Goal: Task Accomplishment & Management: Use online tool/utility

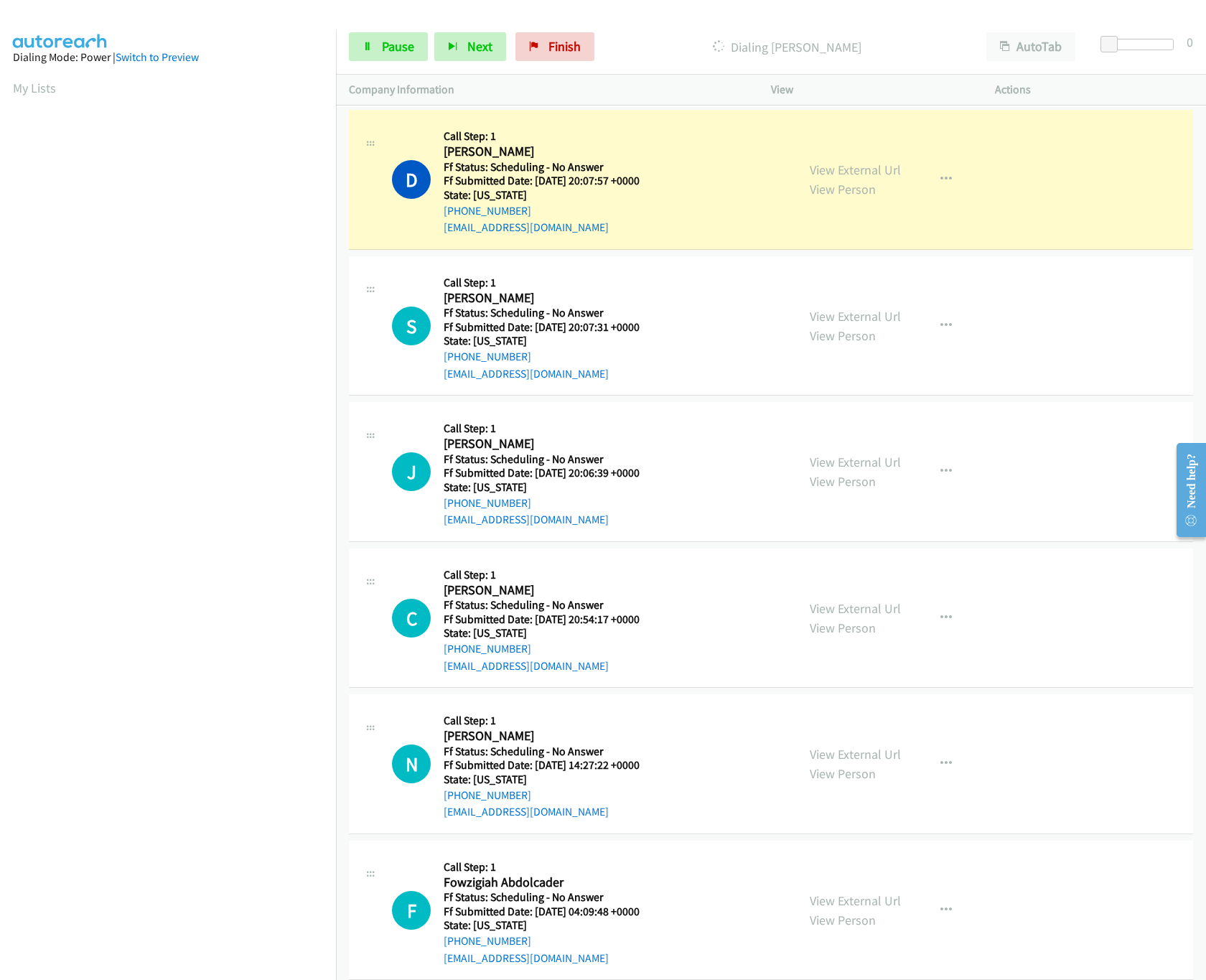
click at [183, 899] on nav "Dialing Mode: Power | Switch to Preview My Lists" at bounding box center [168, 519] width 337 height 980
click at [840, 168] on link "View External Url" at bounding box center [856, 170] width 91 height 16
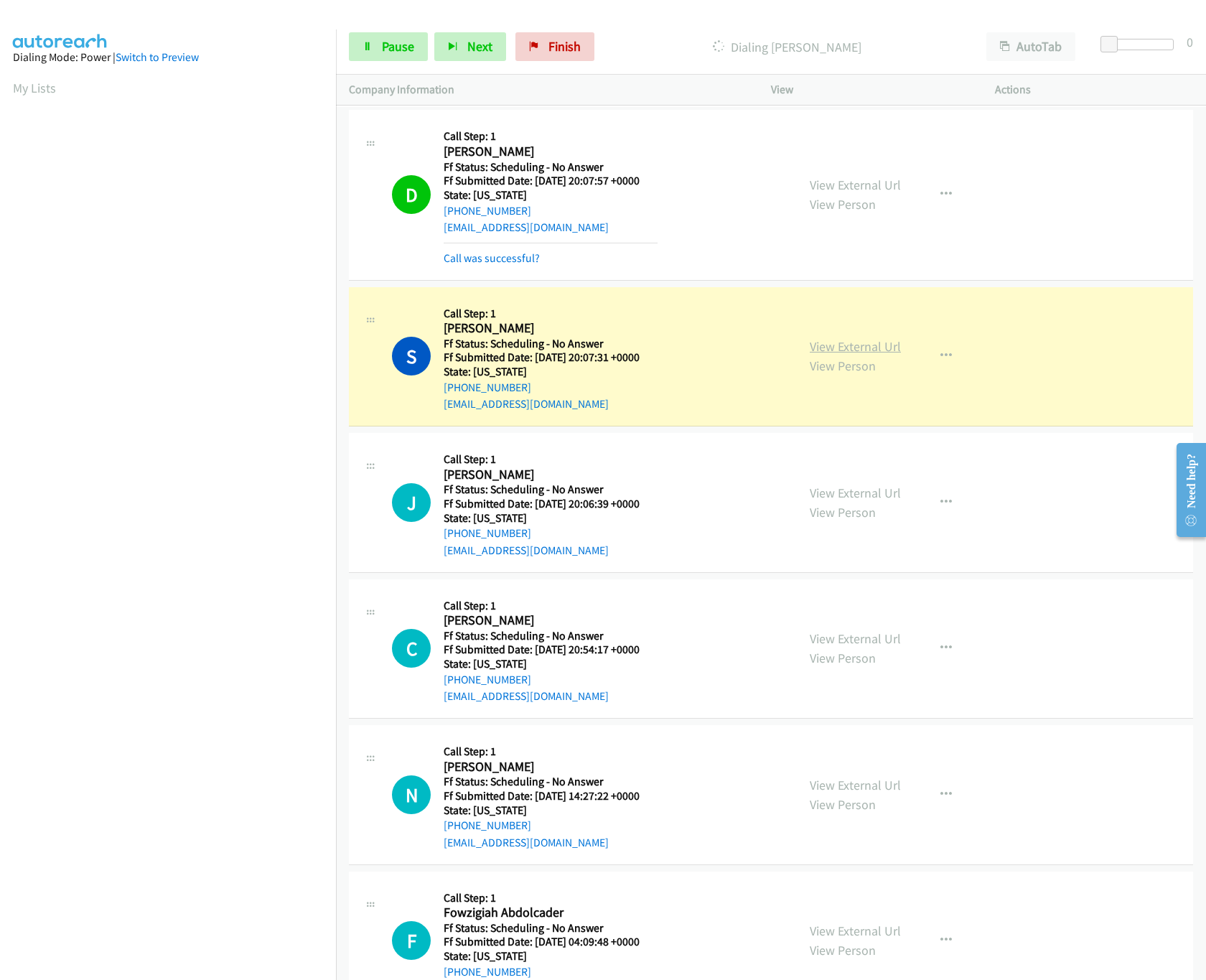
click at [817, 347] on link "View External Url" at bounding box center [856, 347] width 91 height 16
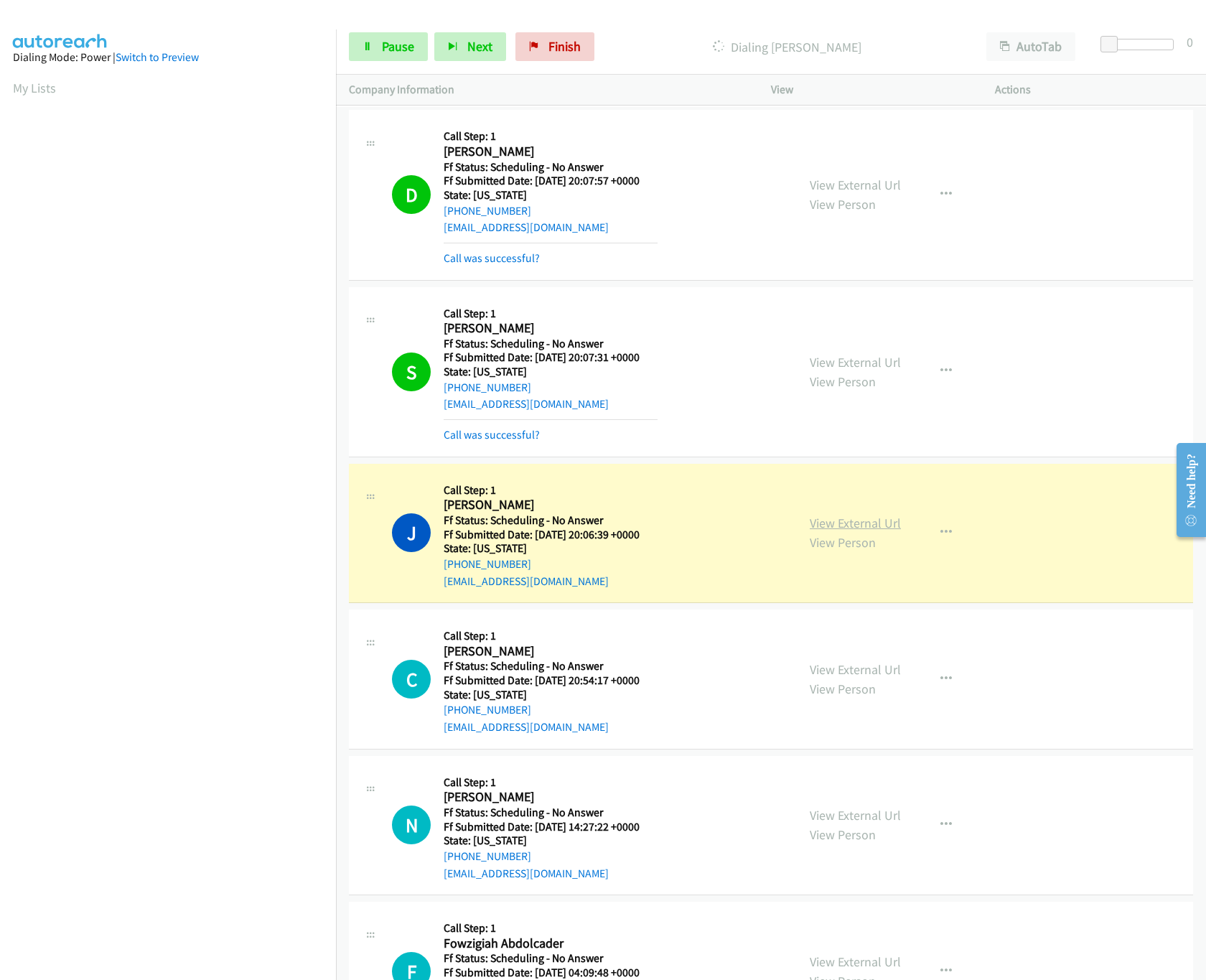
click at [828, 519] on link "View External Url" at bounding box center [856, 523] width 91 height 16
click at [851, 675] on link "View External Url" at bounding box center [856, 669] width 91 height 16
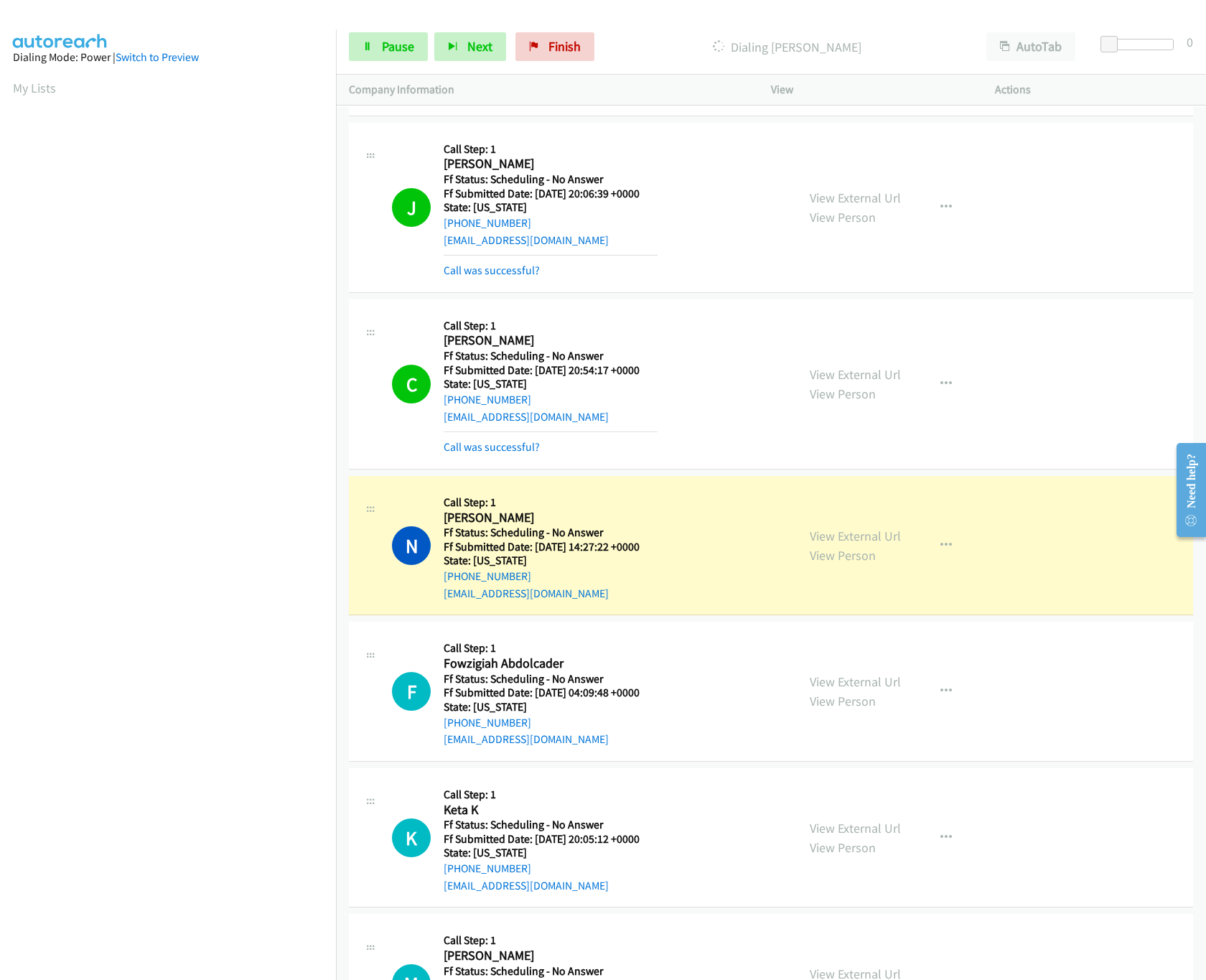
scroll to position [431, 0]
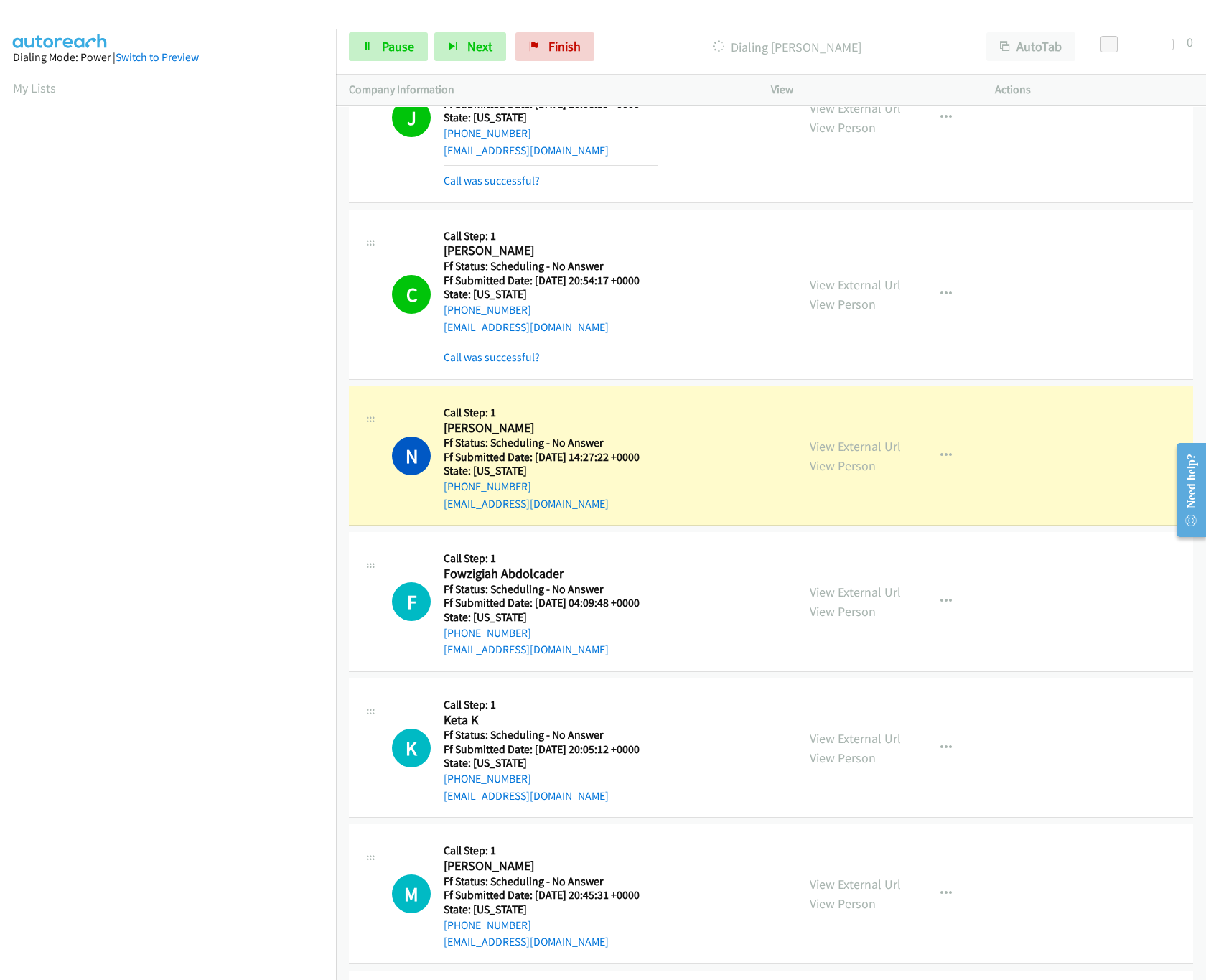
click at [839, 448] on link "View External Url" at bounding box center [856, 446] width 91 height 16
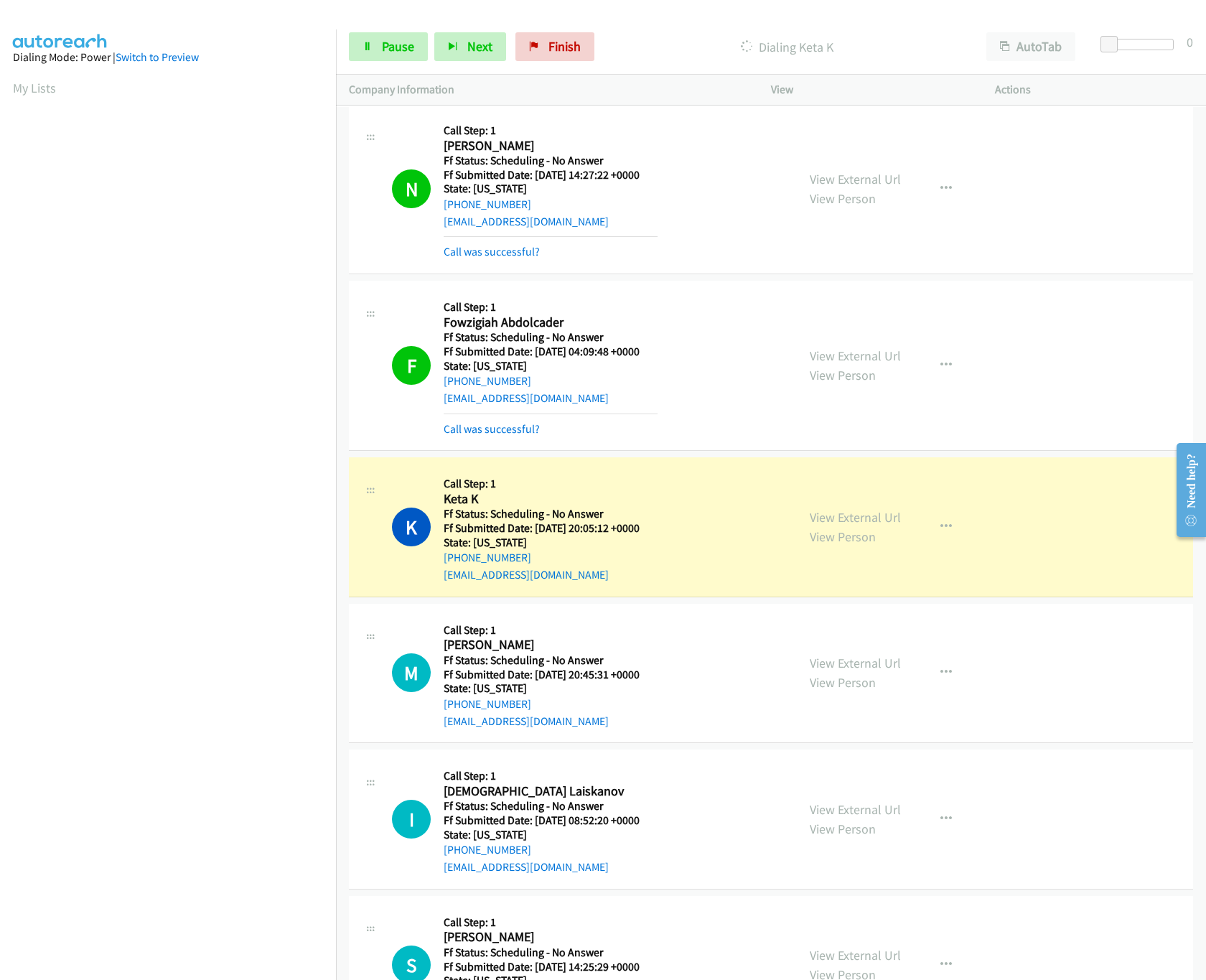
scroll to position [718, 0]
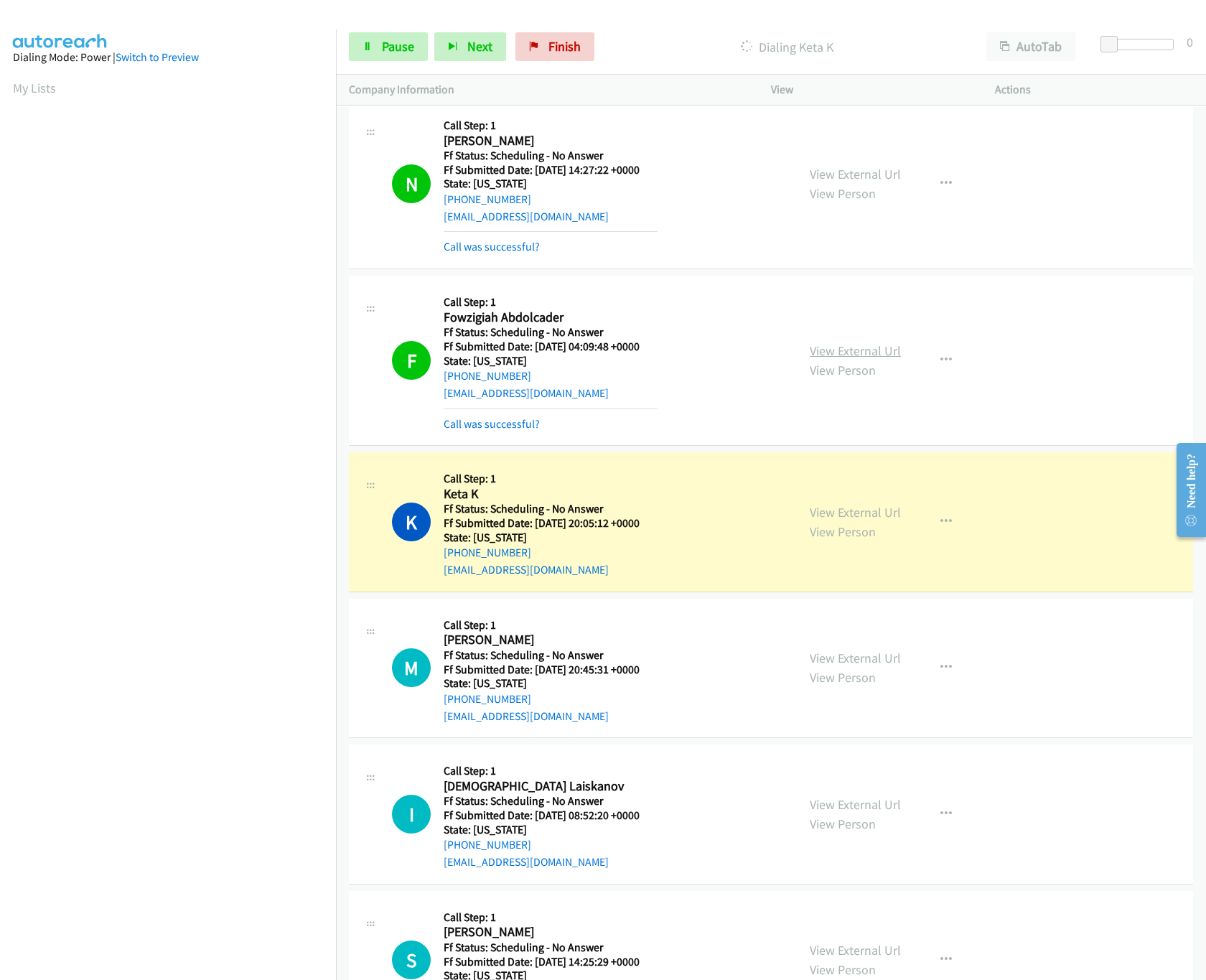
click at [839, 345] on link "View External Url" at bounding box center [856, 351] width 91 height 16
click at [877, 511] on link "View External Url" at bounding box center [856, 512] width 91 height 16
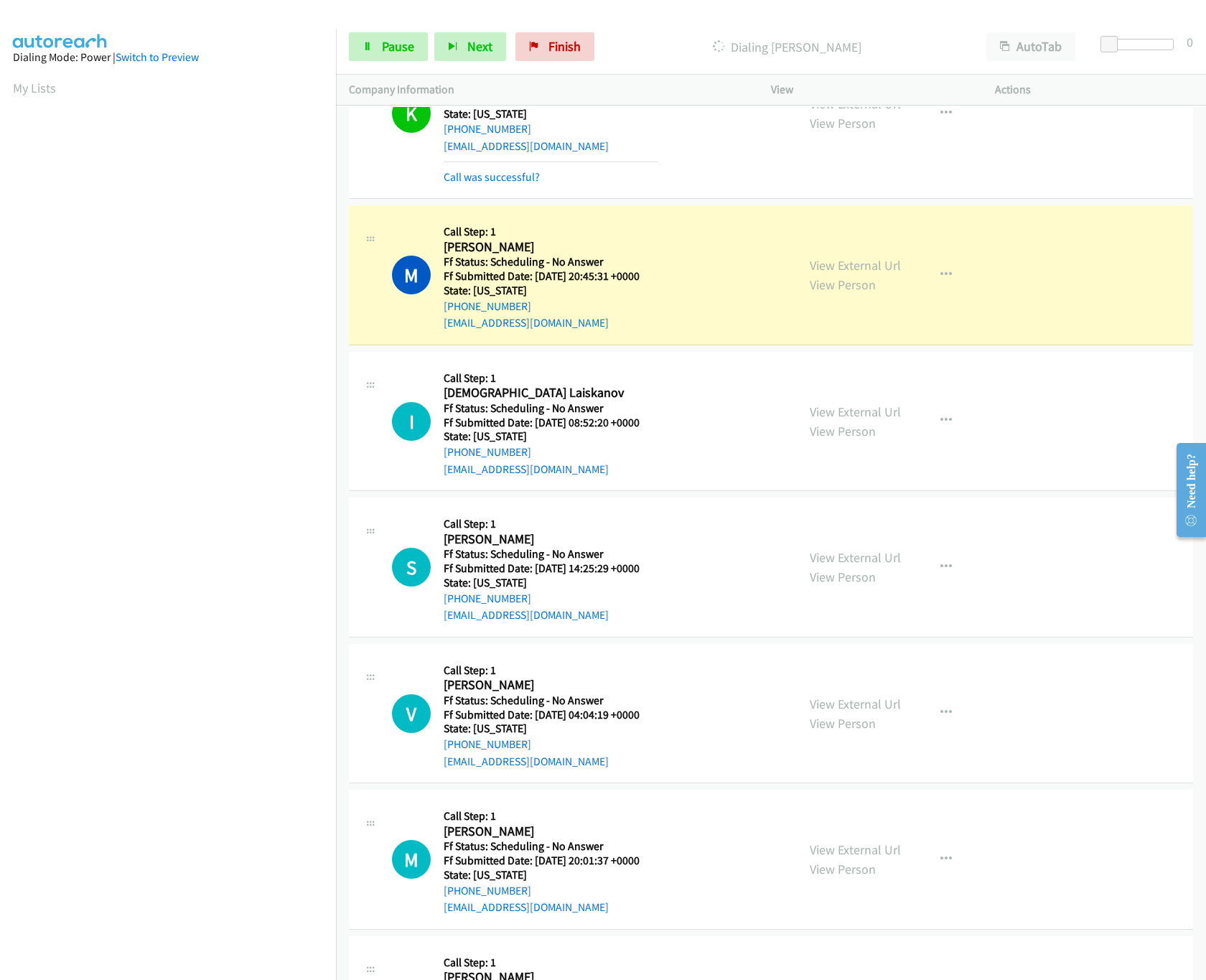
scroll to position [1148, 0]
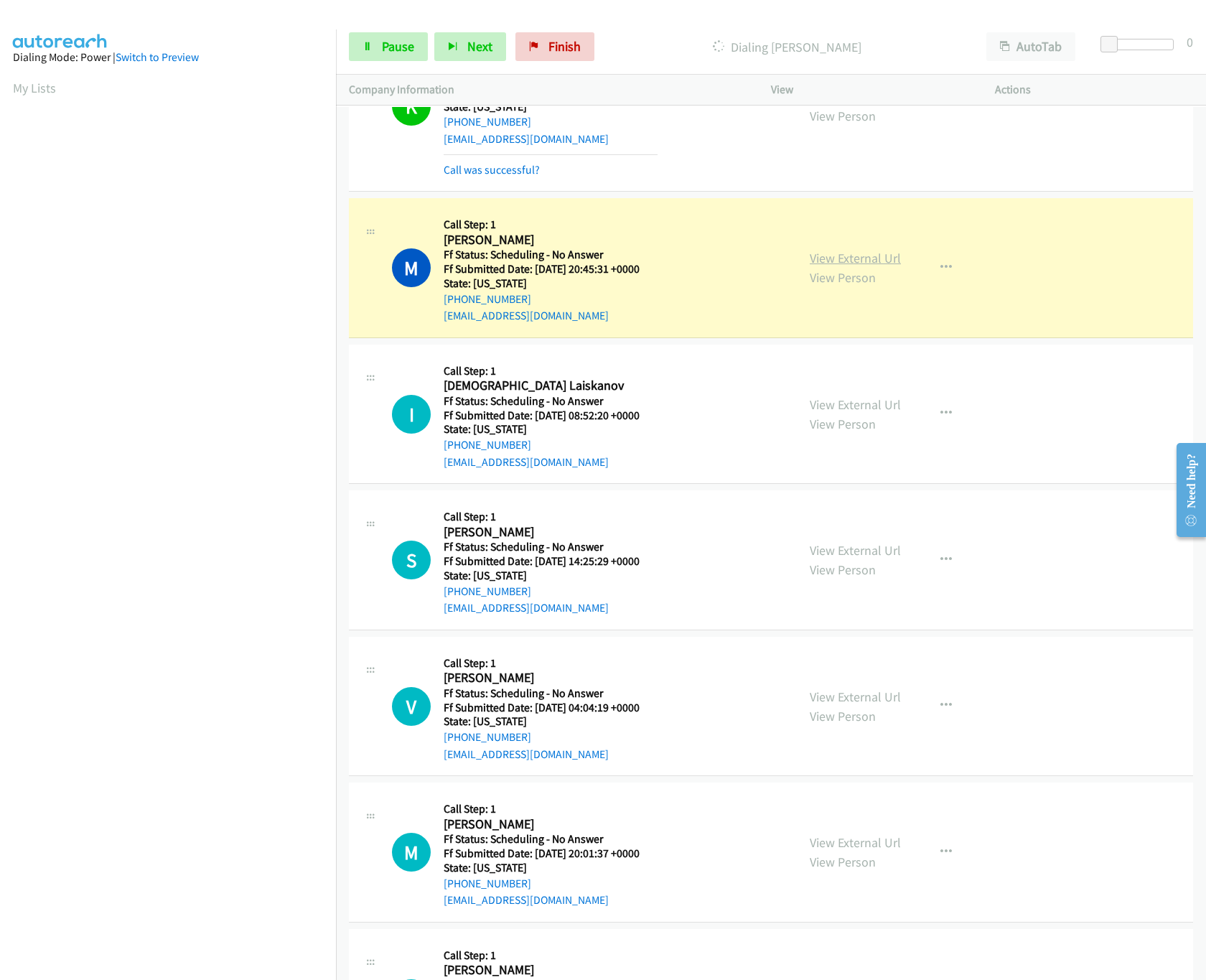
click at [838, 259] on link "View External Url" at bounding box center [856, 258] width 91 height 16
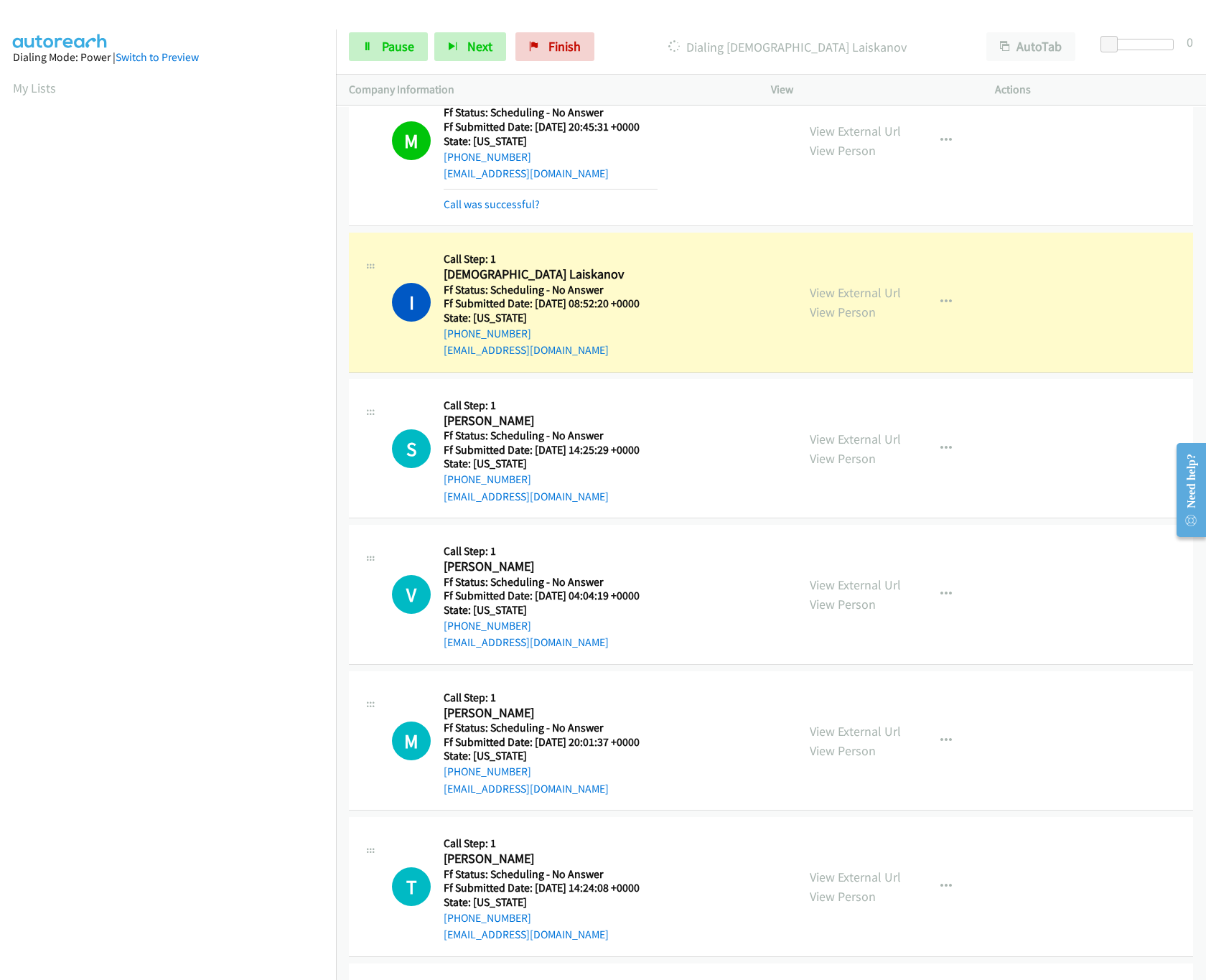
scroll to position [1292, 0]
click at [847, 298] on link "View External Url" at bounding box center [856, 291] width 91 height 16
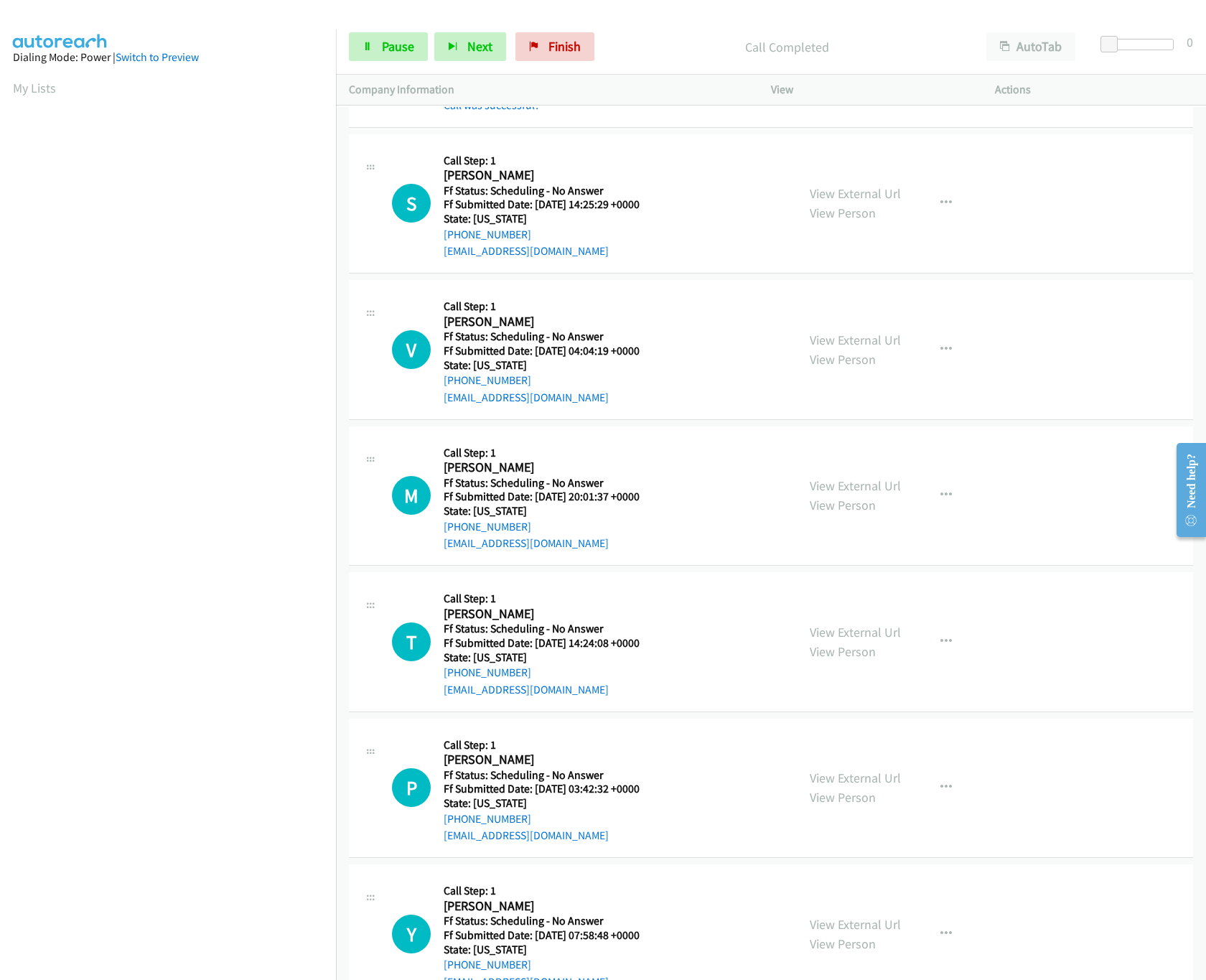
scroll to position [1579, 0]
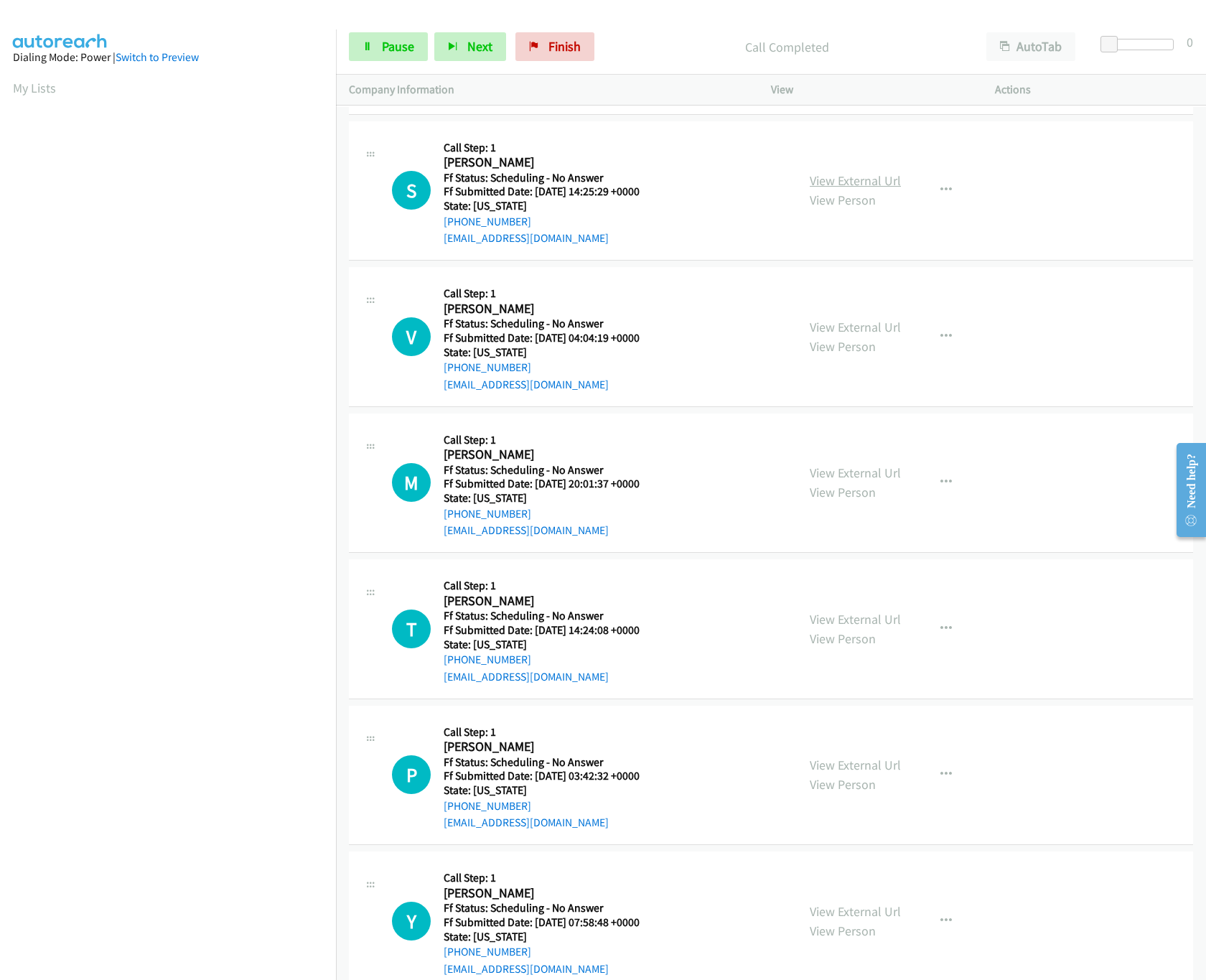
click at [810, 188] on link "View External Url" at bounding box center [856, 180] width 91 height 16
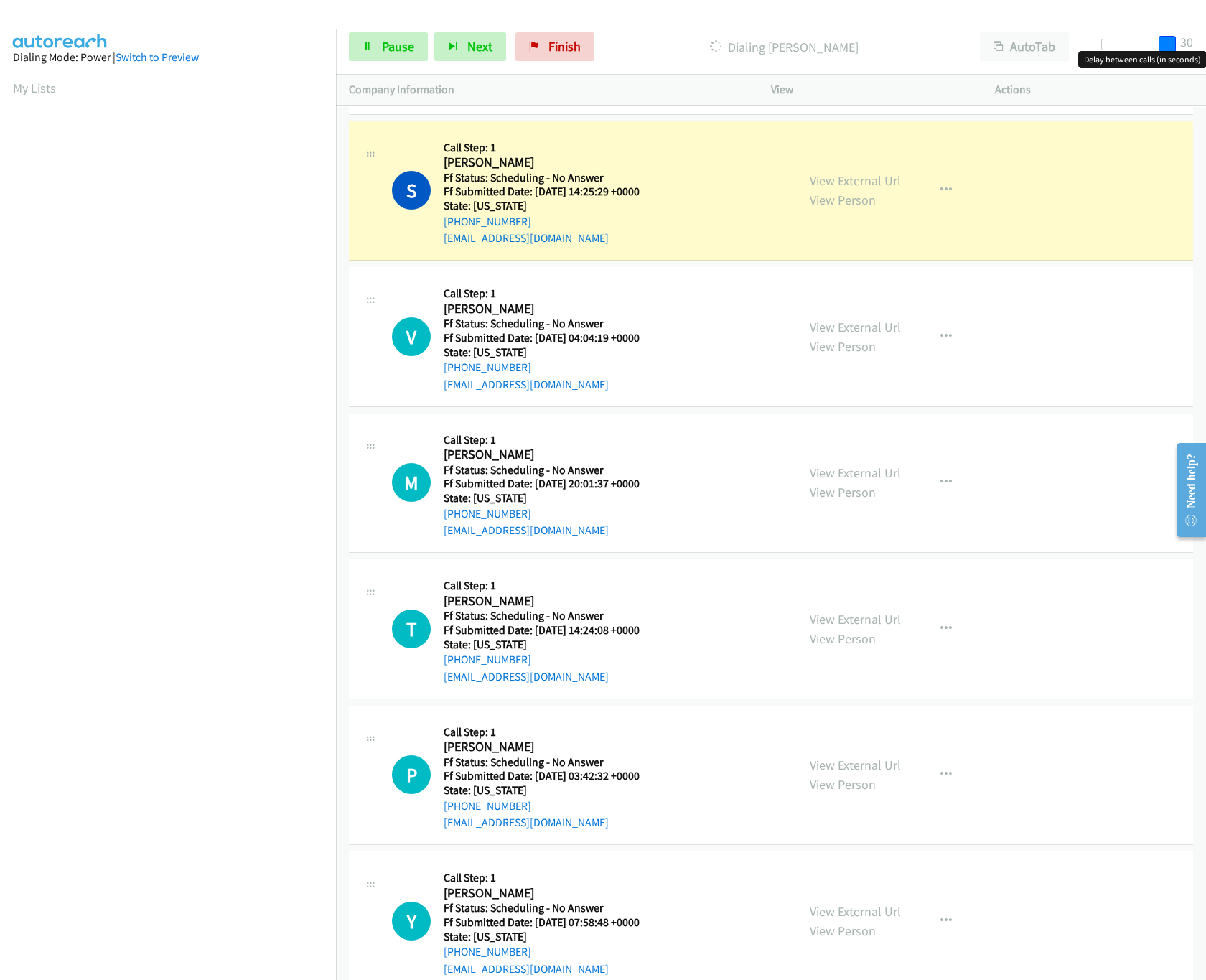
drag, startPoint x: 1110, startPoint y: 42, endPoint x: 1189, endPoint y: 46, distance: 79.1
click at [1189, 46] on div "Start Calls Pause Next Finish Dialing Sherry Corsiglia AutoTab AutoTab 30" at bounding box center [771, 47] width 871 height 55
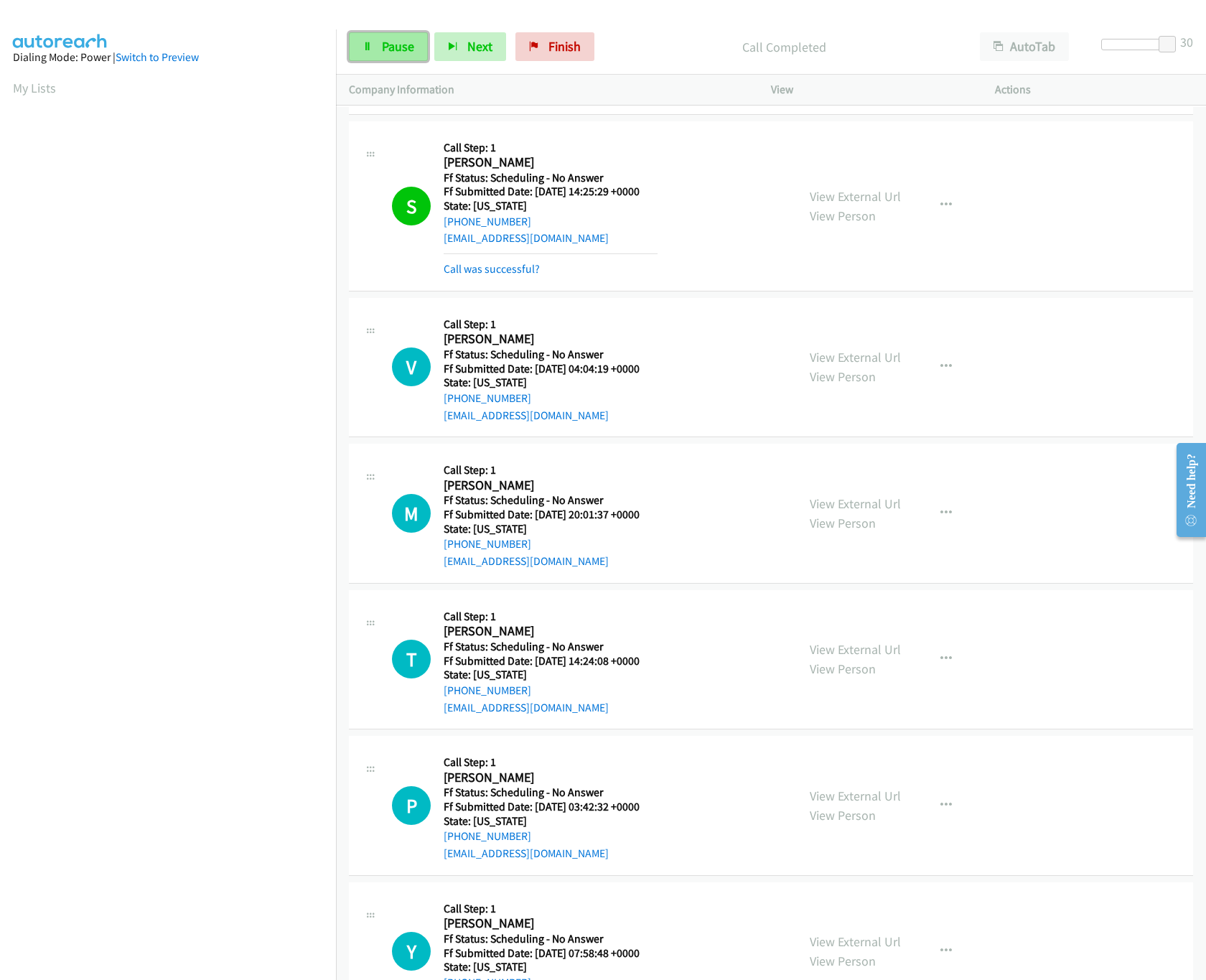
click at [408, 48] on span "Pause" at bounding box center [397, 46] width 32 height 16
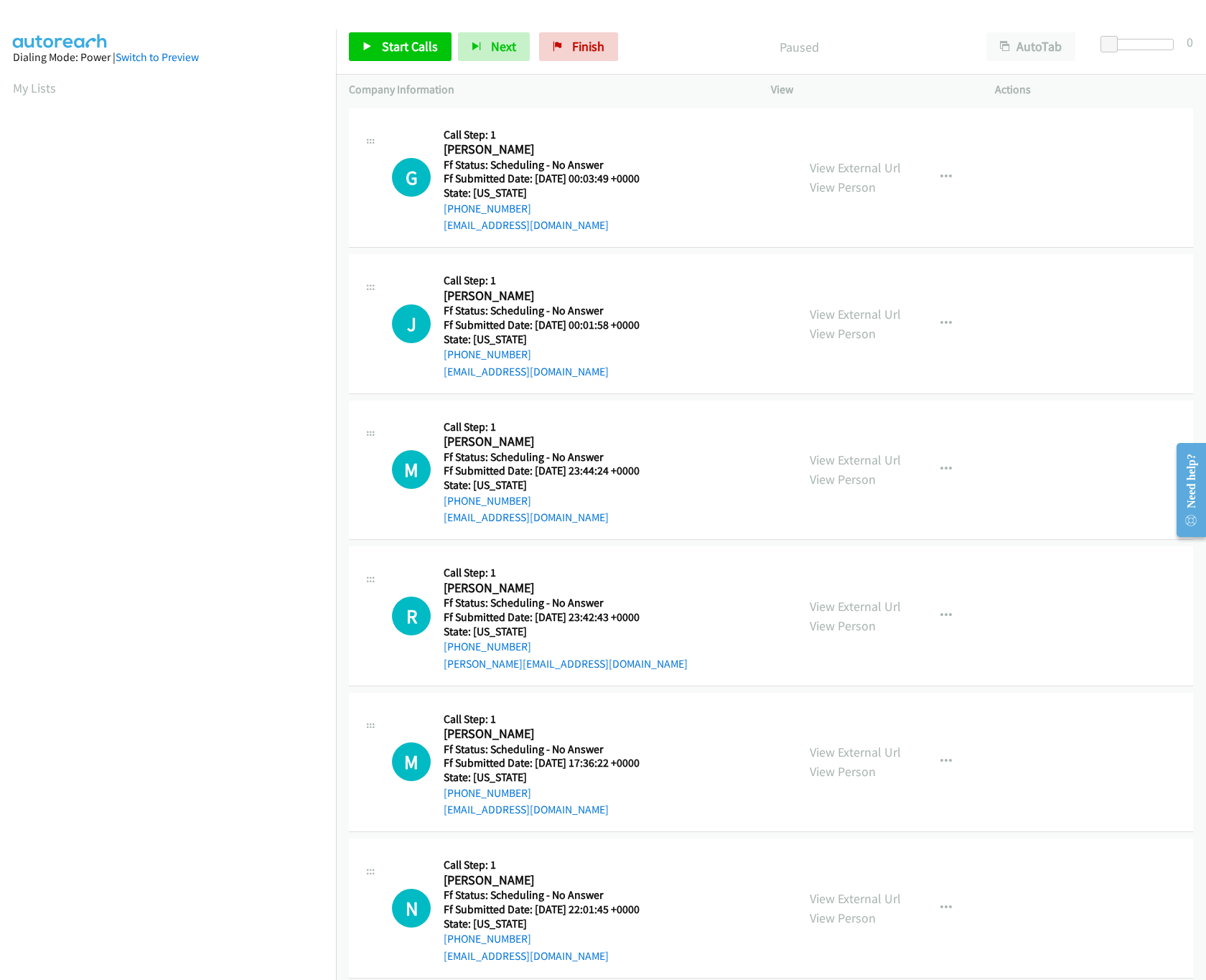
click at [264, 937] on nav "Dialing Mode: Power | Switch to Preview My Lists" at bounding box center [168, 519] width 337 height 980
click at [414, 50] on span "Start Calls" at bounding box center [409, 46] width 56 height 16
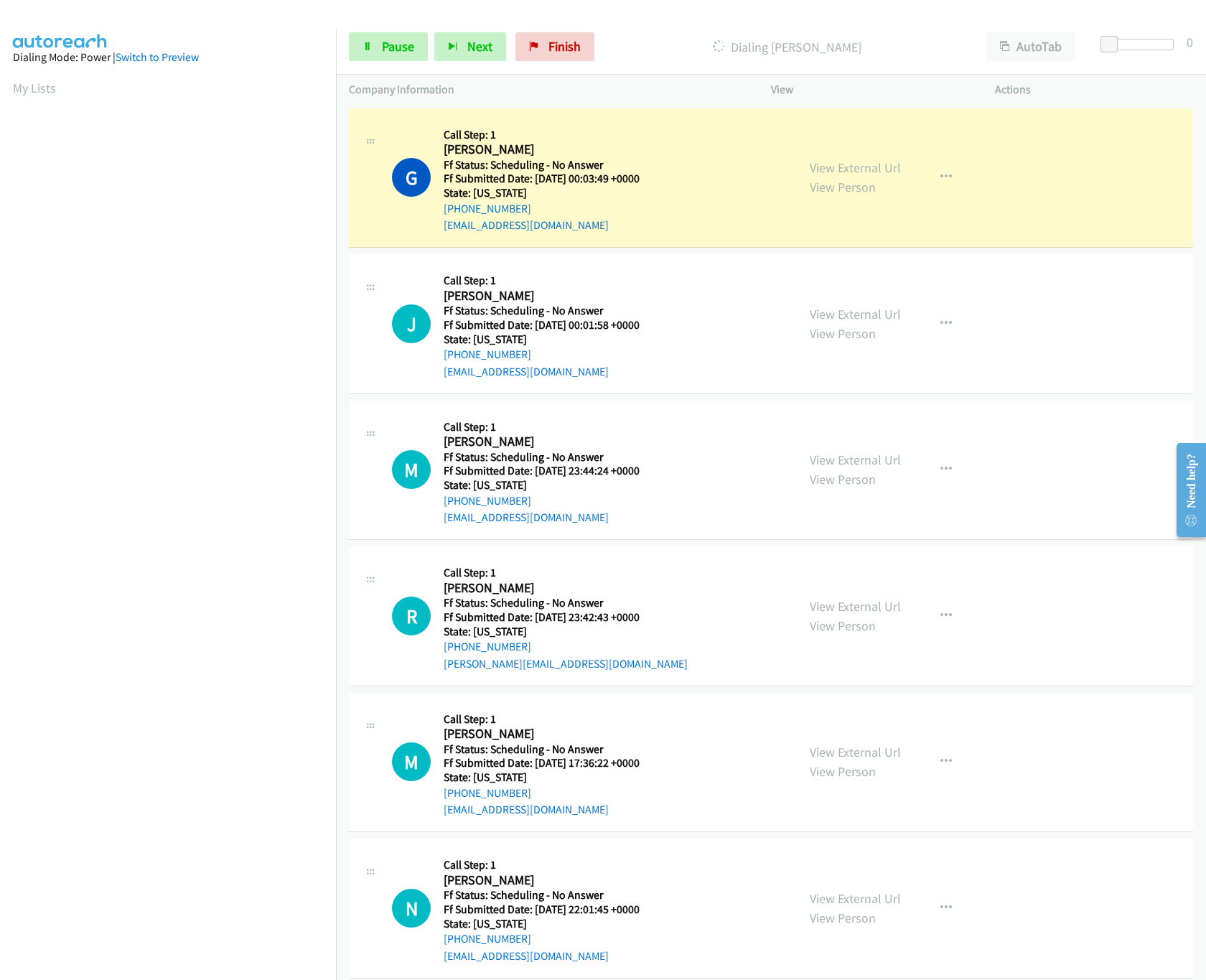
drag, startPoint x: 824, startPoint y: 108, endPoint x: 882, endPoint y: 129, distance: 61.7
click at [824, 108] on div "G Callback Scheduled Call Step: 1 Gene King America/New_York Ff Status: Schedul…" at bounding box center [771, 178] width 844 height 140
click at [864, 166] on link "View External Url" at bounding box center [856, 168] width 91 height 16
click at [830, 168] on link "View External Url" at bounding box center [856, 168] width 91 height 16
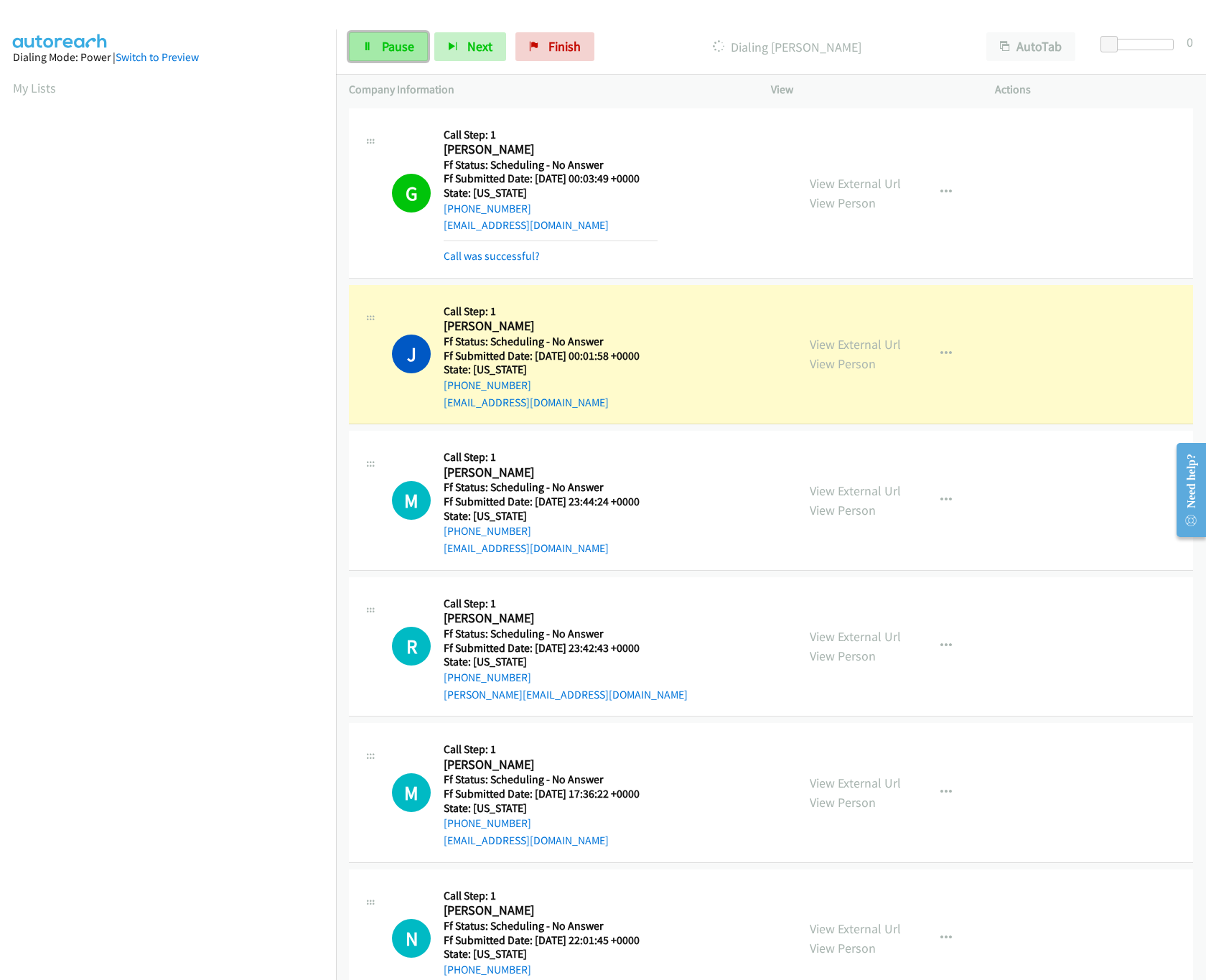
click at [416, 43] on link "Pause" at bounding box center [388, 46] width 79 height 29
click at [834, 347] on link "View External Url" at bounding box center [856, 344] width 91 height 16
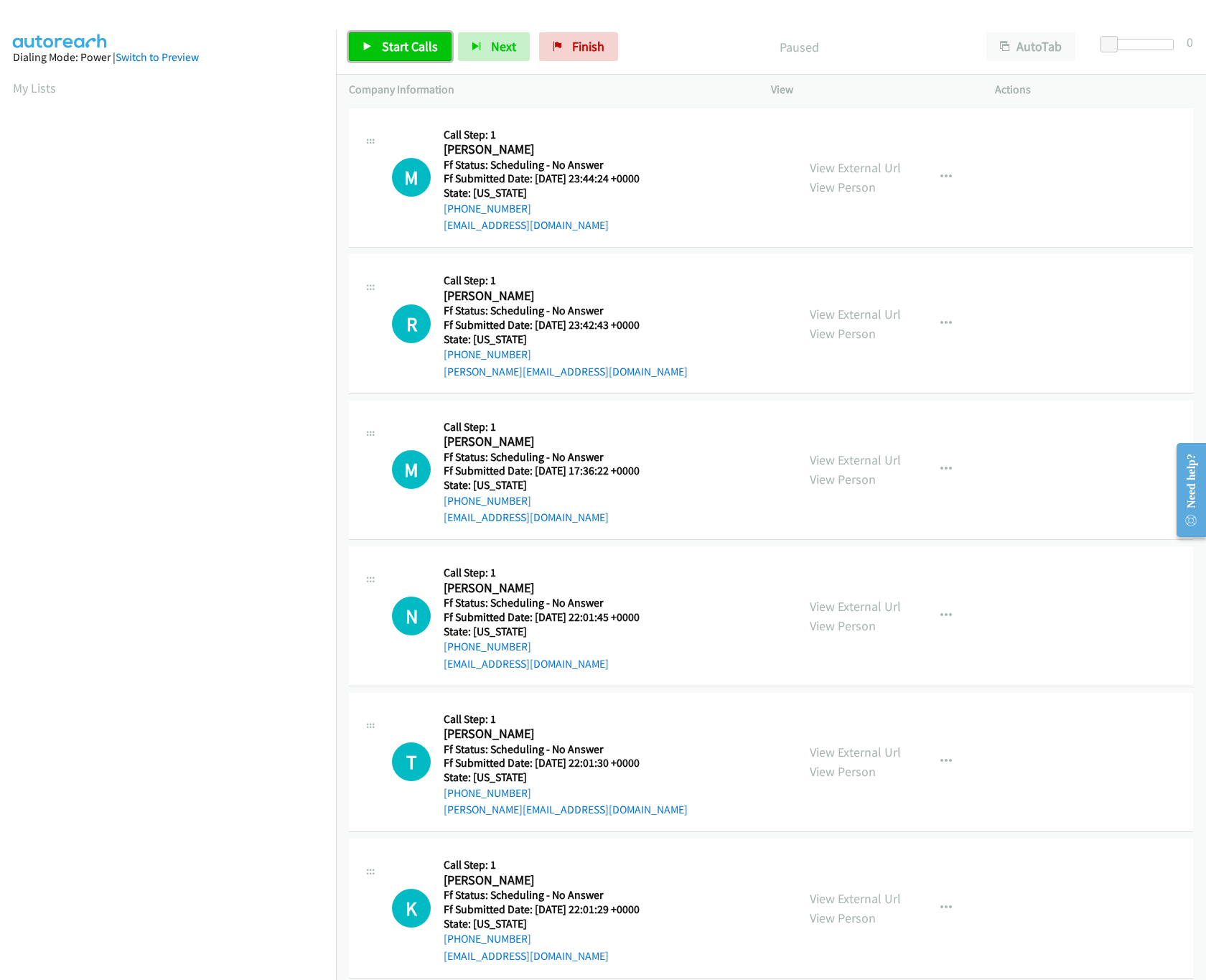
click at [427, 42] on span "Start Calls" at bounding box center [409, 46] width 56 height 16
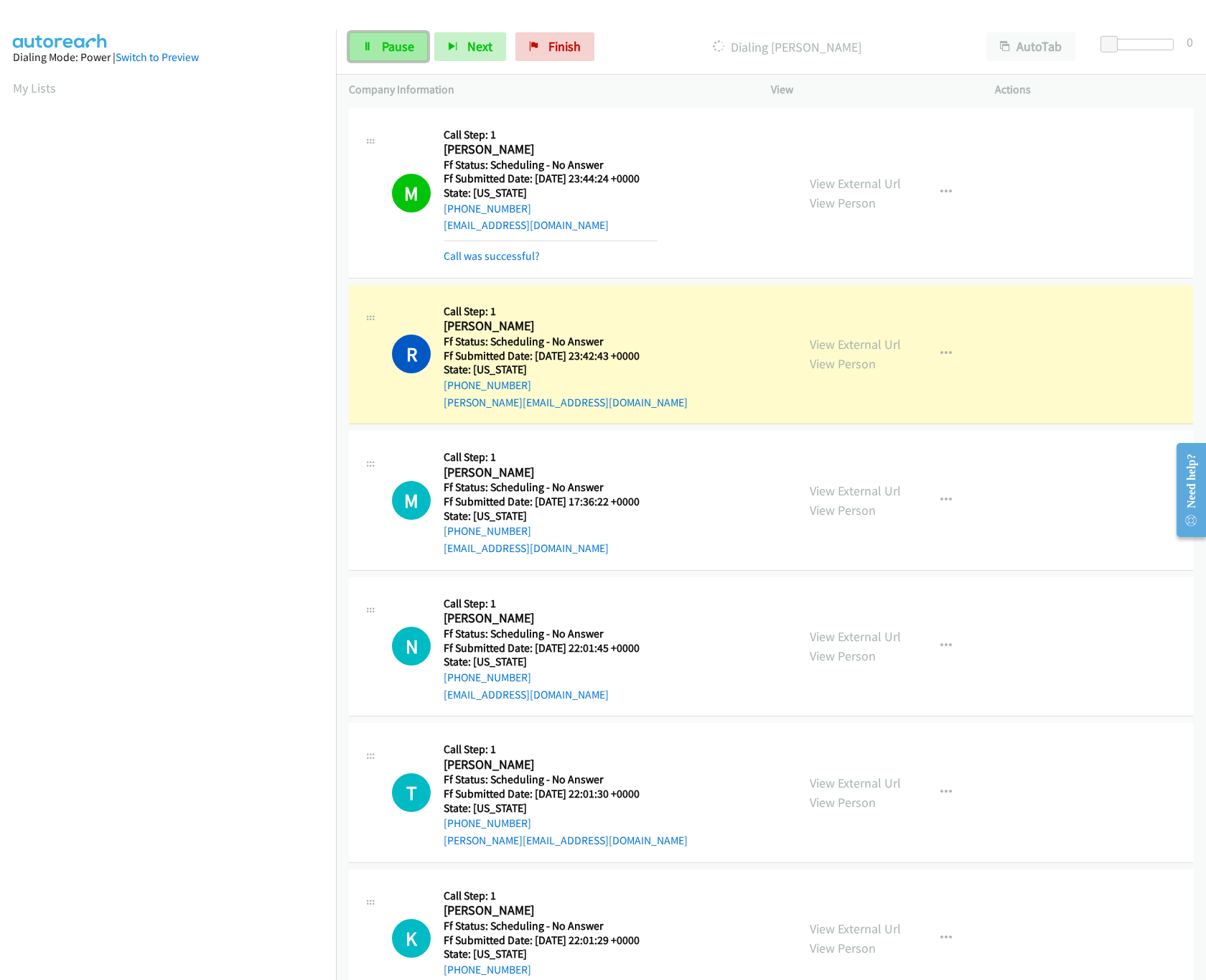
click at [377, 48] on link "Pause" at bounding box center [388, 46] width 79 height 29
click at [840, 181] on link "View External Url" at bounding box center [856, 183] width 91 height 16
click at [828, 344] on link "View External Url" at bounding box center [856, 344] width 91 height 16
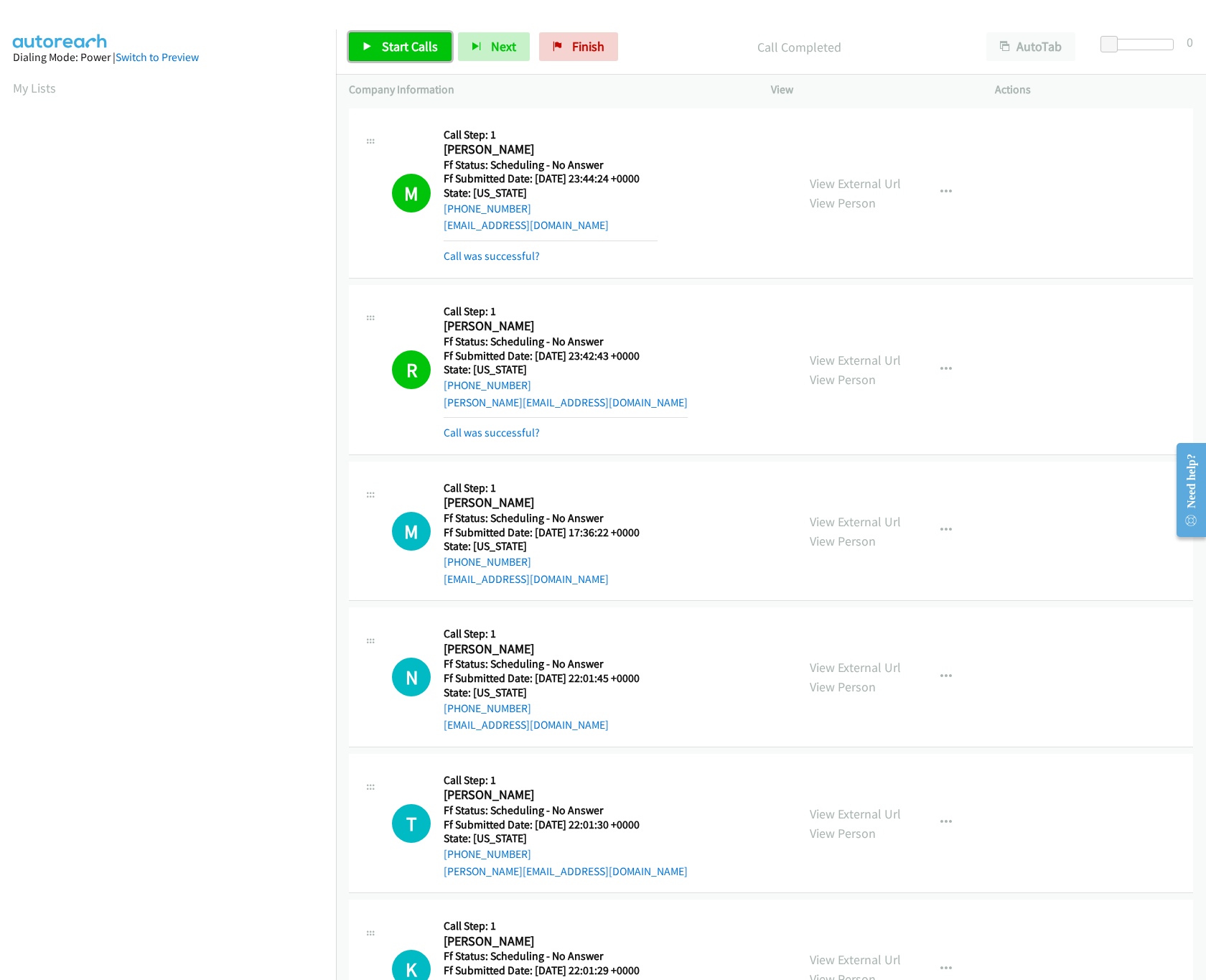
click at [399, 41] on span "Start Calls" at bounding box center [409, 46] width 56 height 16
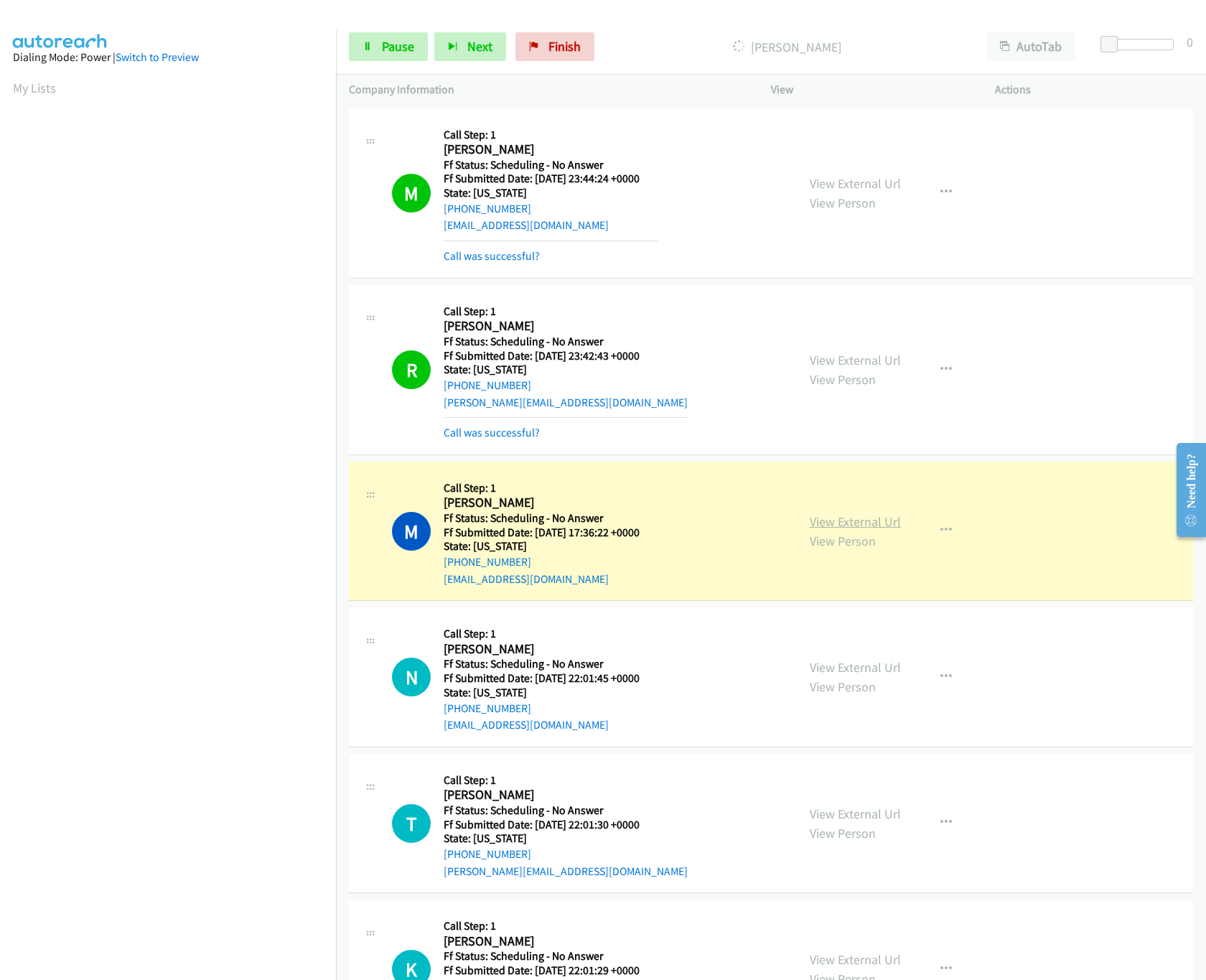
click at [839, 522] on link "View External Url" at bounding box center [856, 522] width 91 height 16
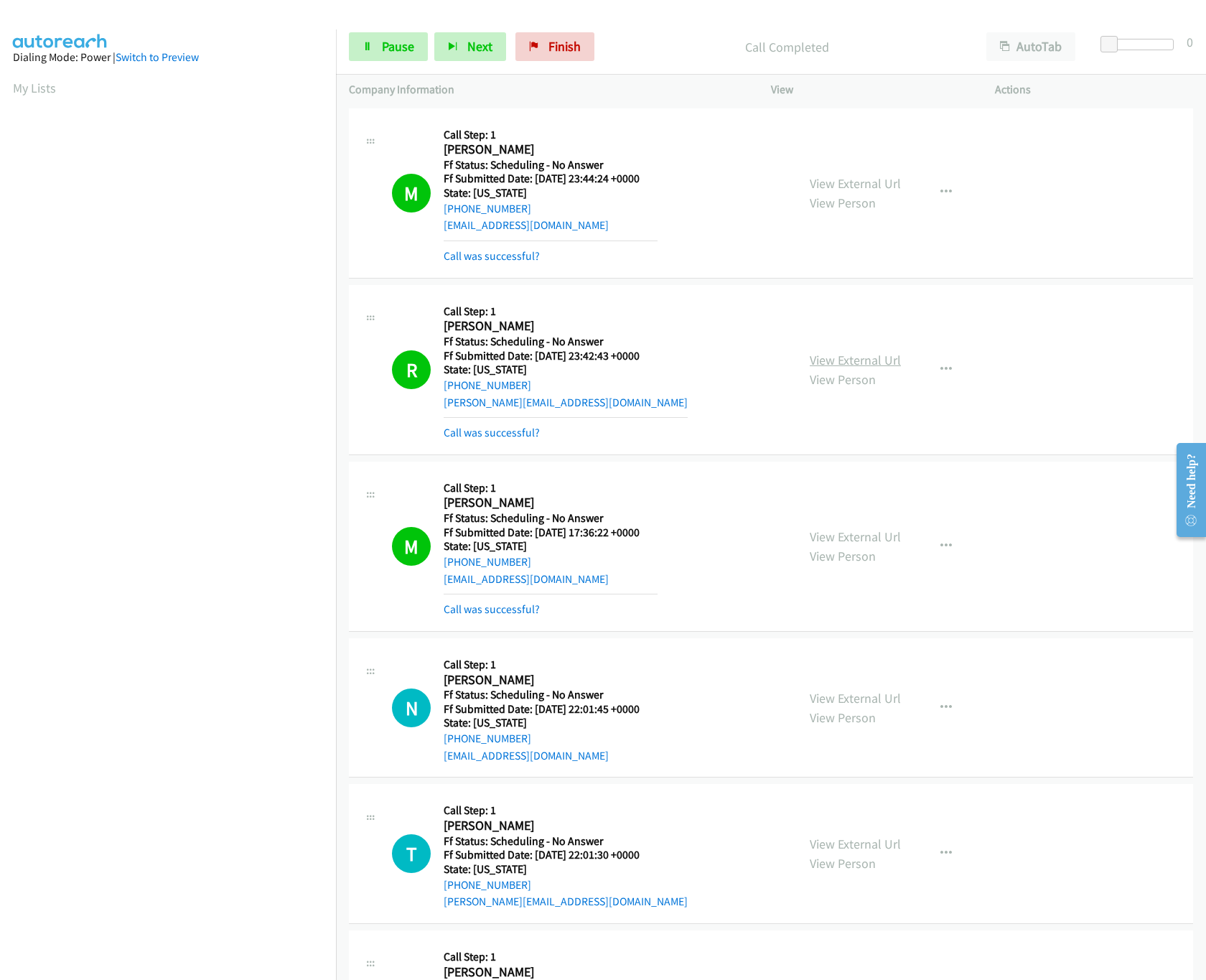
click at [843, 353] on link "View External Url" at bounding box center [856, 360] width 91 height 16
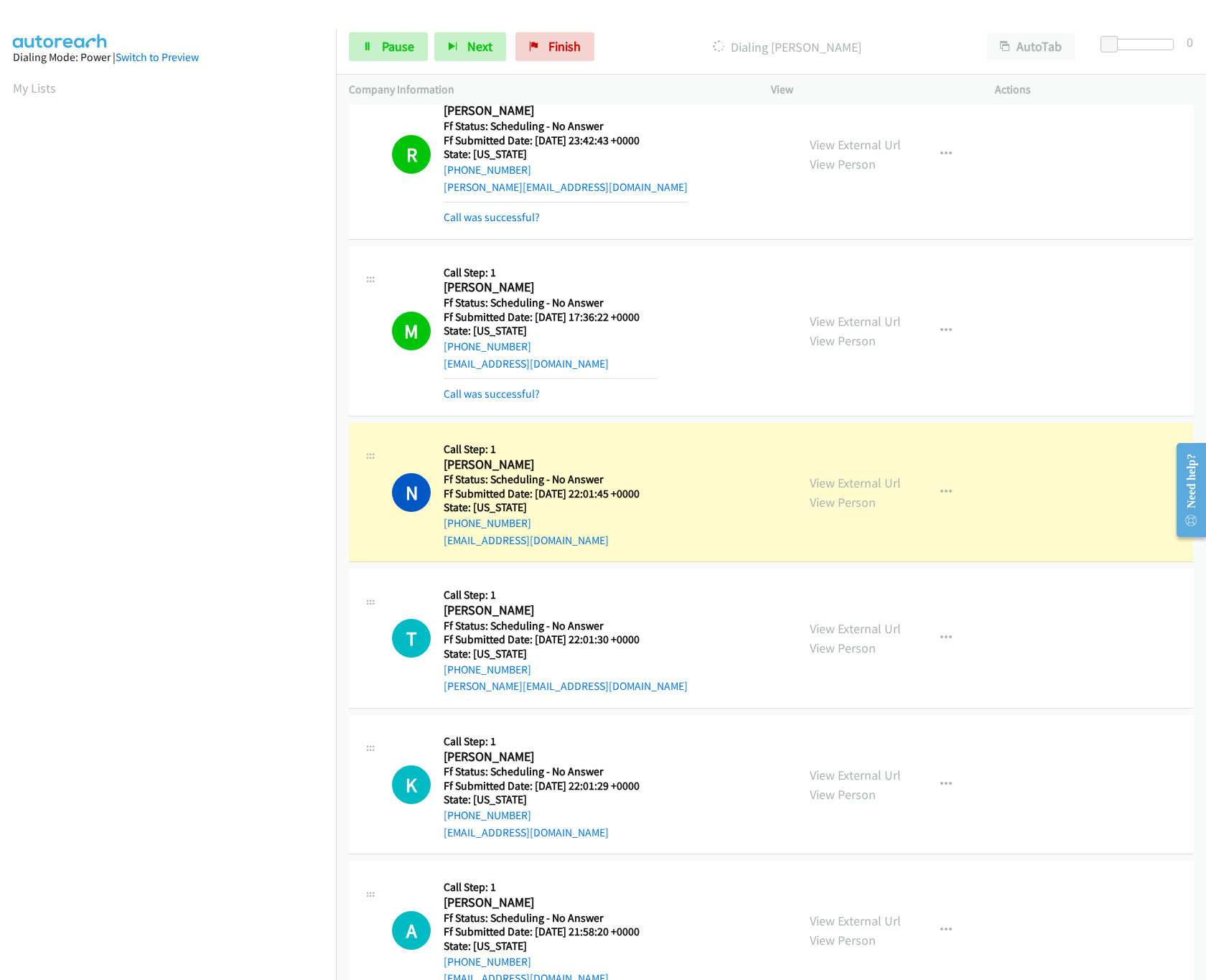
scroll to position [431, 0]
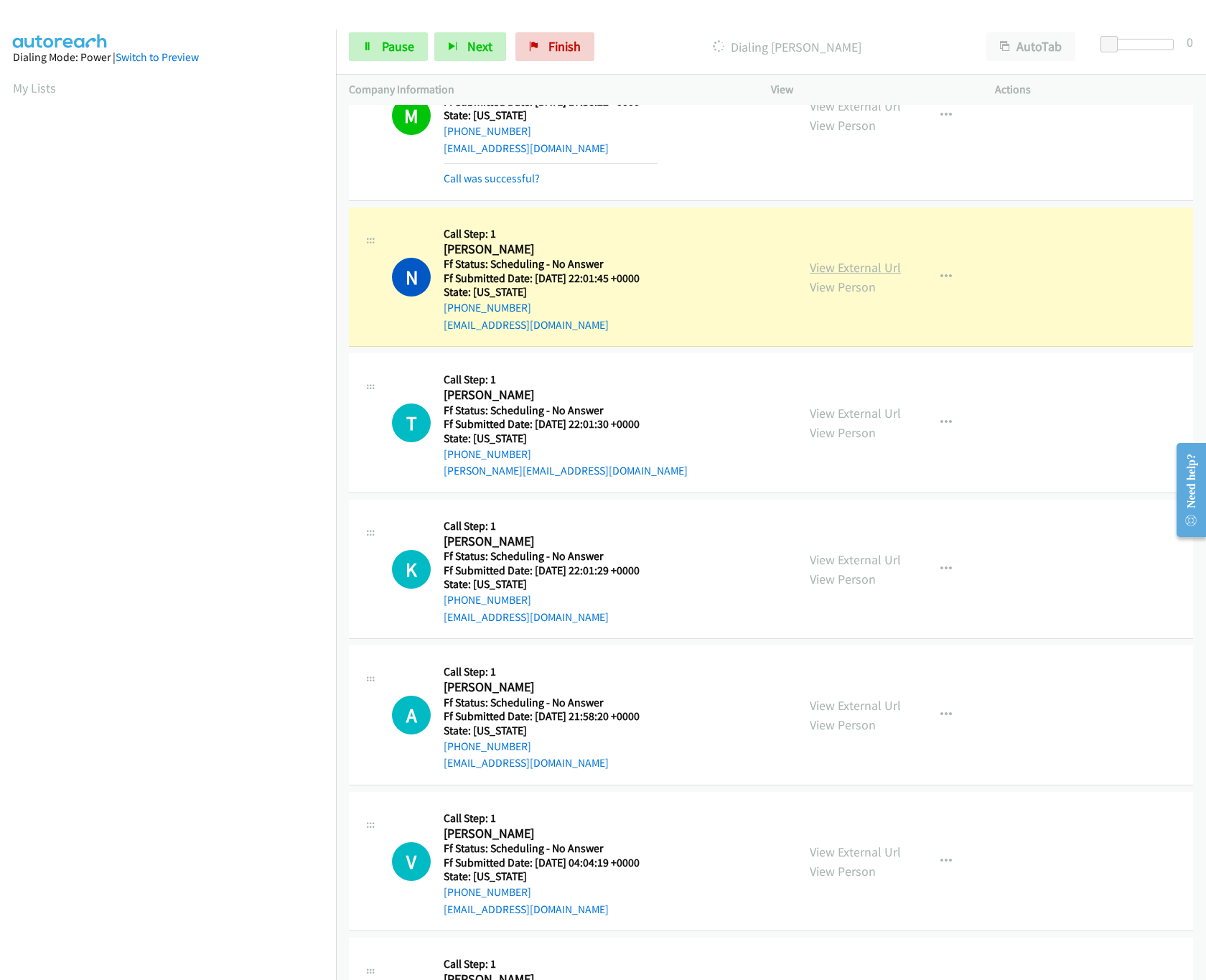
click at [841, 271] on link "View External Url" at bounding box center [856, 268] width 91 height 16
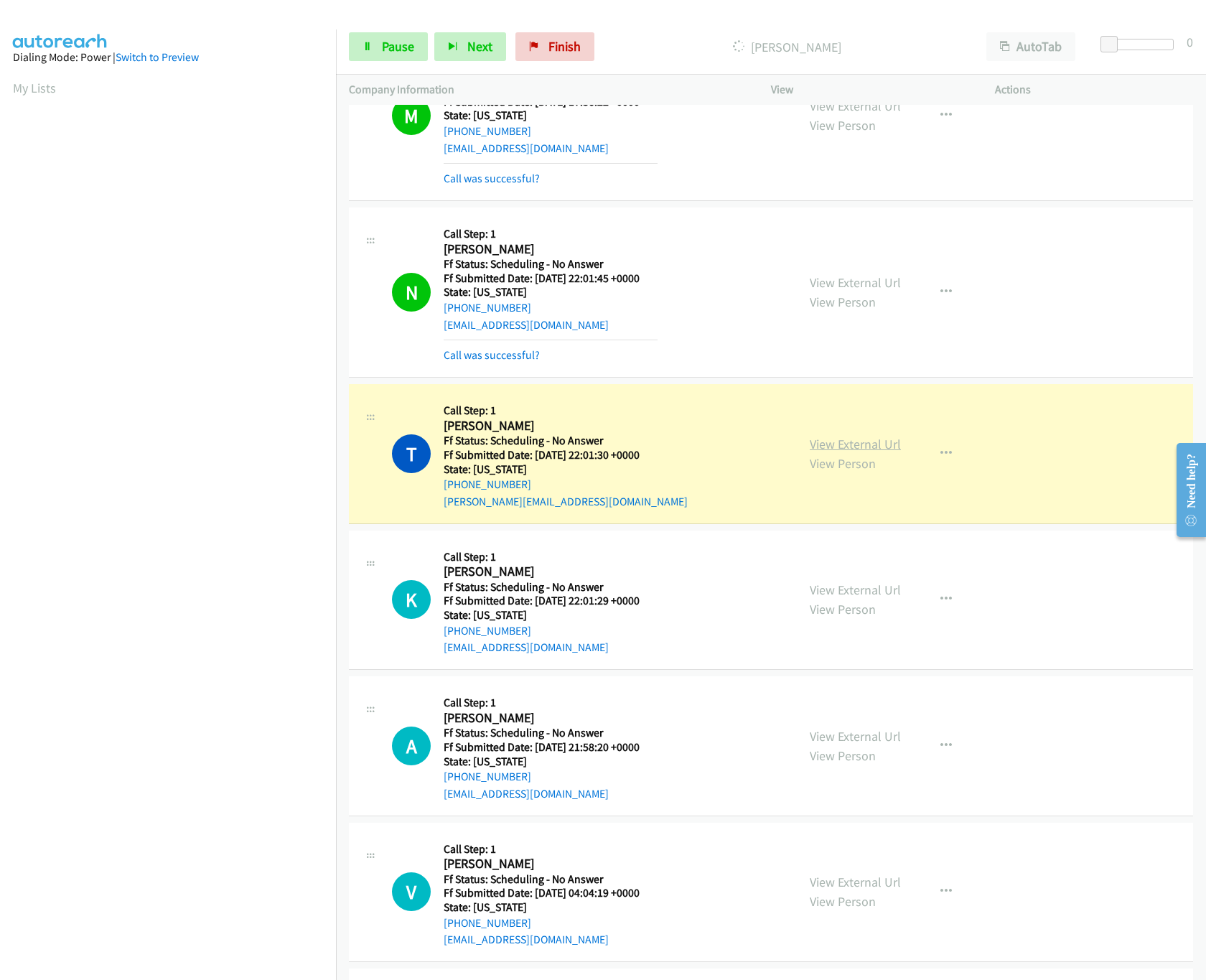
click at [864, 451] on link "View External Url" at bounding box center [856, 444] width 91 height 16
drag, startPoint x: 1111, startPoint y: 45, endPoint x: 1136, endPoint y: 48, distance: 25.2
click at [1136, 48] on div at bounding box center [1134, 44] width 66 height 11
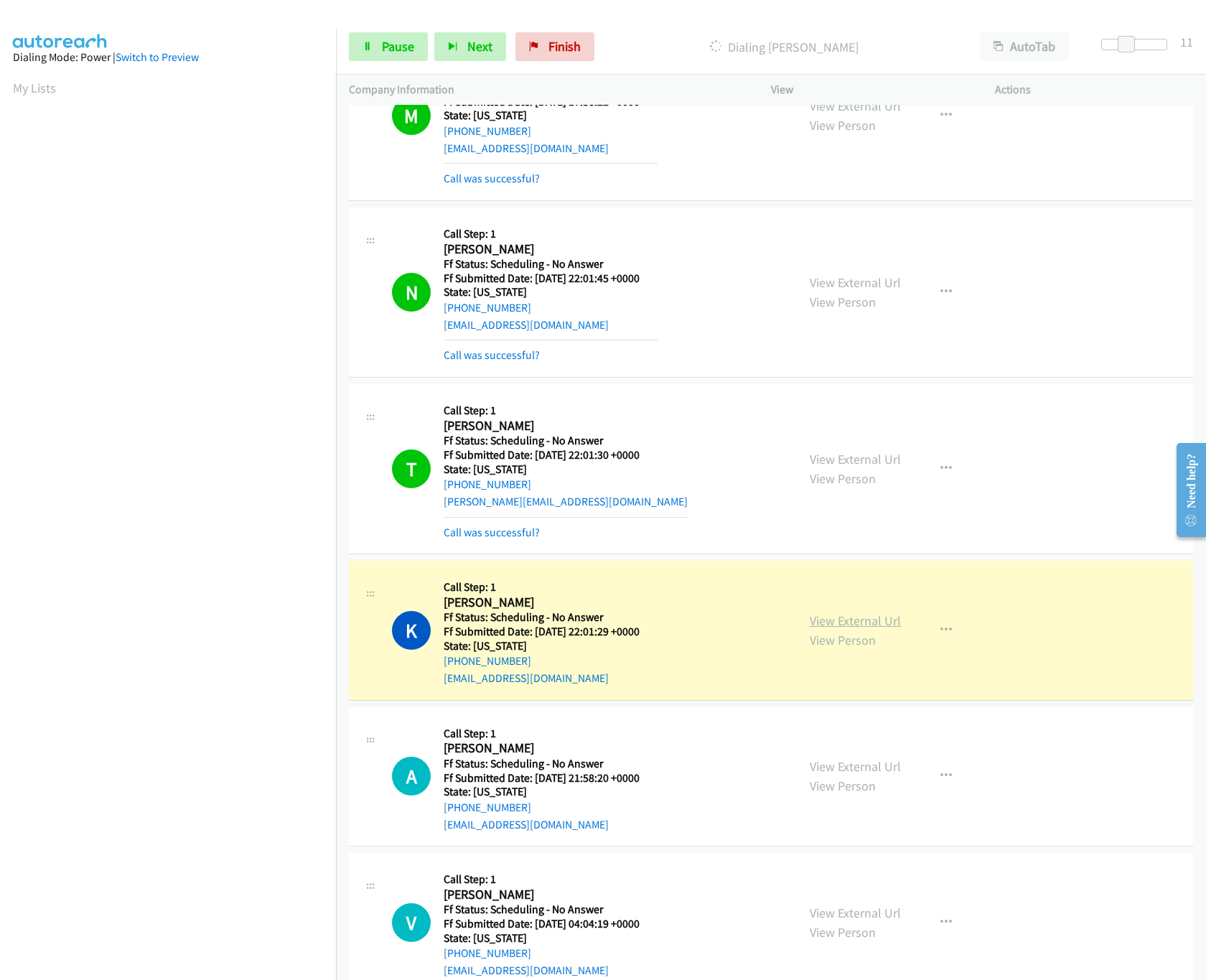
click at [877, 627] on link "View External Url" at bounding box center [856, 621] width 91 height 16
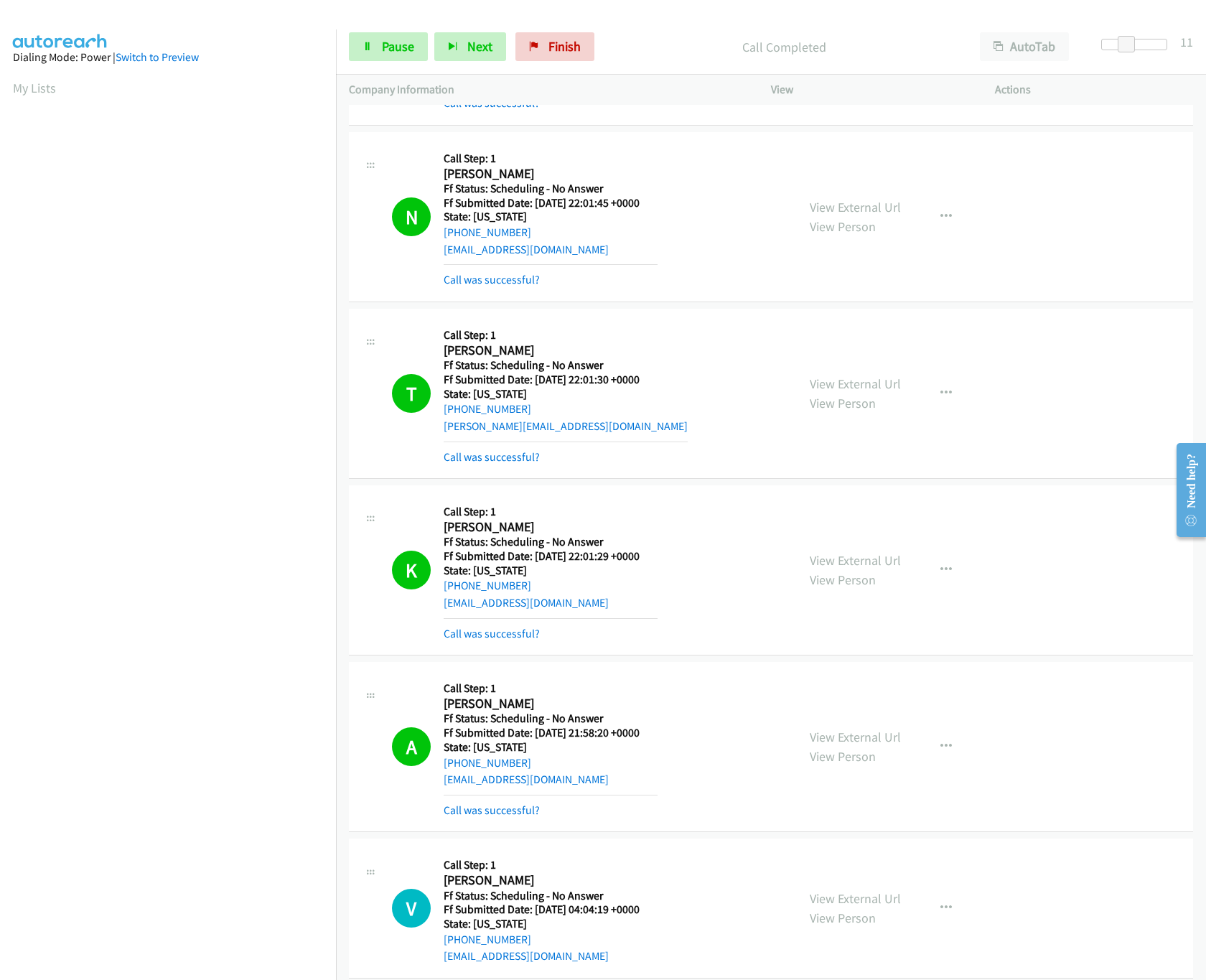
scroll to position [574, 0]
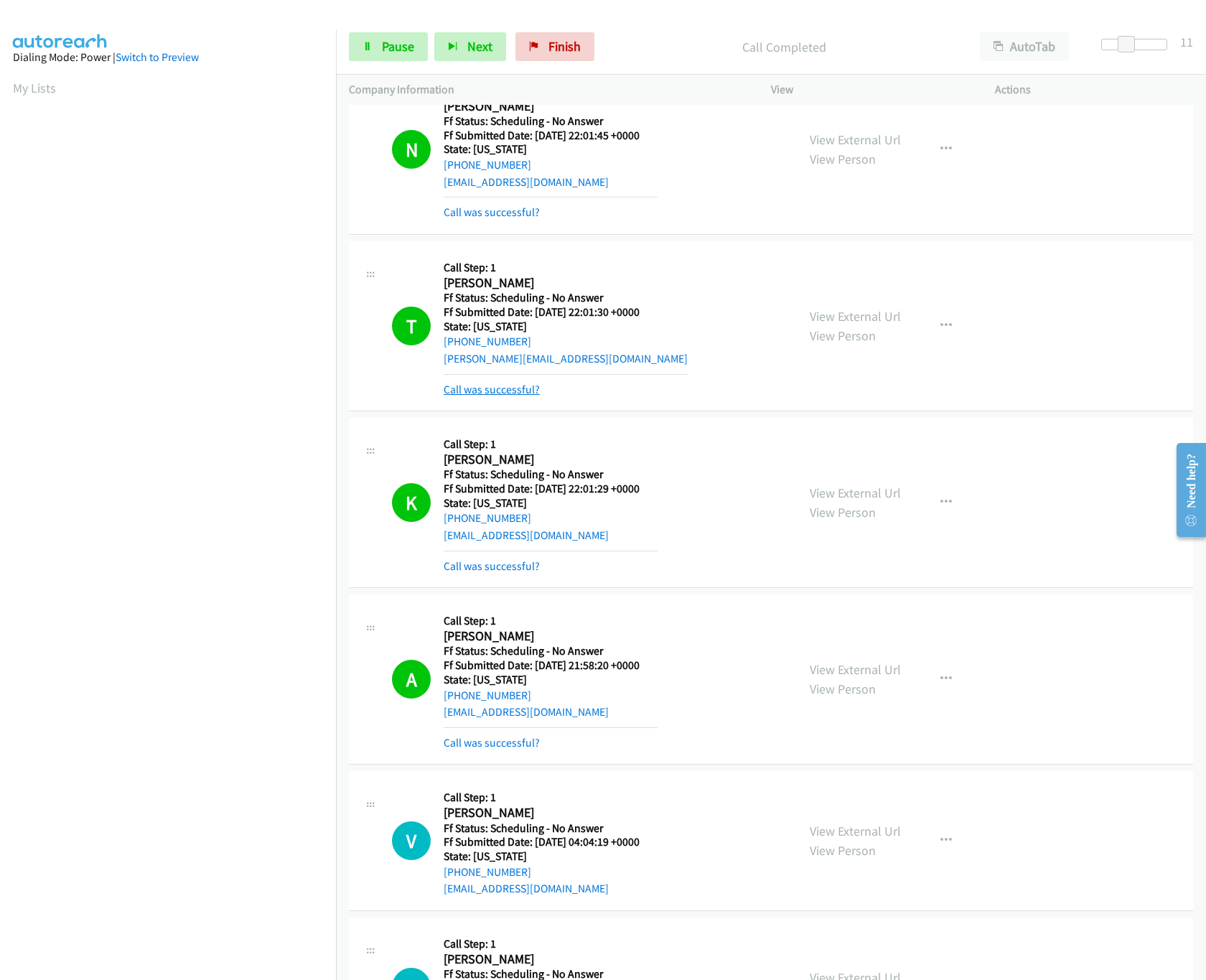
click at [523, 395] on link "Call was successful?" at bounding box center [491, 389] width 96 height 13
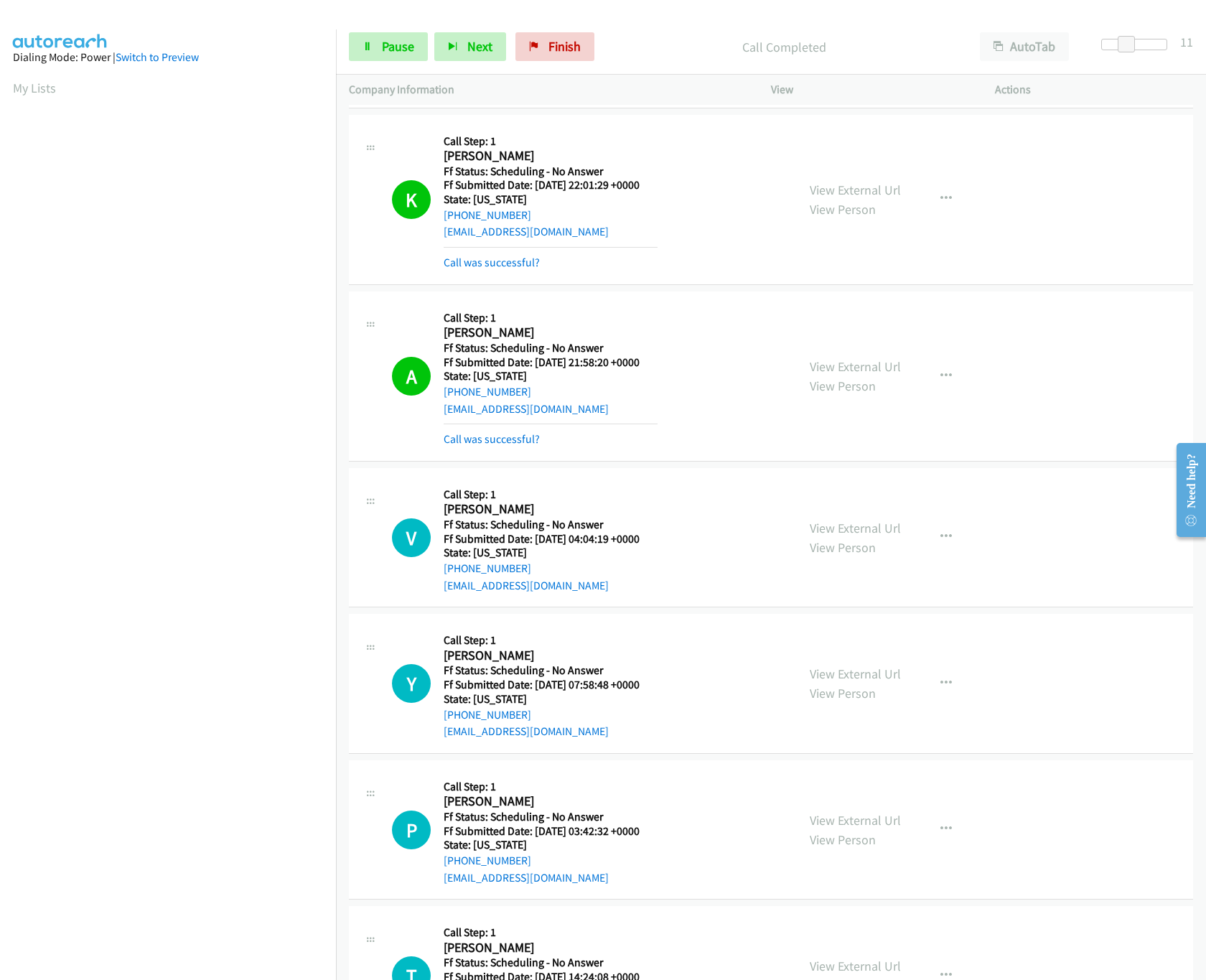
scroll to position [862, 0]
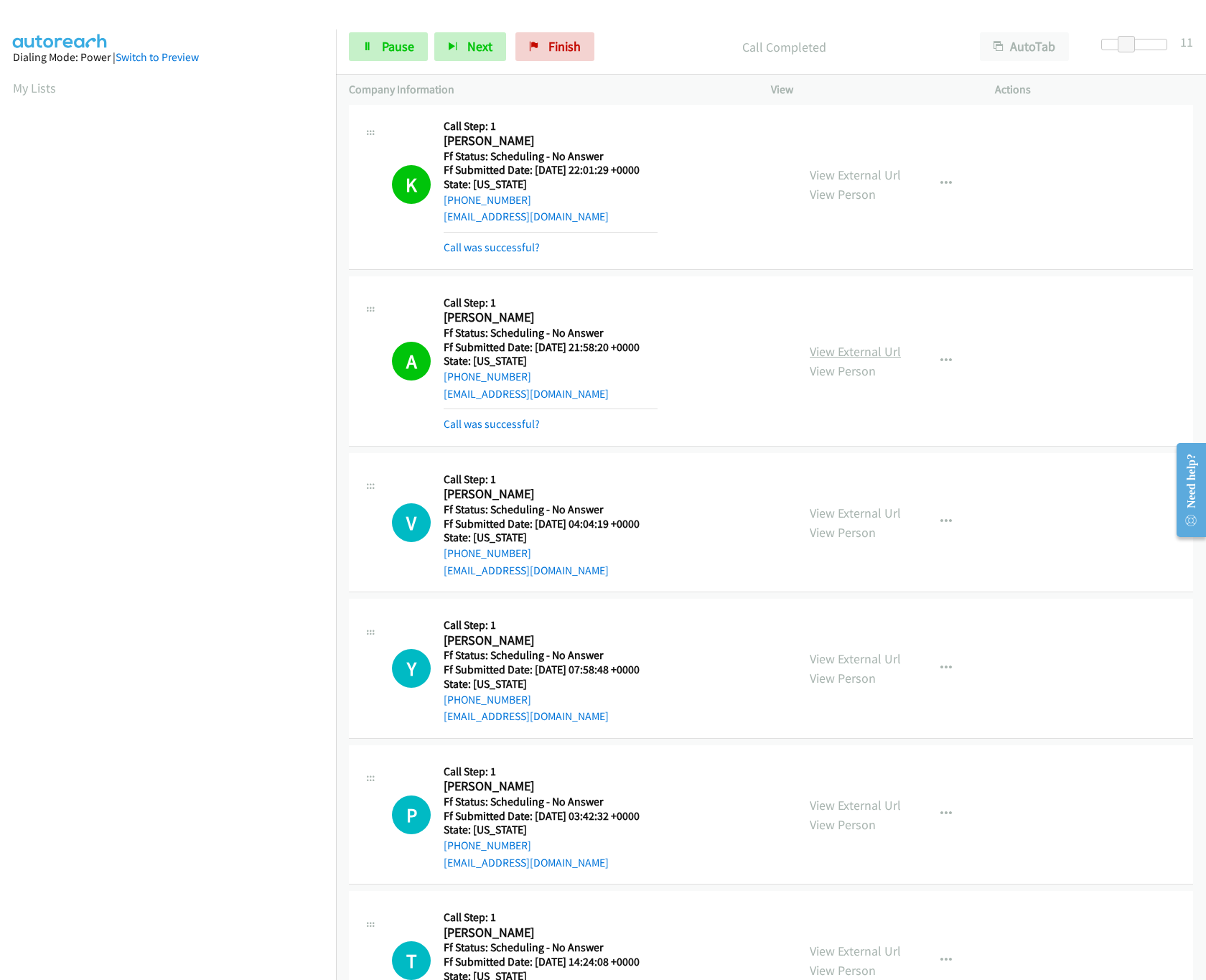
click at [851, 355] on link "View External Url" at bounding box center [856, 351] width 91 height 16
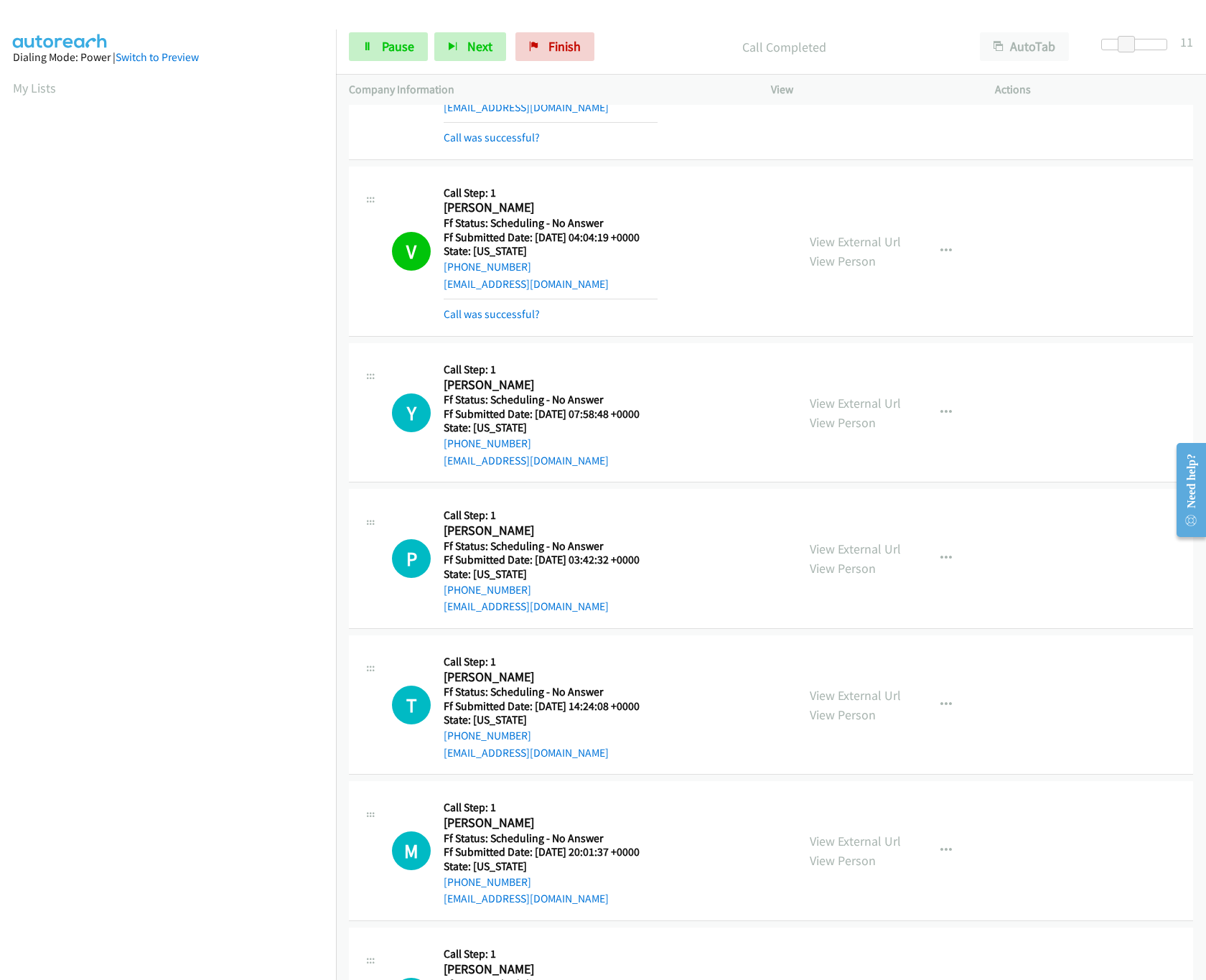
scroll to position [1148, 0]
click at [847, 239] on link "View External Url" at bounding box center [856, 241] width 91 height 16
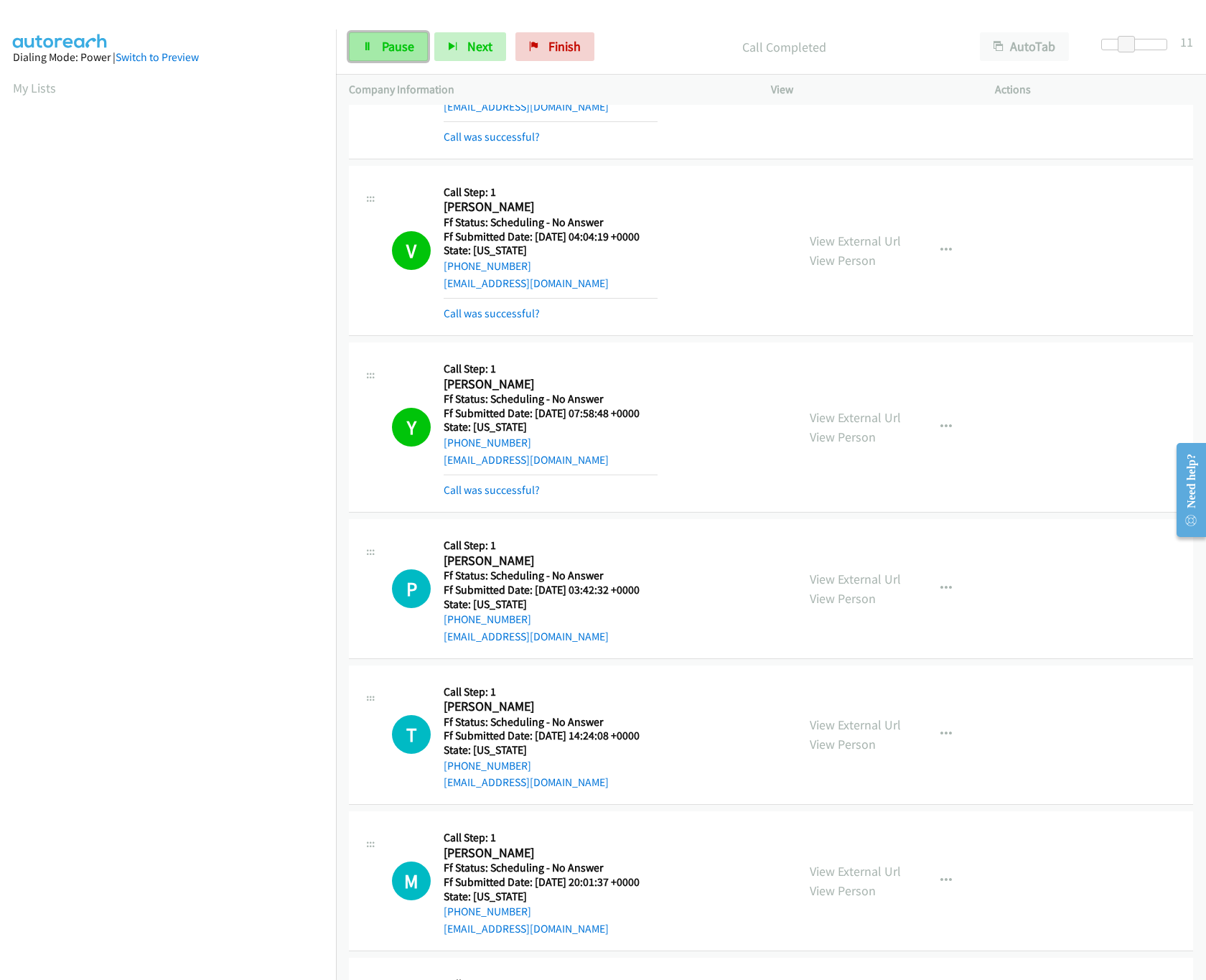
click at [375, 43] on link "Pause" at bounding box center [388, 46] width 79 height 29
click at [832, 412] on div "View External Url View Person" at bounding box center [856, 427] width 91 height 39
click at [836, 424] on link "View External Url" at bounding box center [856, 417] width 91 height 16
click at [401, 39] on span "Start Calls" at bounding box center [409, 46] width 56 height 16
drag, startPoint x: 1133, startPoint y: 35, endPoint x: 1080, endPoint y: 30, distance: 53.2
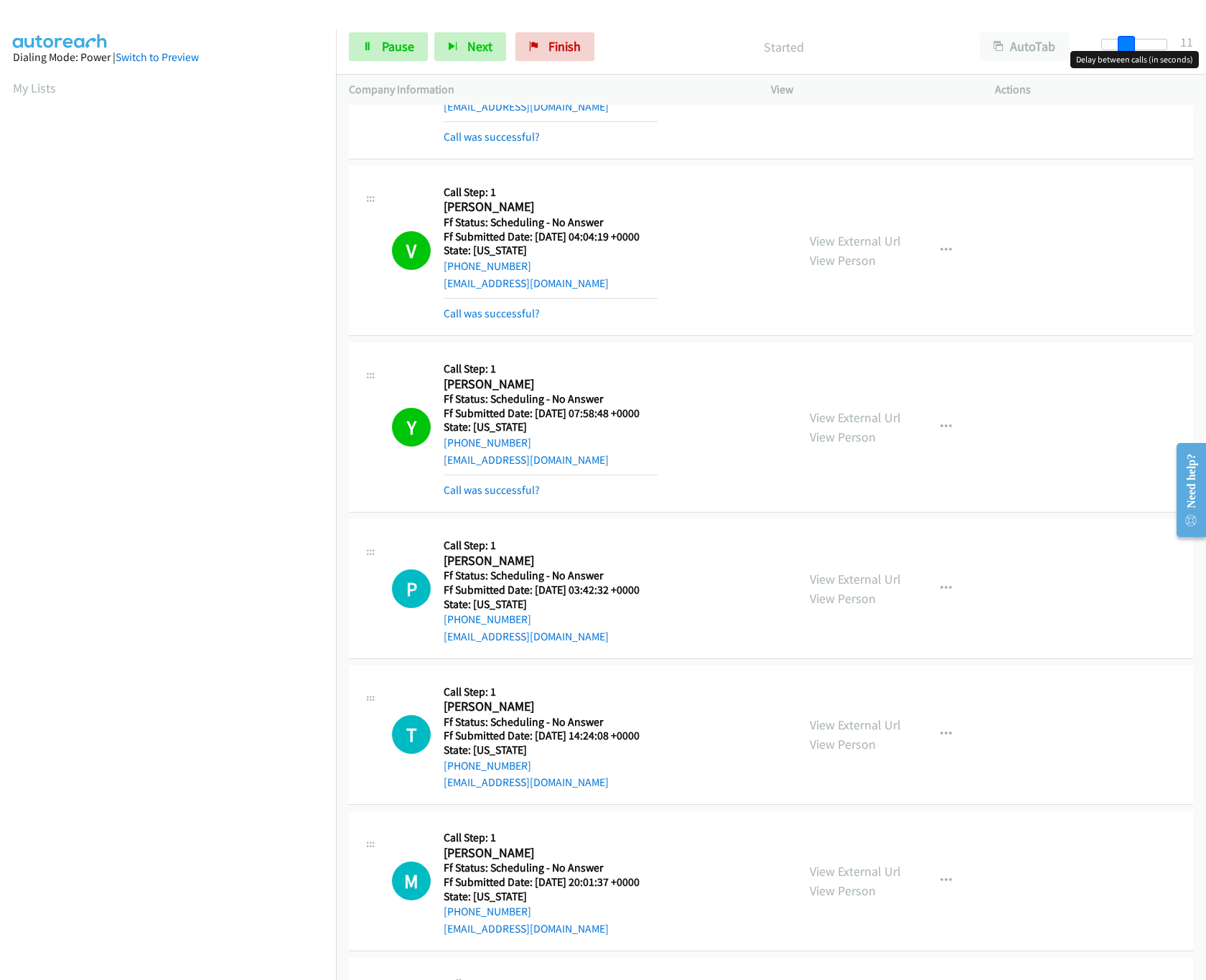
click at [1082, 30] on div "Start Calls Pause Next Finish Started AutoTab AutoTab 11" at bounding box center [771, 47] width 871 height 55
click at [371, 29] on div "Start Calls Pause Next Finish Started AutoTab AutoTab 0" at bounding box center [771, 47] width 871 height 55
click at [375, 41] on link "Pause" at bounding box center [388, 46] width 79 height 29
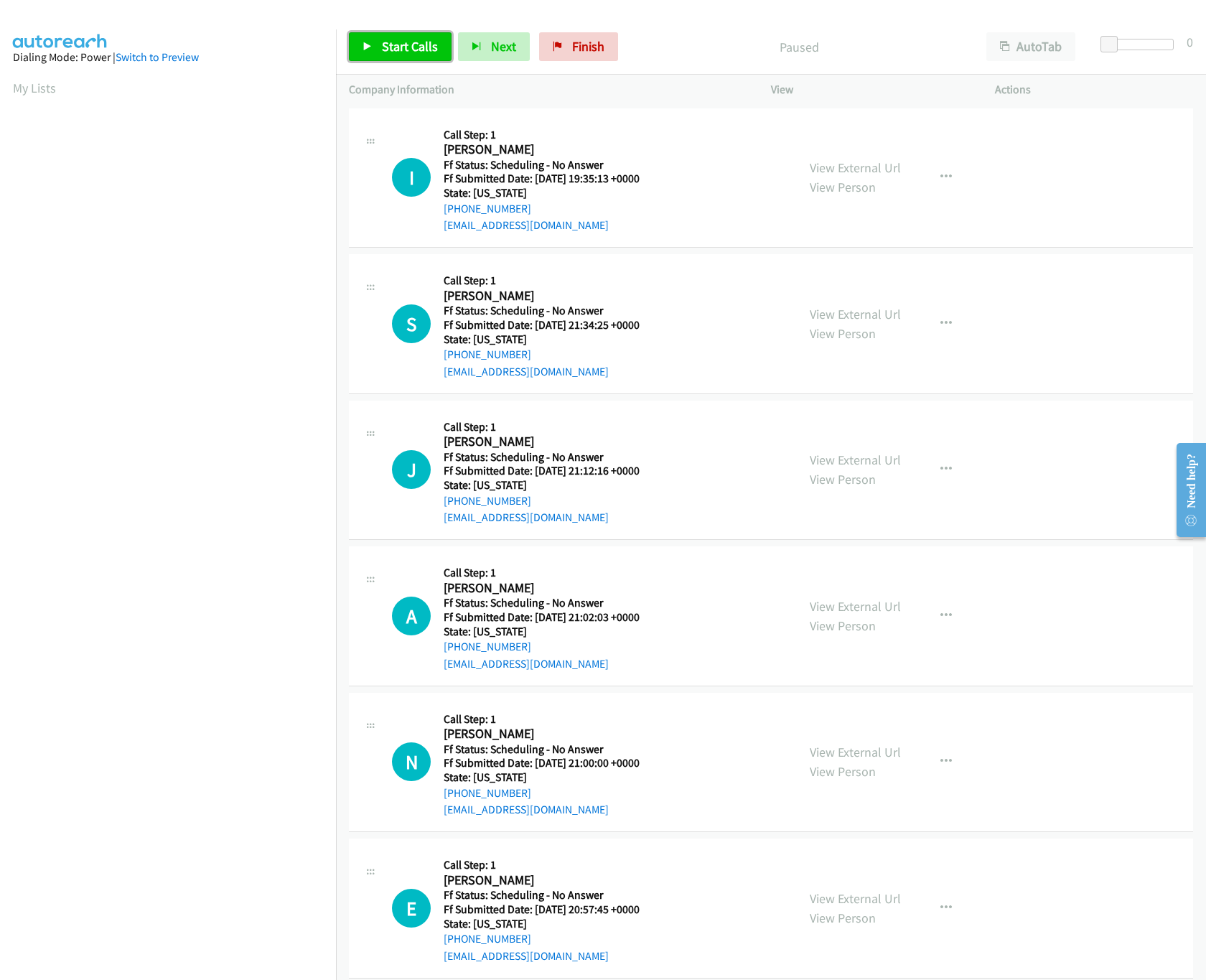
click at [399, 52] on span "Start Calls" at bounding box center [409, 46] width 56 height 16
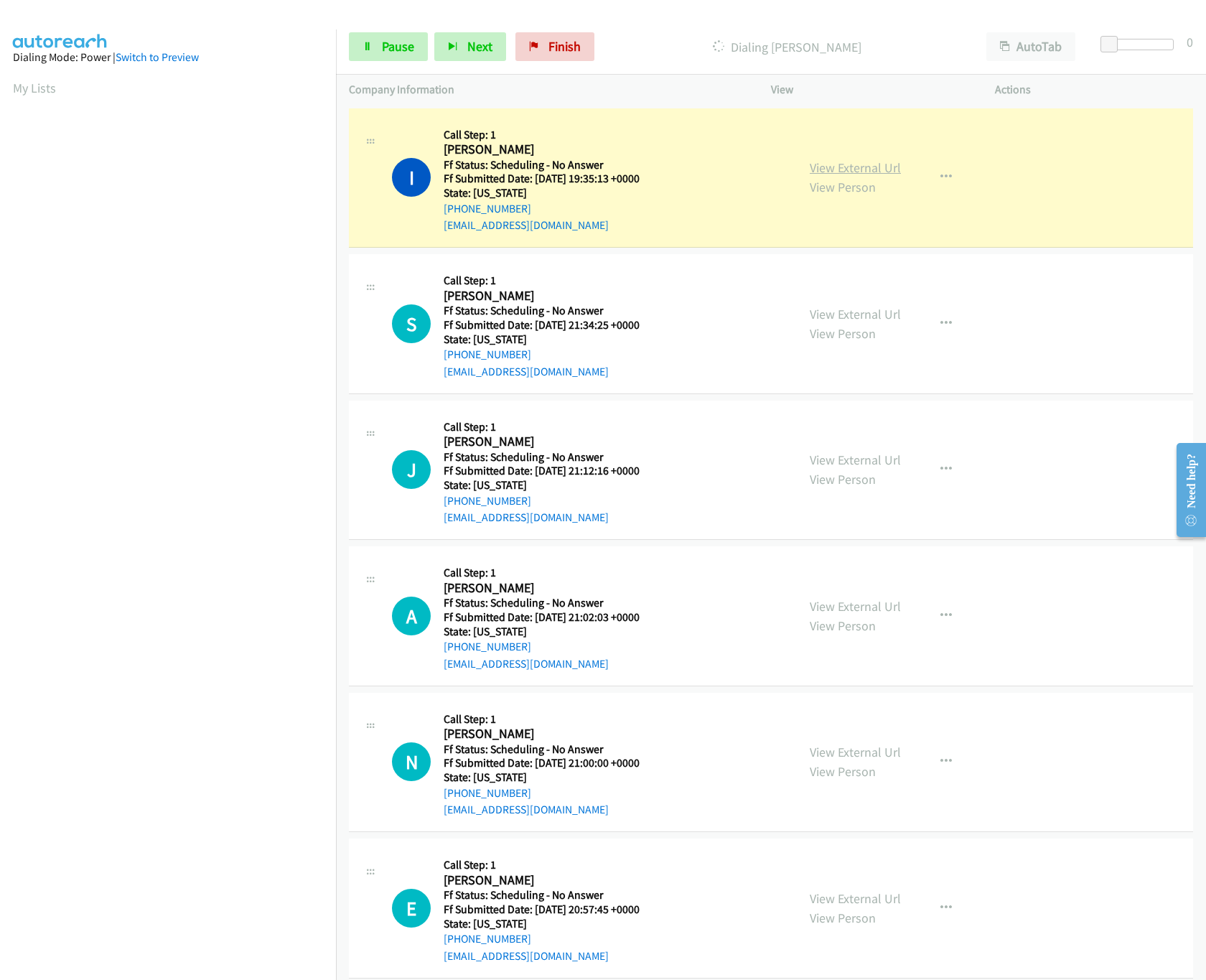
click at [844, 168] on link "View External Url" at bounding box center [856, 168] width 91 height 16
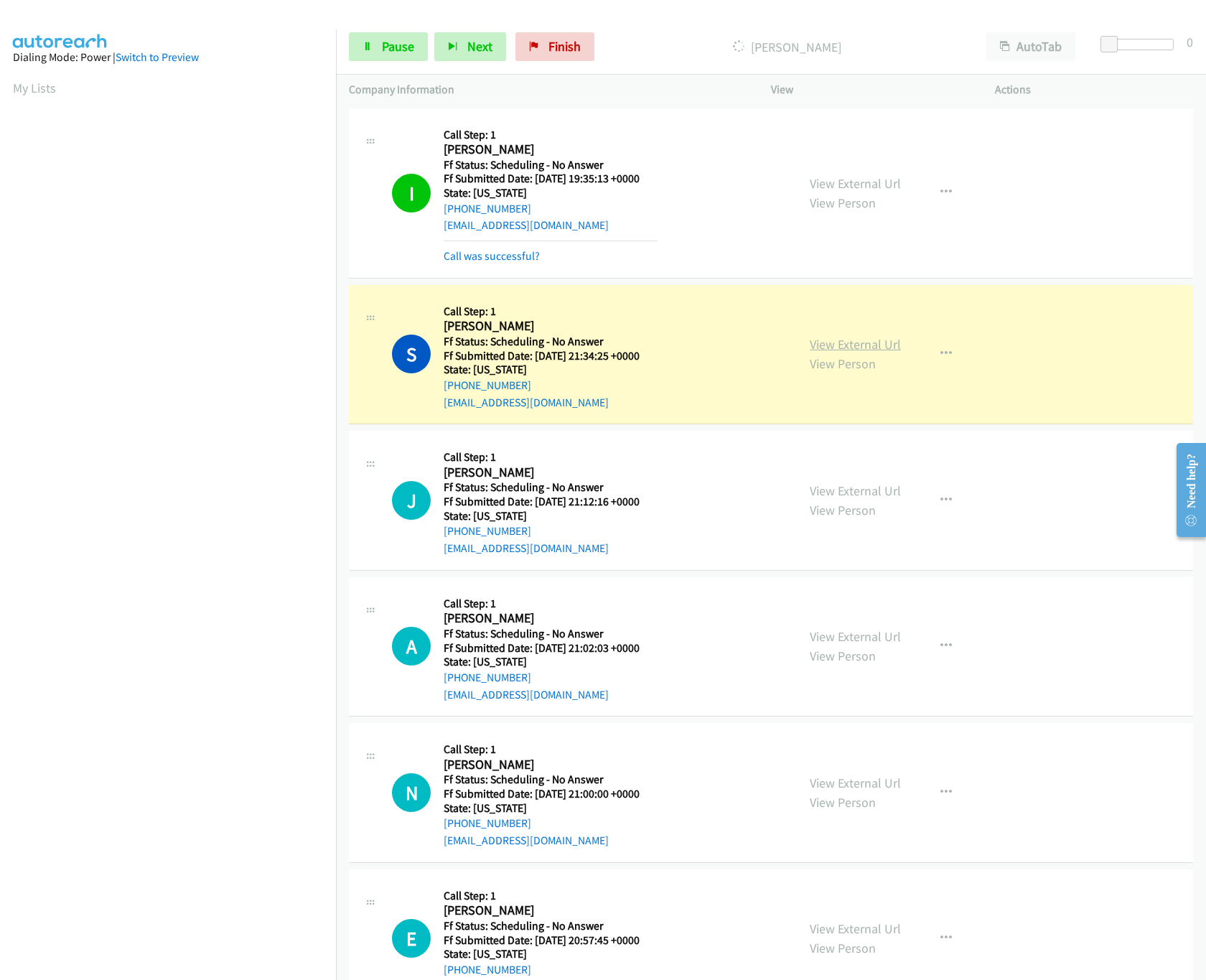
click at [882, 341] on link "View External Url" at bounding box center [856, 344] width 91 height 16
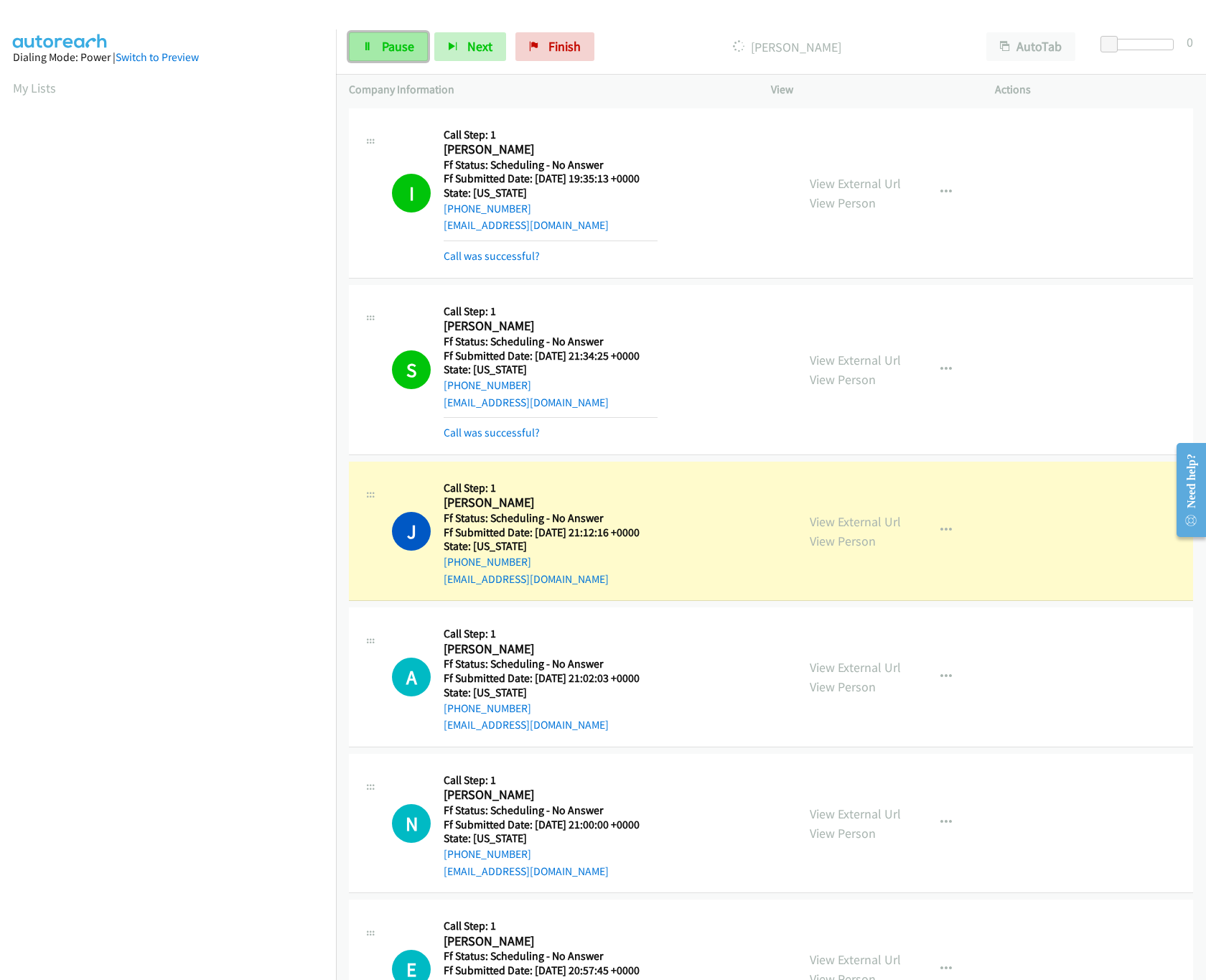
click at [399, 48] on span "Pause" at bounding box center [397, 46] width 32 height 16
click at [821, 523] on link "View External Url" at bounding box center [856, 522] width 91 height 16
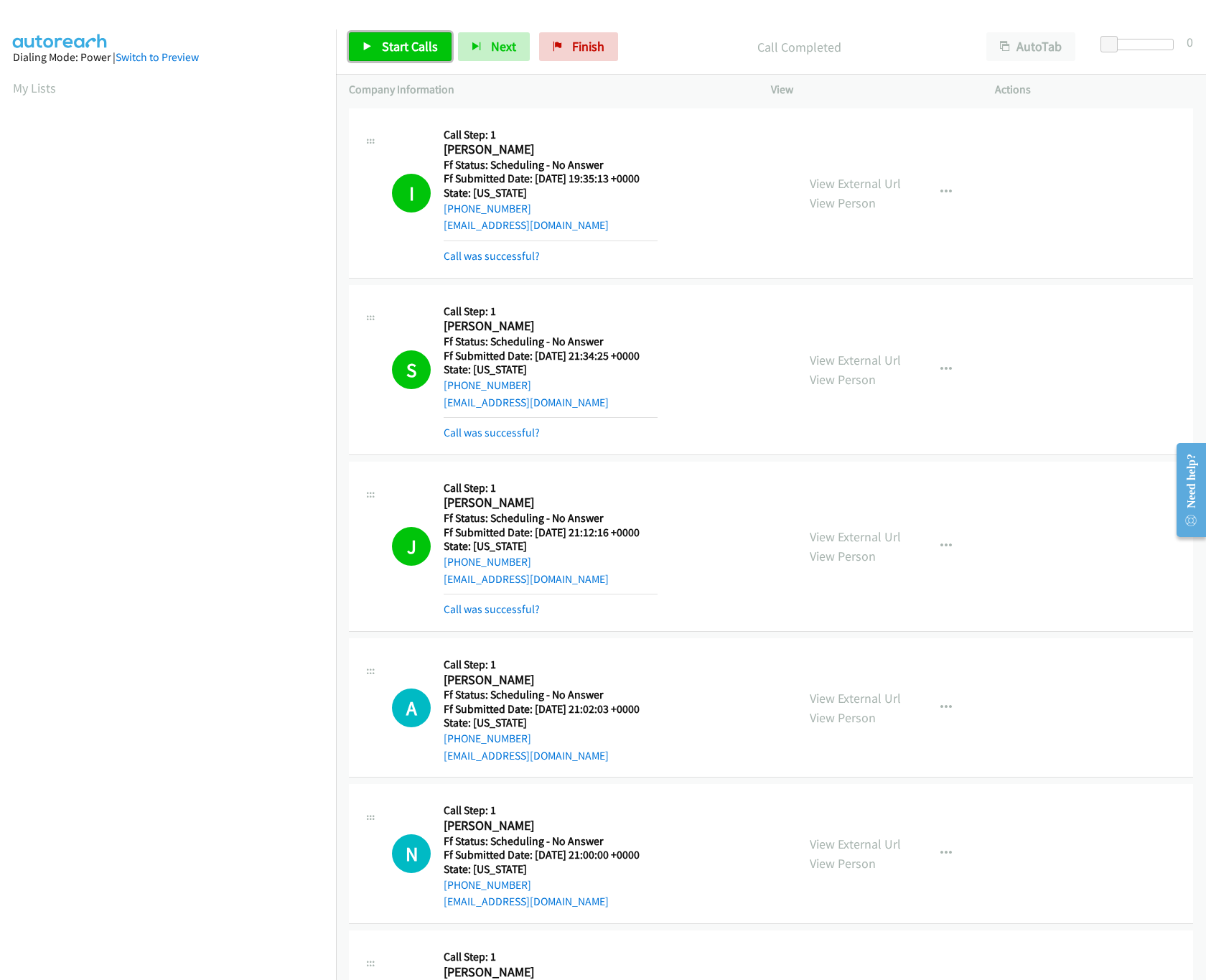
drag, startPoint x: 414, startPoint y: 46, endPoint x: 379, endPoint y: 50, distance: 35.2
click at [414, 46] on span "Start Calls" at bounding box center [409, 46] width 56 height 16
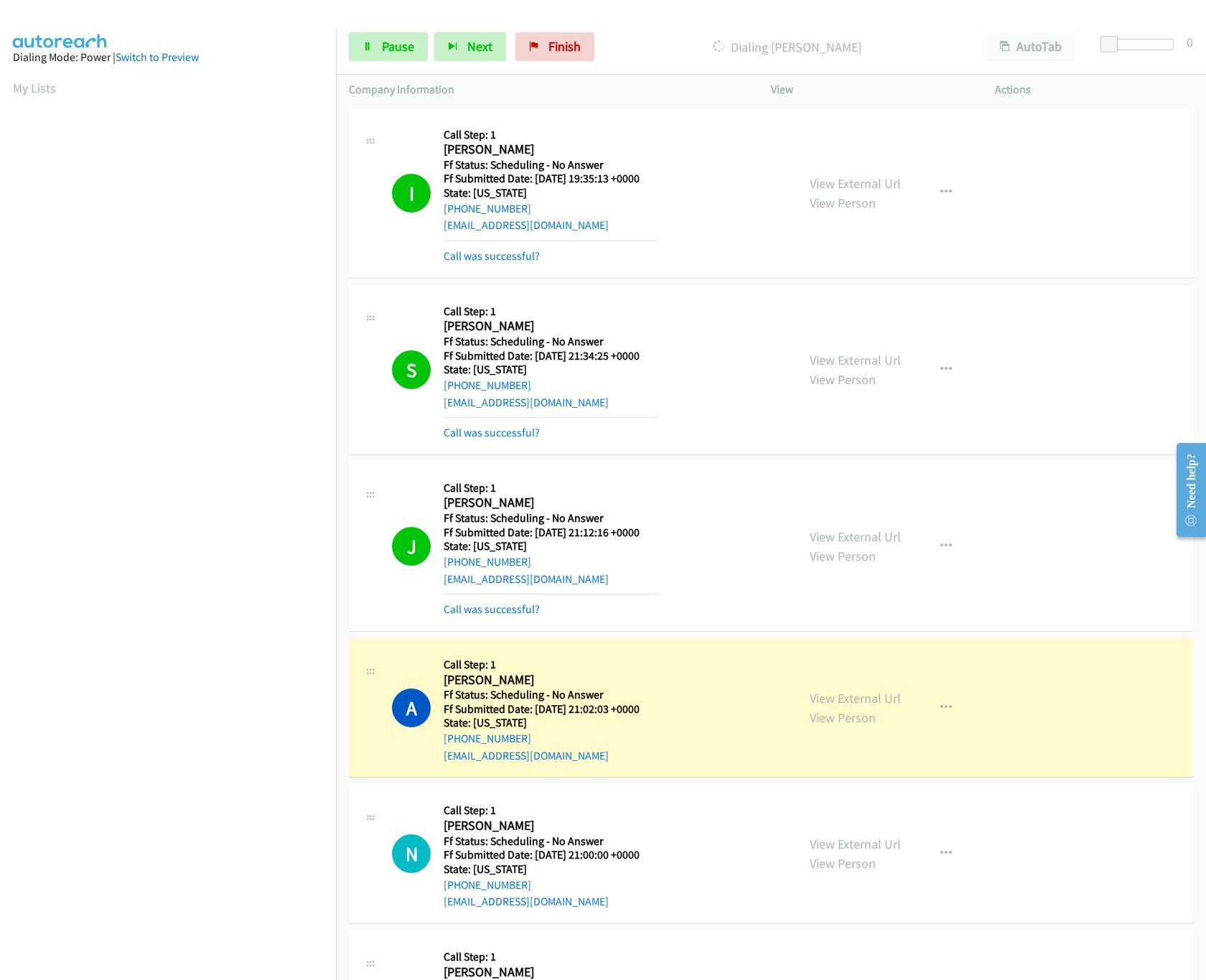
drag, startPoint x: 168, startPoint y: 853, endPoint x: 487, endPoint y: 770, distance: 329.6
click at [168, 853] on nav "Dialing Mode: Power | Switch to Preview My Lists" at bounding box center [168, 519] width 337 height 980
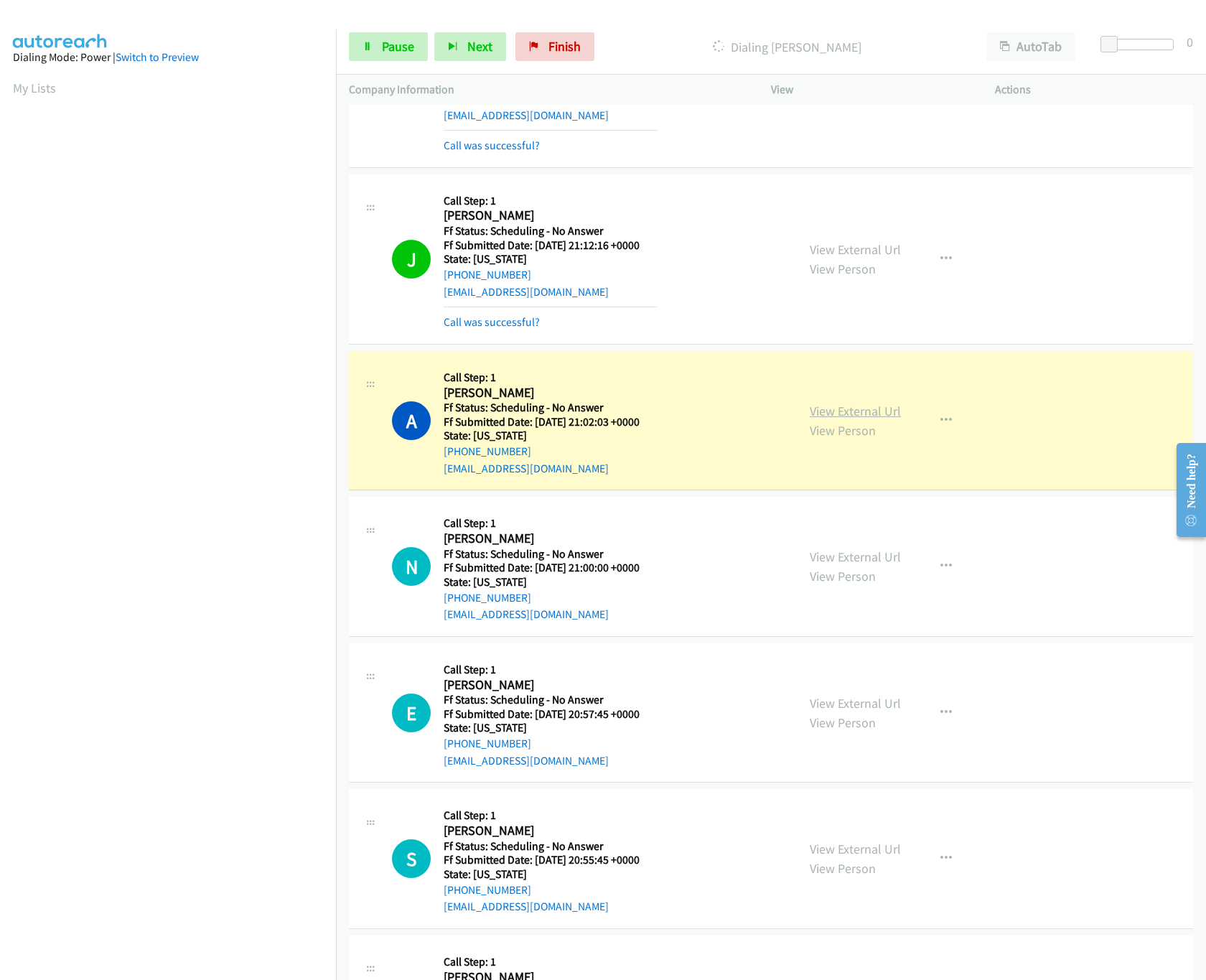
click at [850, 408] on link "View External Url" at bounding box center [856, 411] width 91 height 16
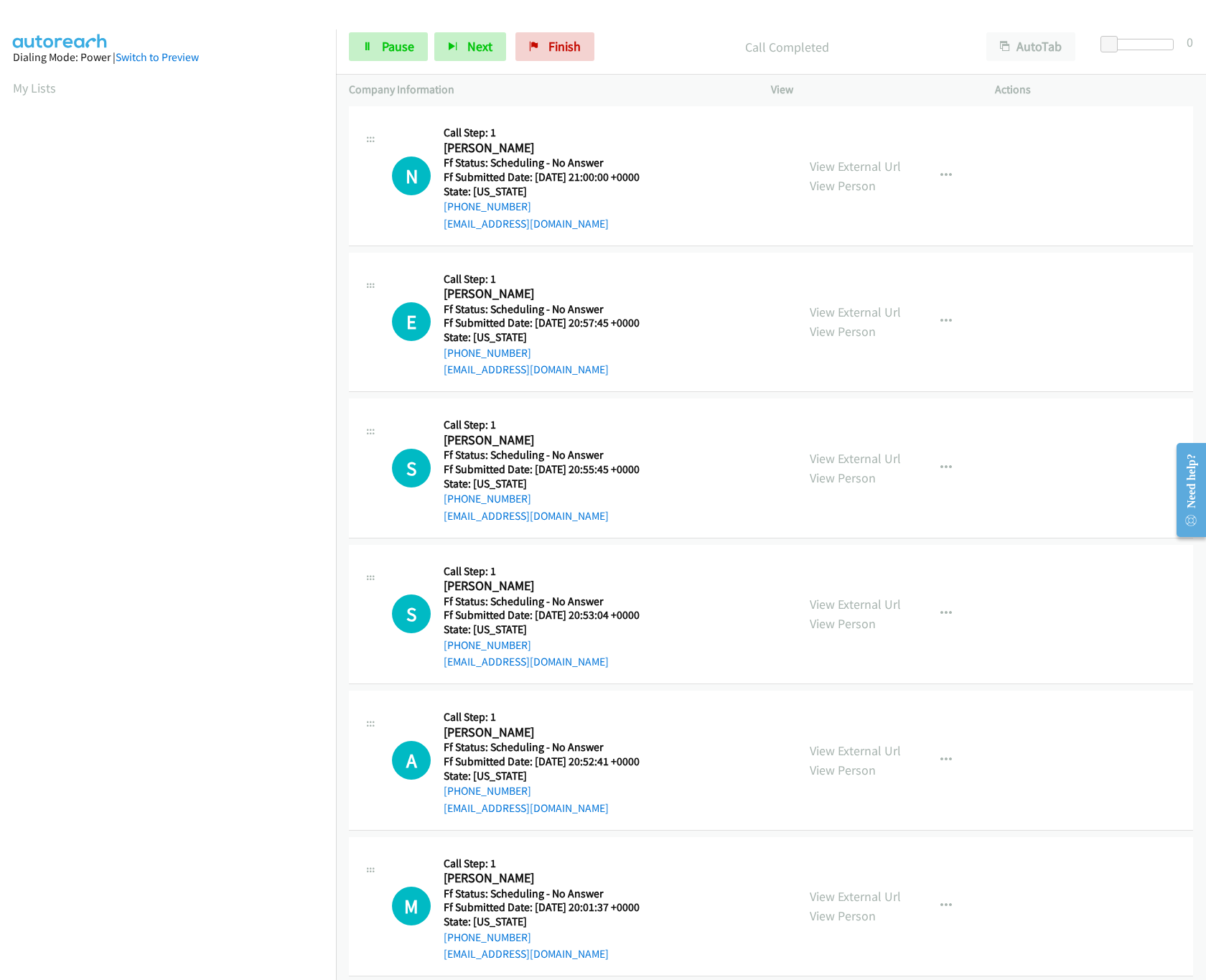
scroll to position [718, 0]
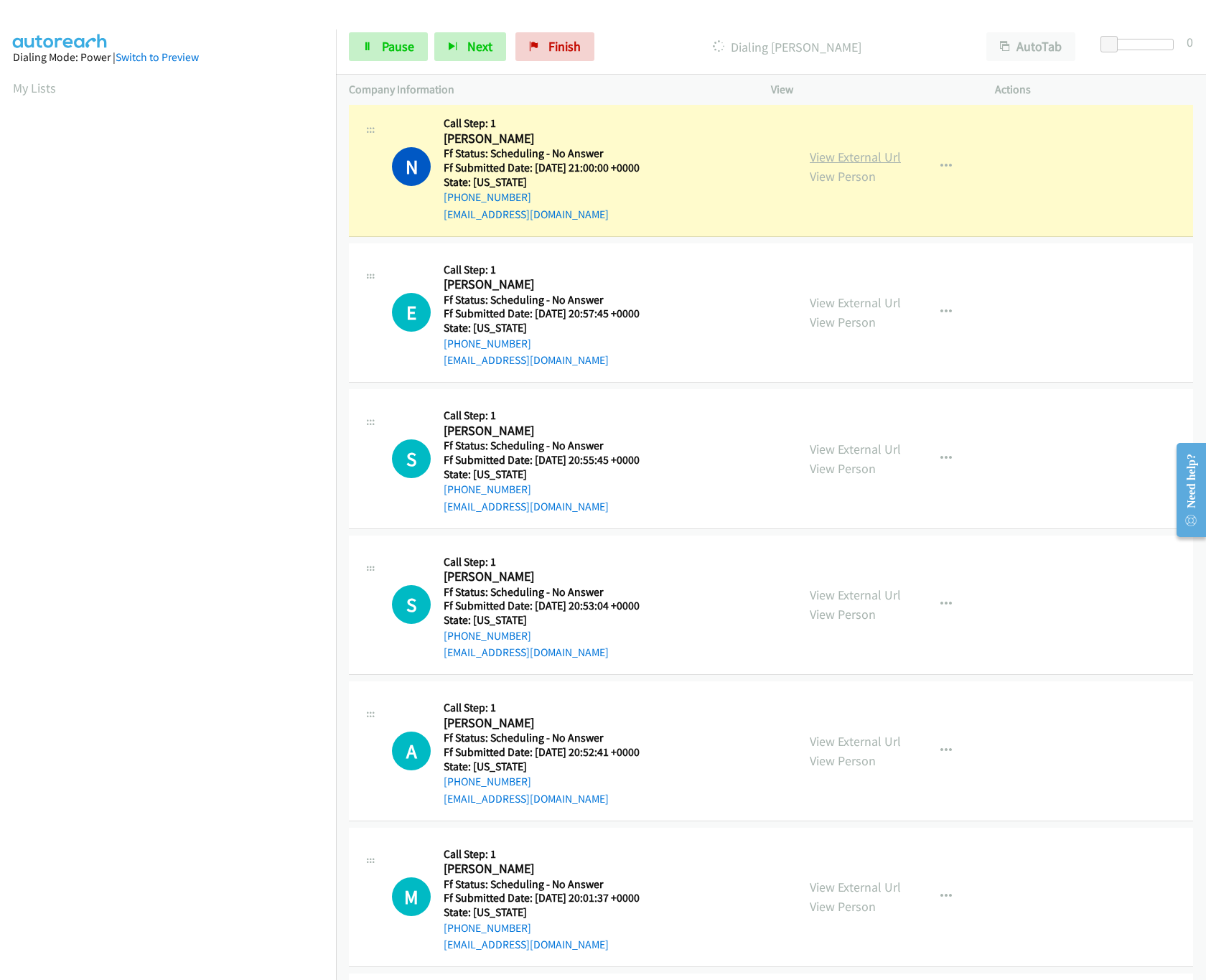
click at [845, 162] on link "View External Url" at bounding box center [856, 157] width 91 height 16
click at [825, 308] on link "View External Url" at bounding box center [856, 303] width 91 height 16
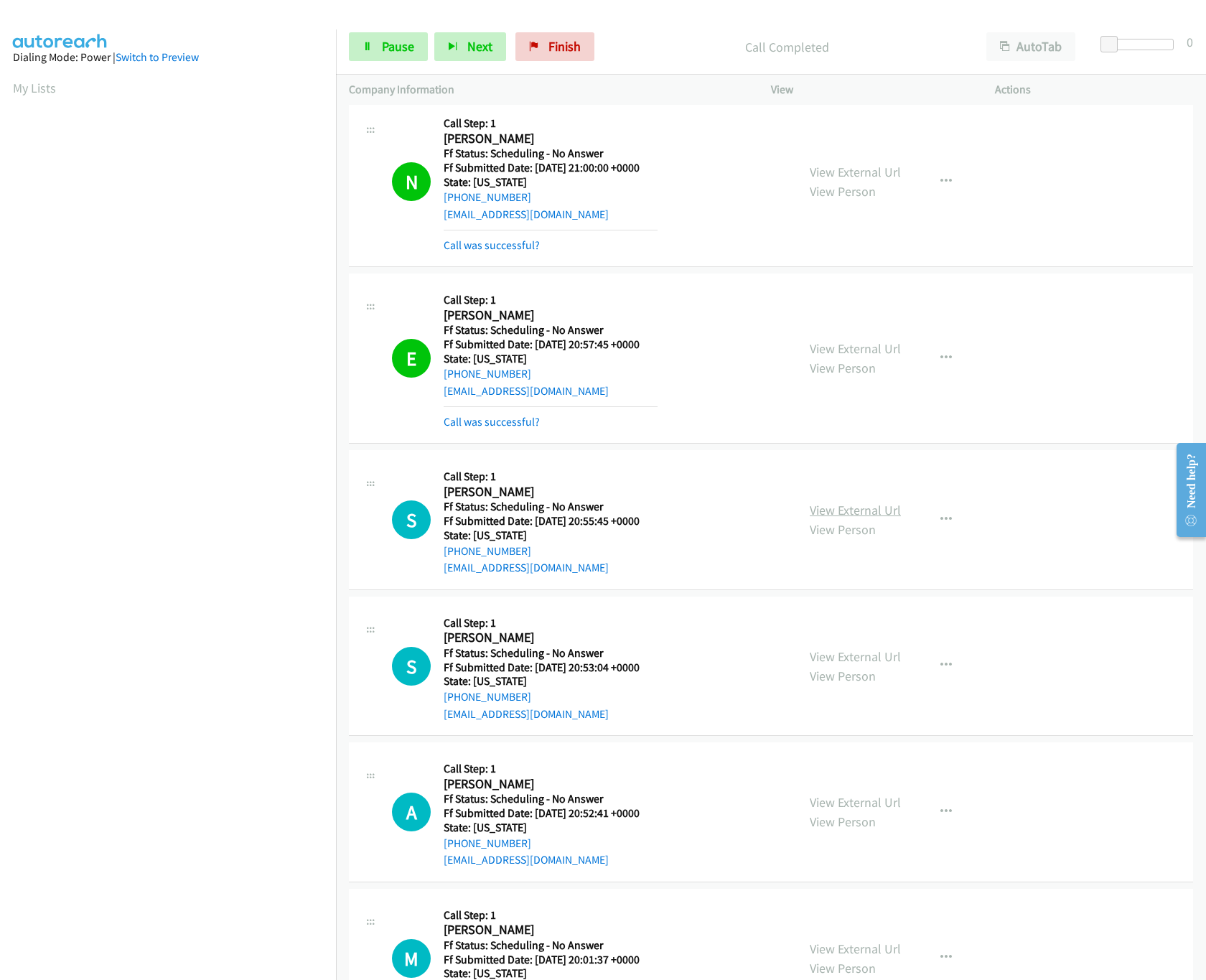
click at [862, 511] on link "View External Url" at bounding box center [856, 510] width 91 height 16
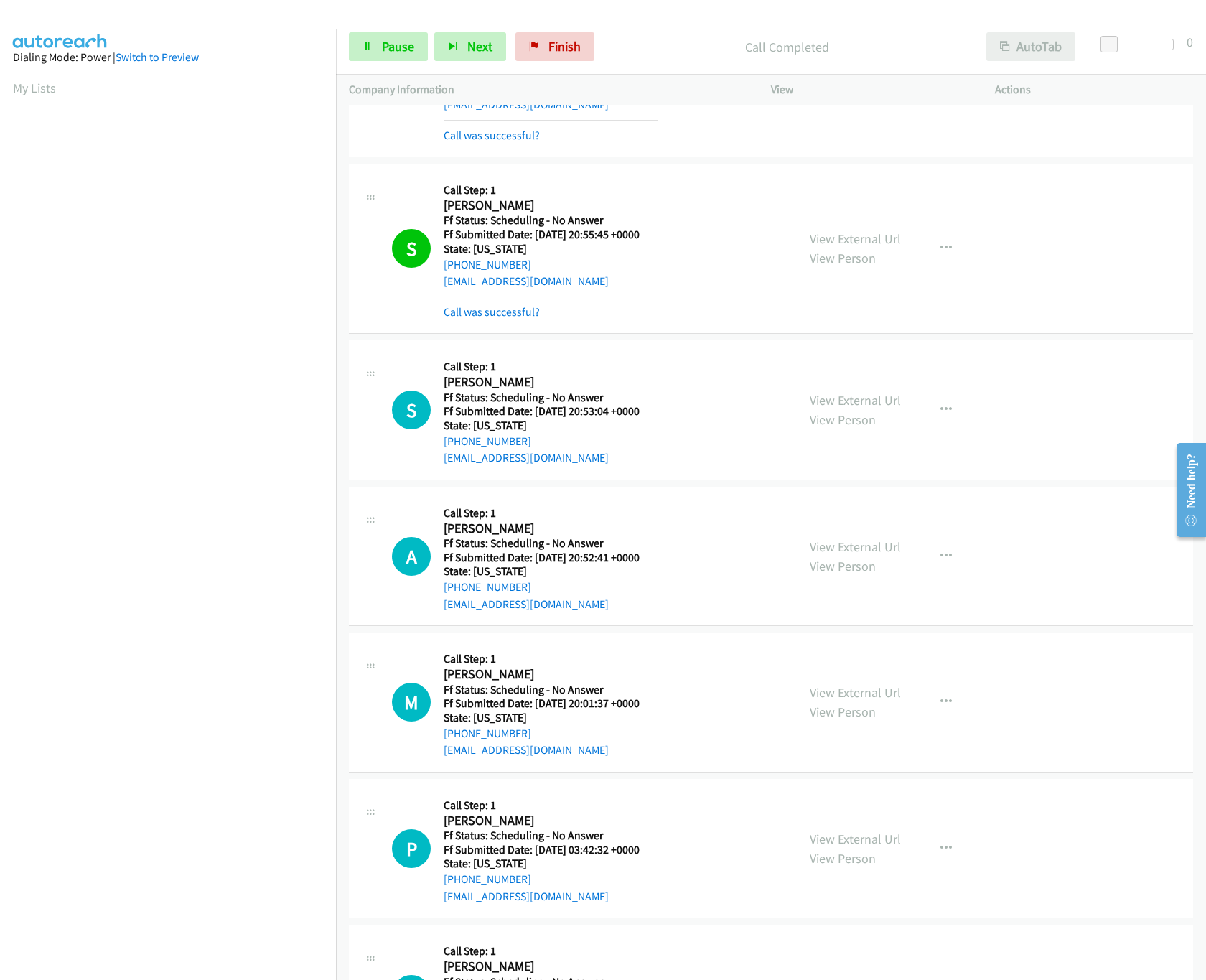
scroll to position [1148, 0]
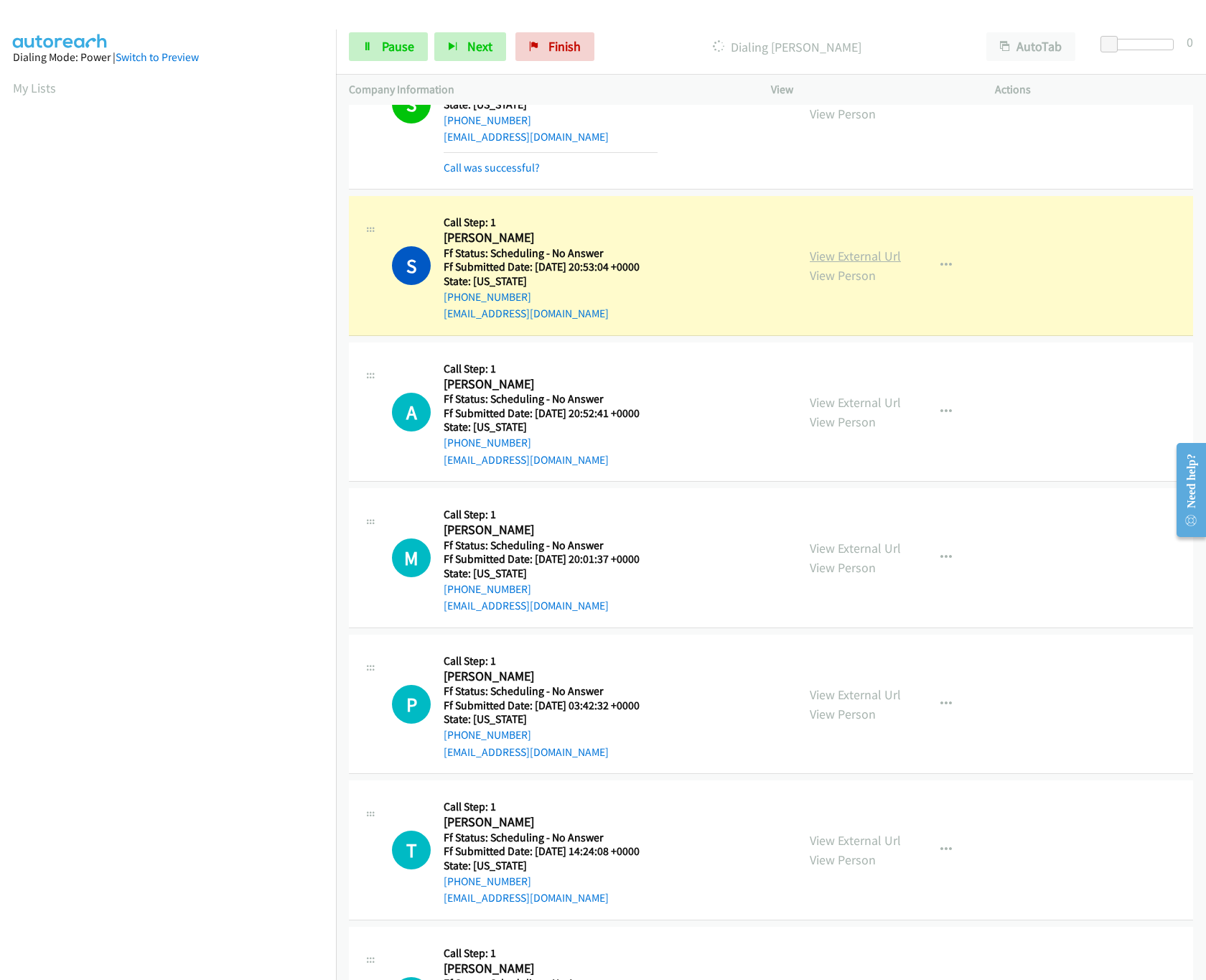
click at [821, 261] on link "View External Url" at bounding box center [856, 256] width 91 height 16
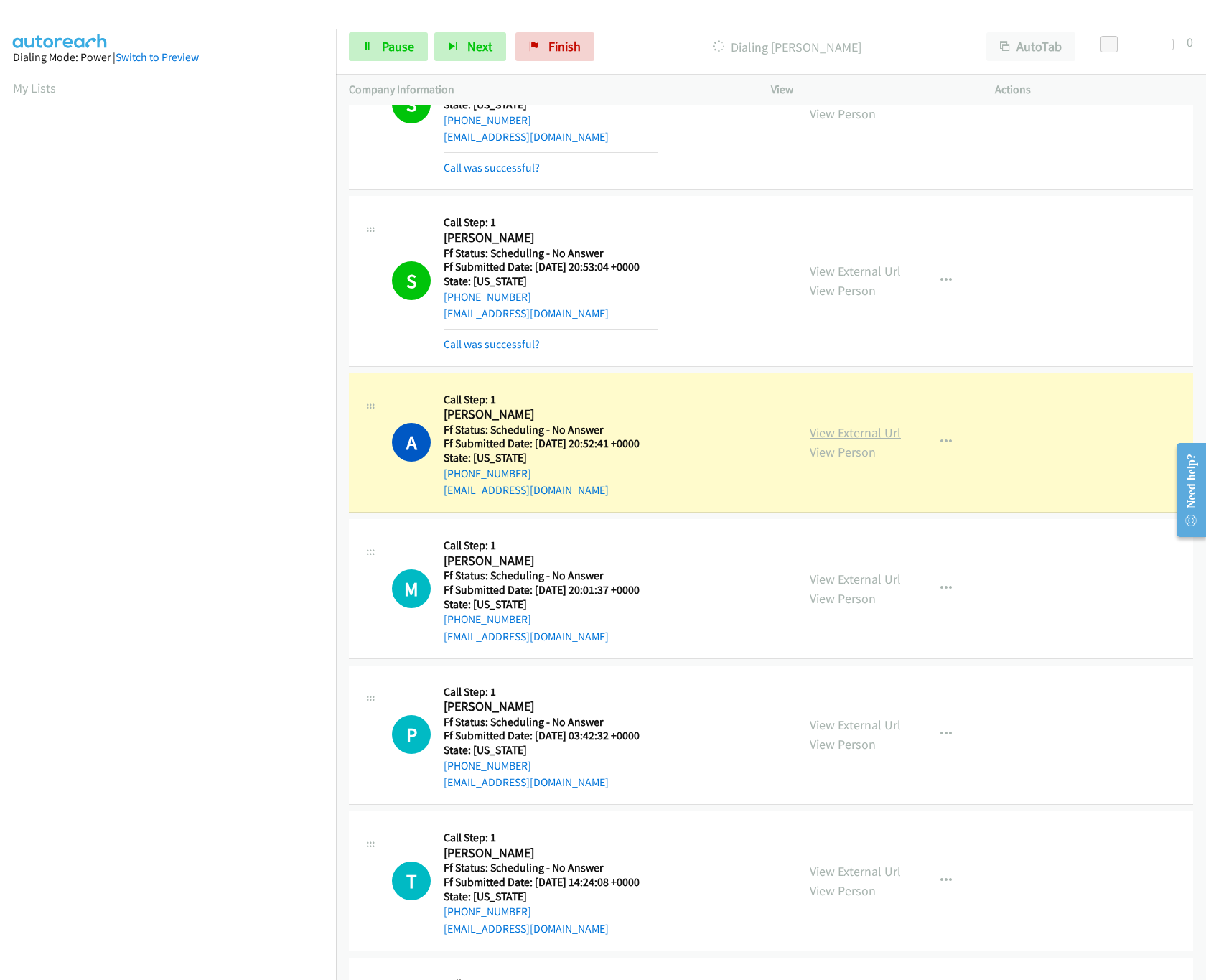
click at [856, 431] on link "View External Url" at bounding box center [856, 432] width 91 height 16
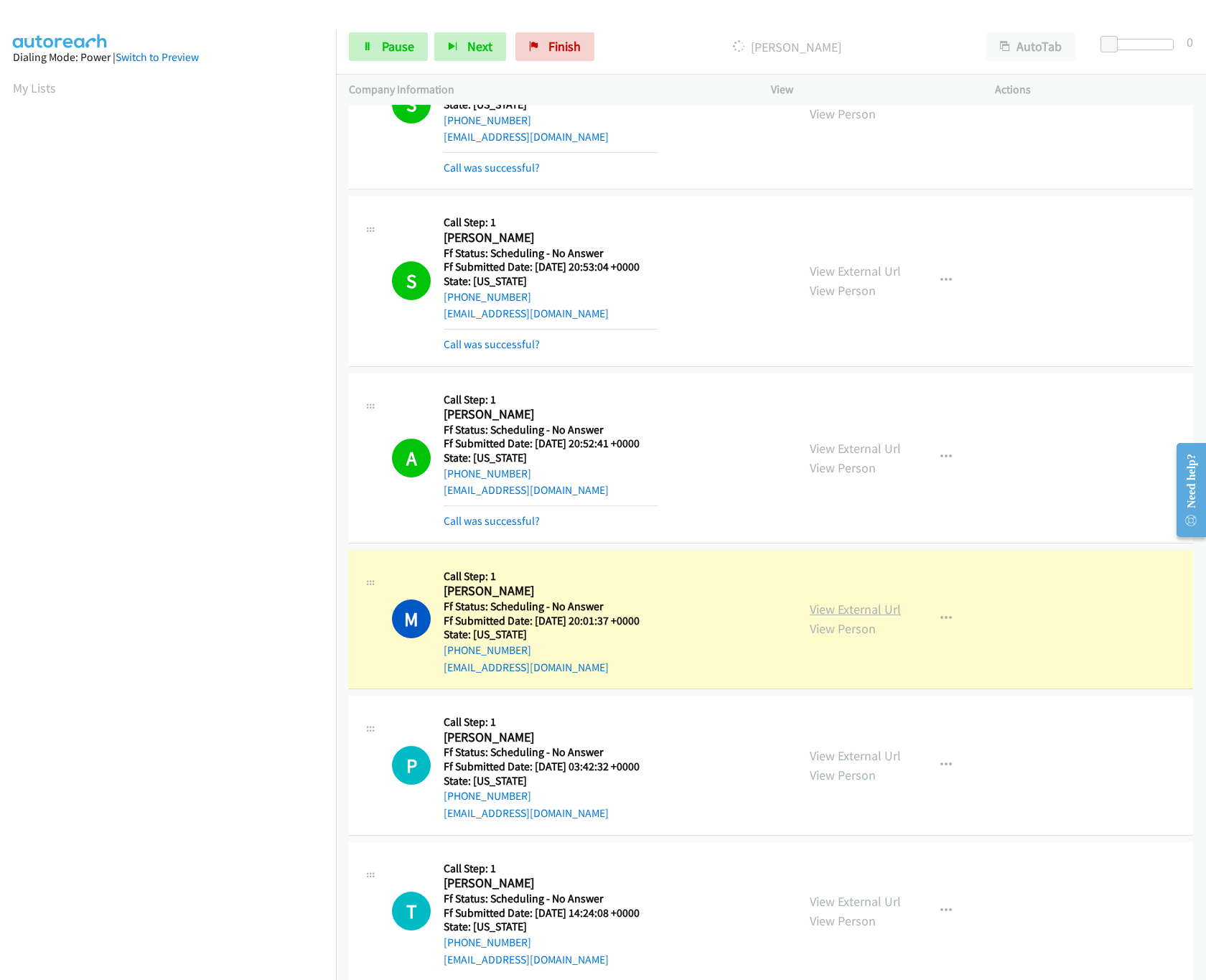
click at [845, 606] on link "View External Url" at bounding box center [856, 609] width 91 height 16
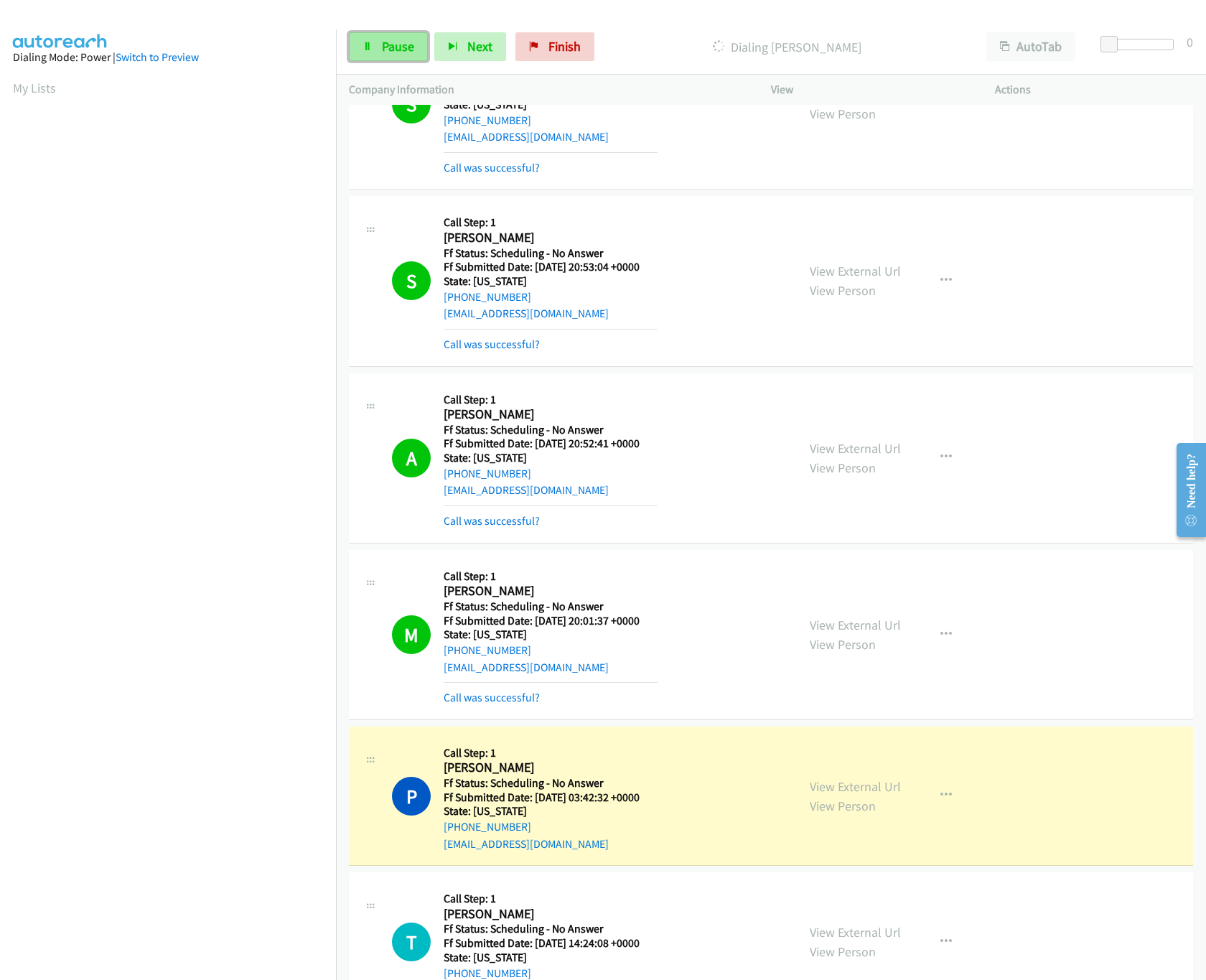
click at [388, 39] on span "Pause" at bounding box center [397, 46] width 32 height 16
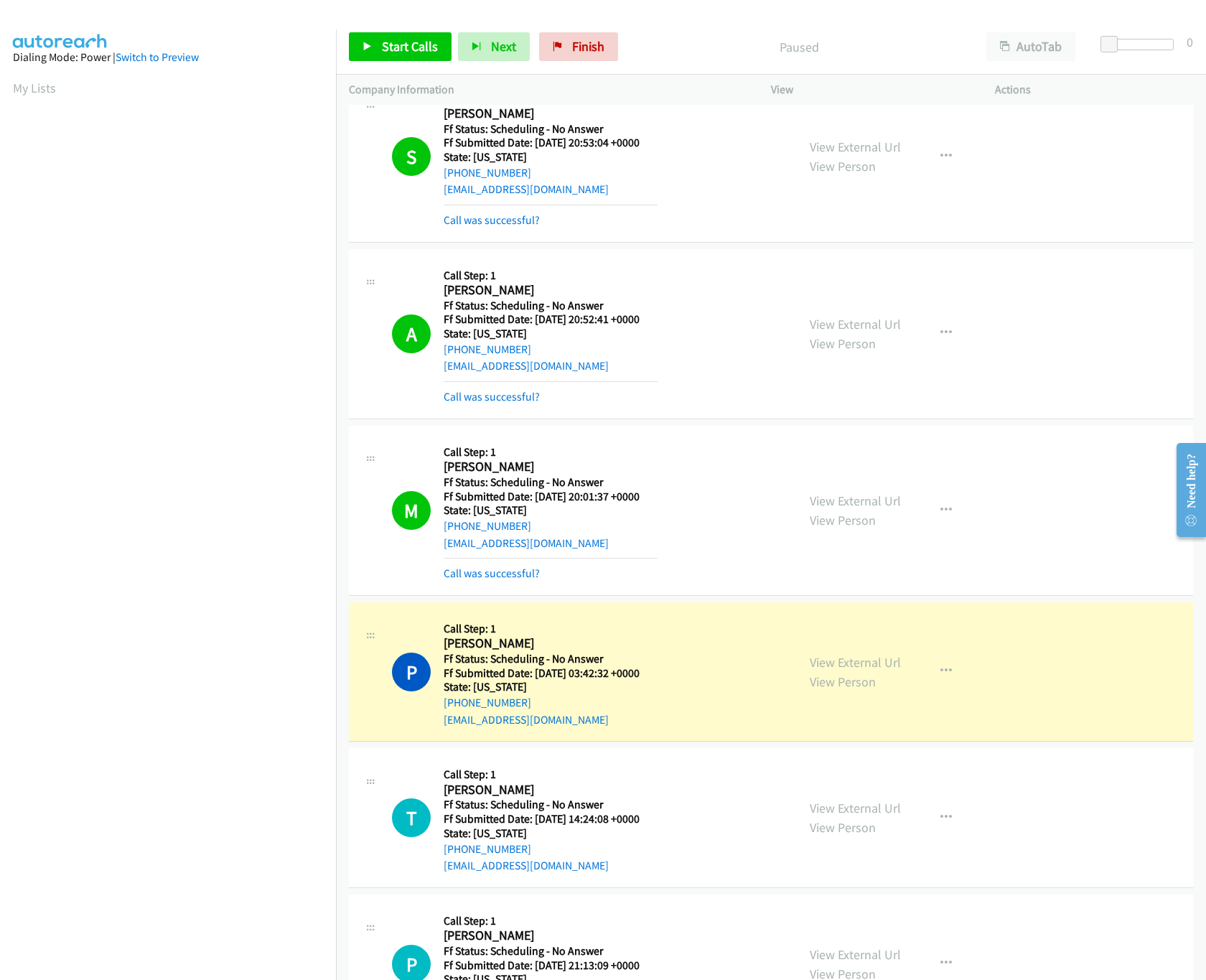
scroll to position [1435, 0]
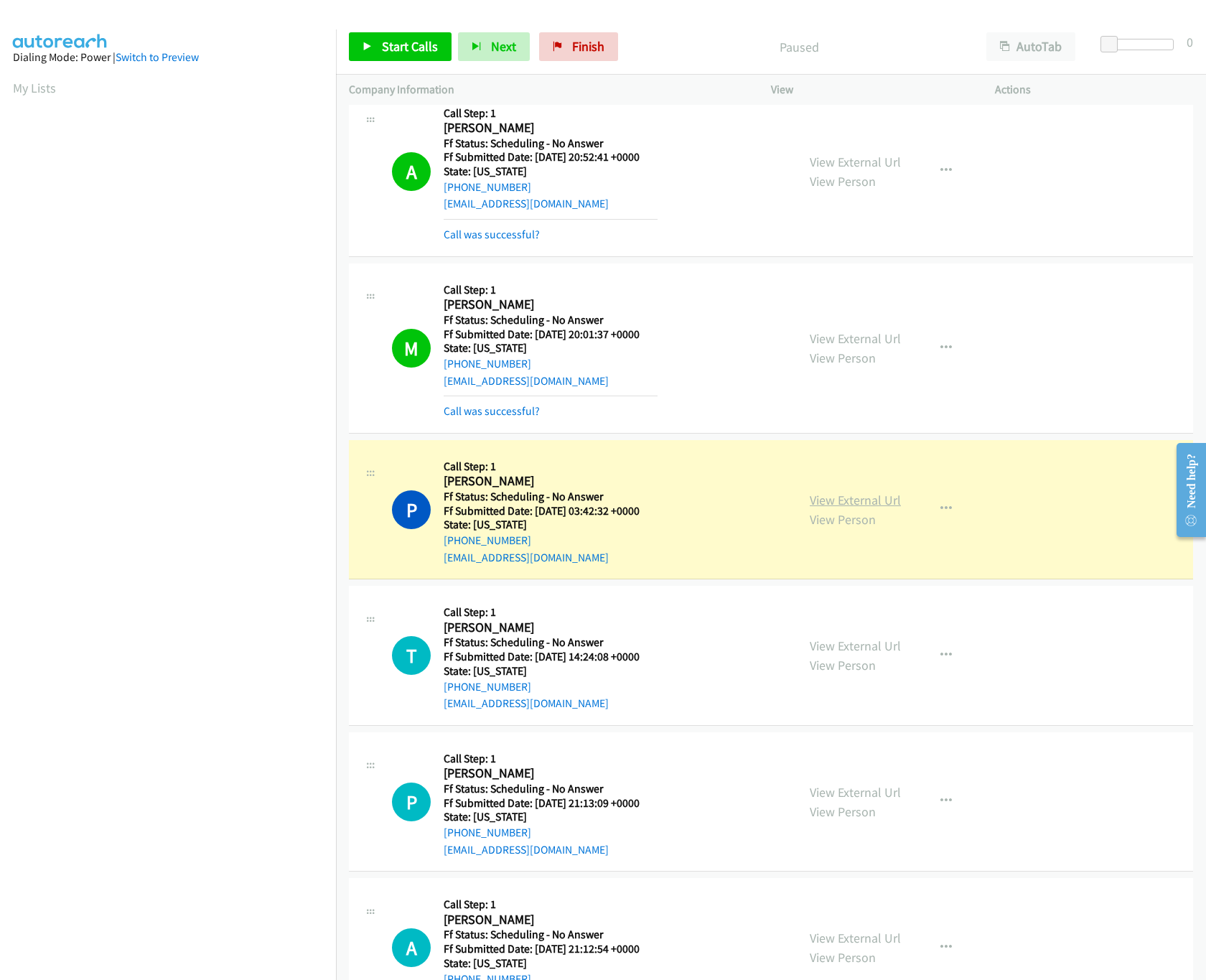
click at [850, 508] on link "View External Url" at bounding box center [856, 500] width 91 height 16
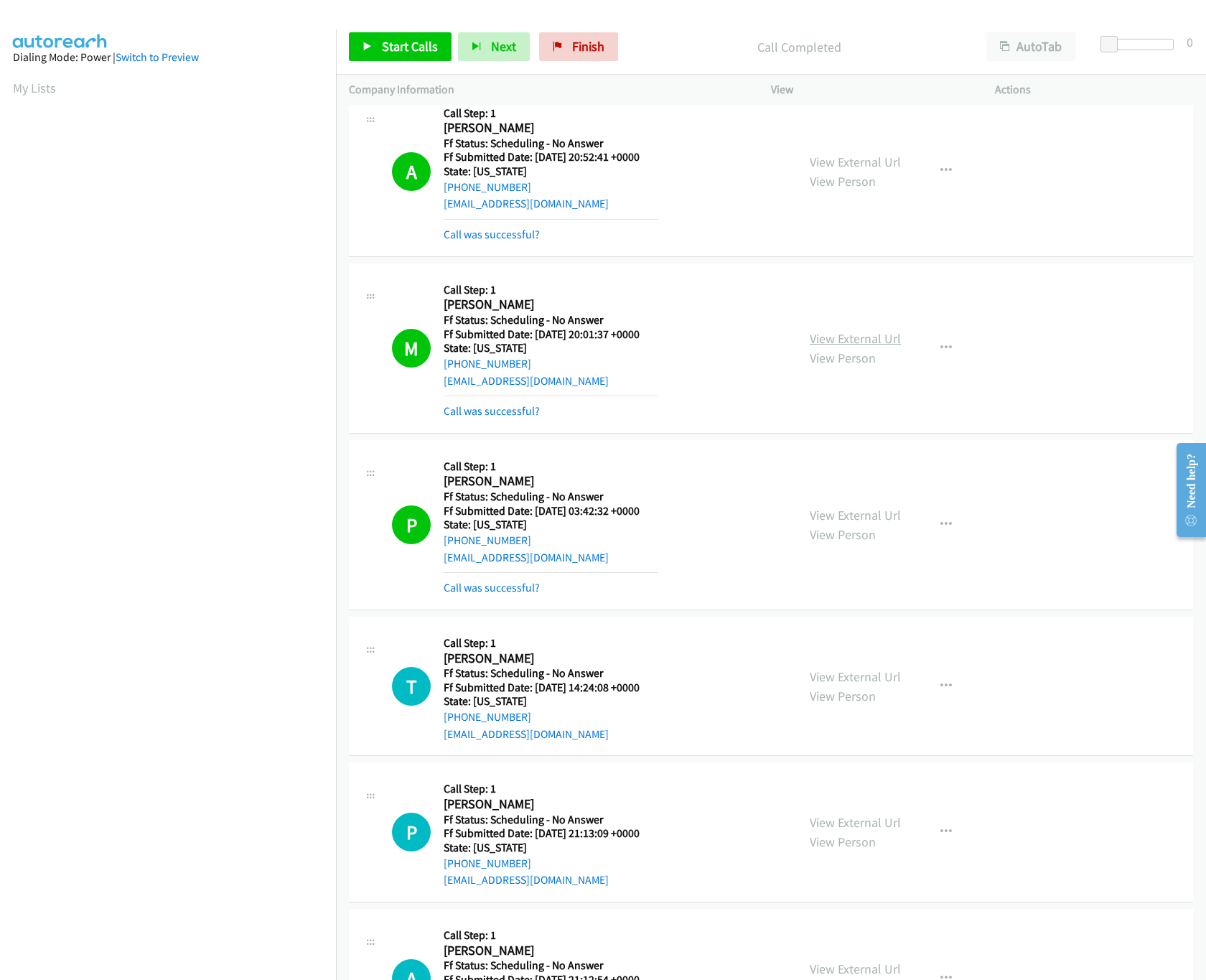
click at [811, 343] on link "View External Url" at bounding box center [856, 338] width 91 height 16
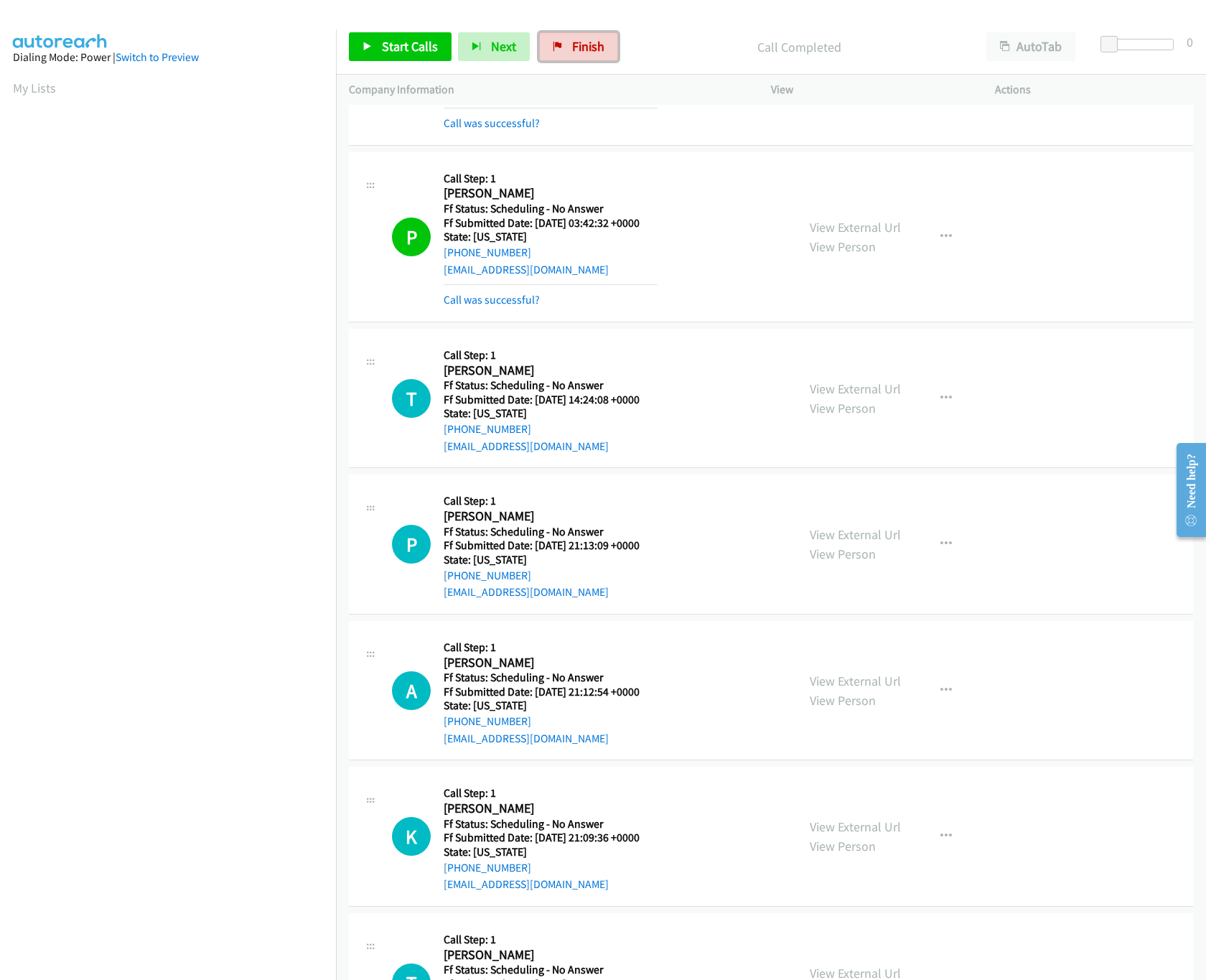
drag, startPoint x: 578, startPoint y: 59, endPoint x: 671, endPoint y: 78, distance: 94.9
click at [578, 59] on link "Finish" at bounding box center [578, 46] width 79 height 29
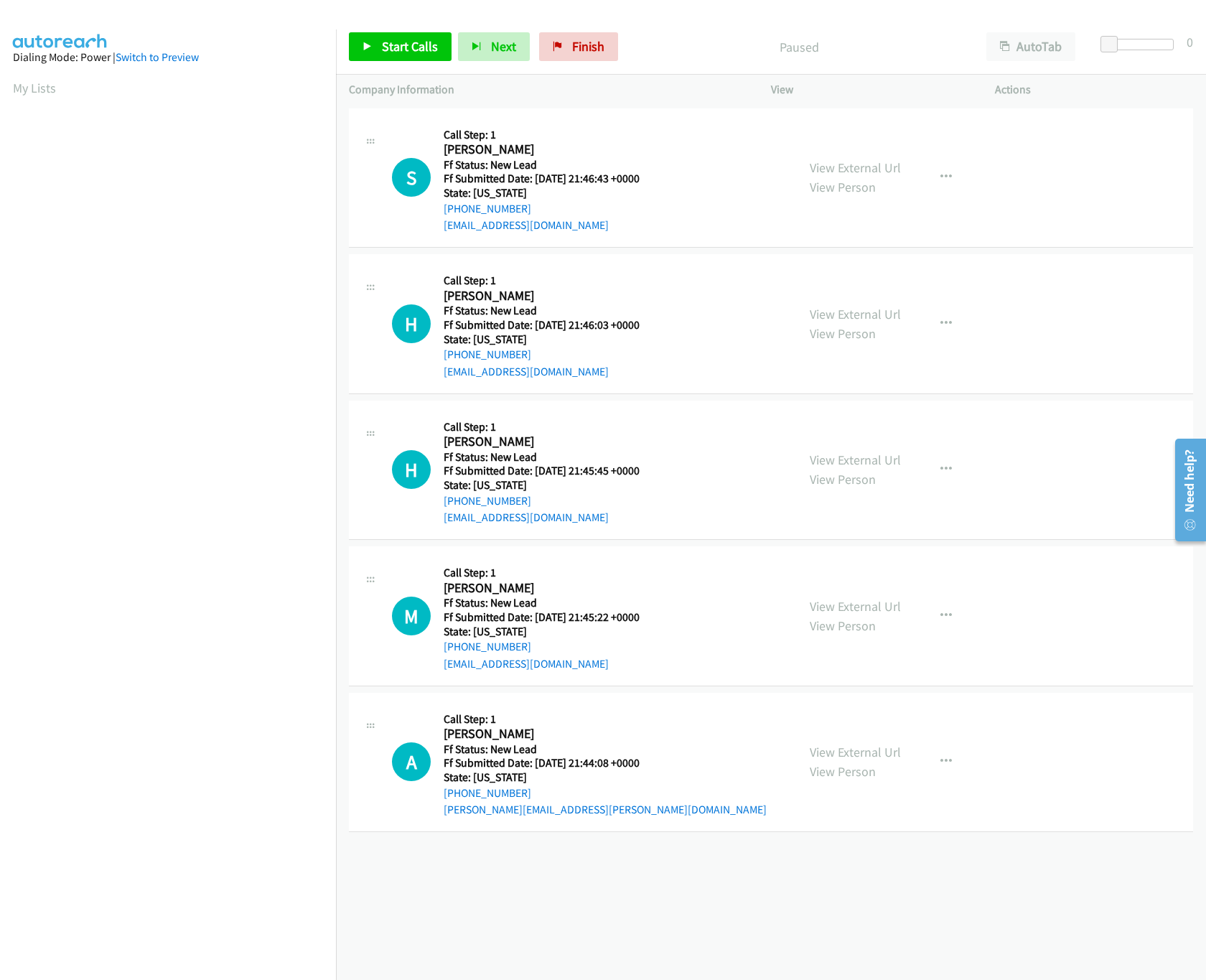
click at [752, 932] on div "[PHONE_NUMBER] Call failed - Please reload the list and try again The Callbar F…" at bounding box center [771, 543] width 871 height 875
click at [832, 314] on link "View External Url" at bounding box center [856, 314] width 91 height 16
click at [875, 160] on link "View External Url" at bounding box center [856, 168] width 91 height 16
click at [416, 43] on span "Start Calls" at bounding box center [409, 46] width 56 height 16
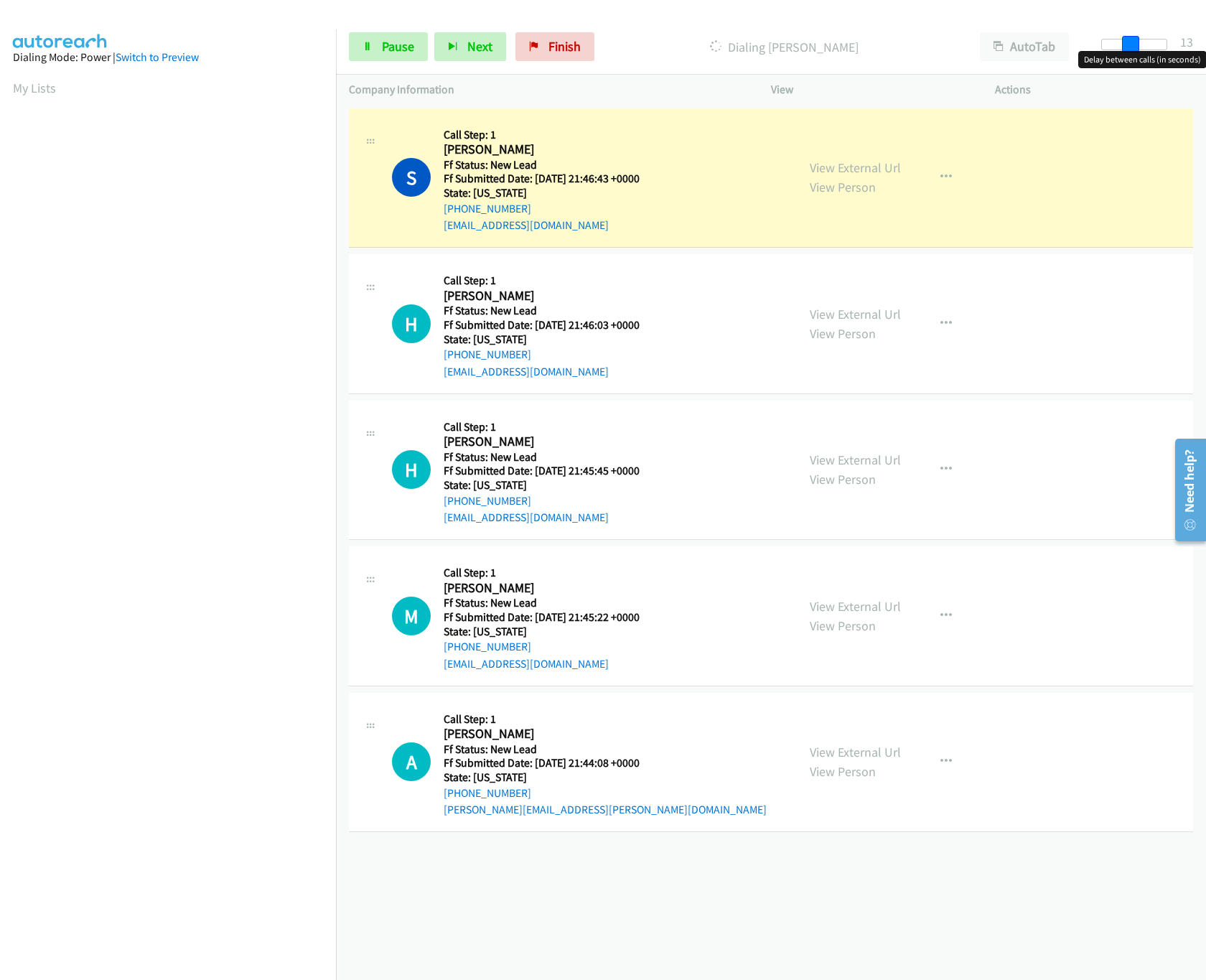
drag, startPoint x: 1112, startPoint y: 46, endPoint x: 1140, endPoint y: 49, distance: 28.2
click at [1140, 49] on span at bounding box center [1131, 44] width 17 height 17
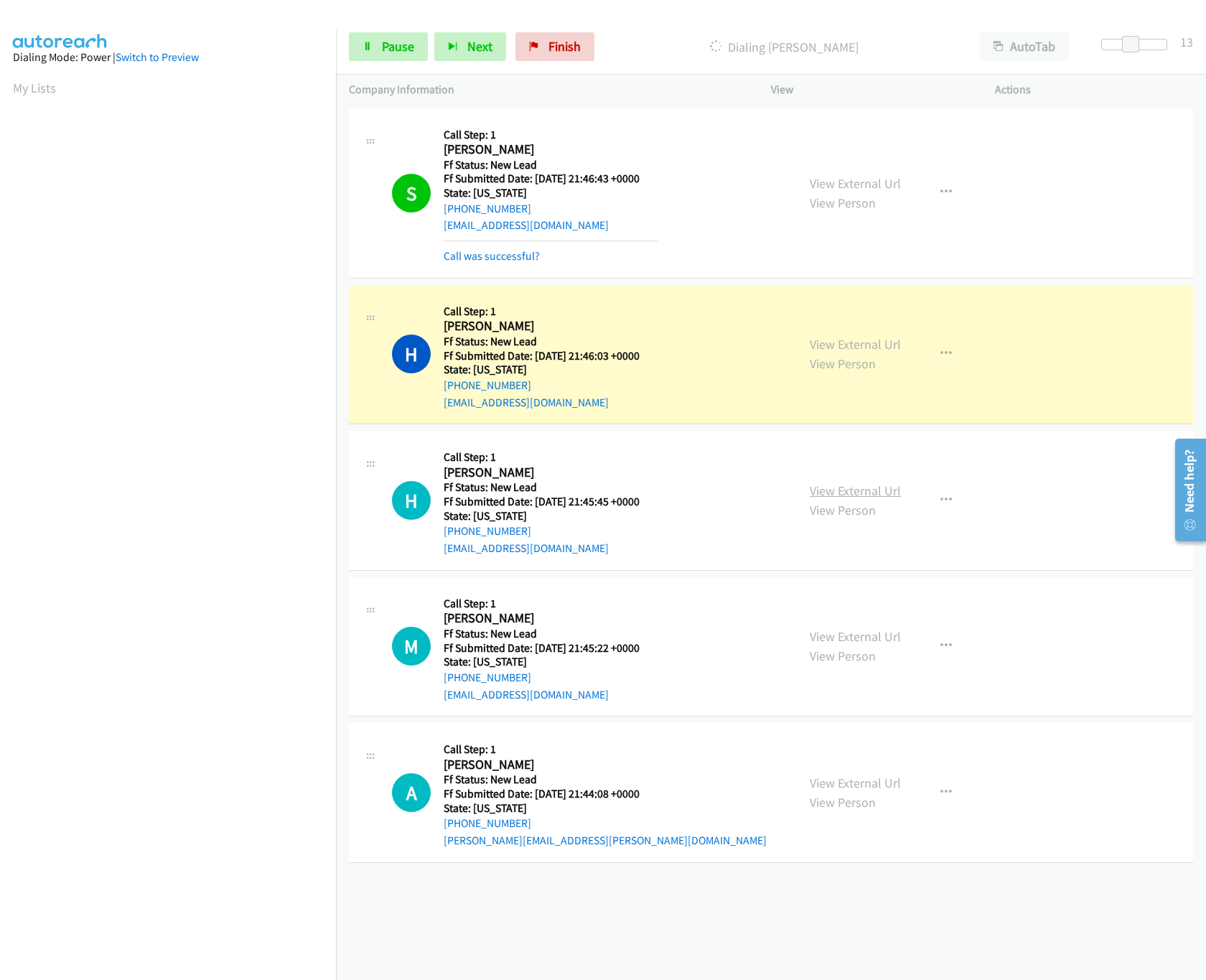
click at [830, 496] on link "View External Url" at bounding box center [856, 490] width 91 height 16
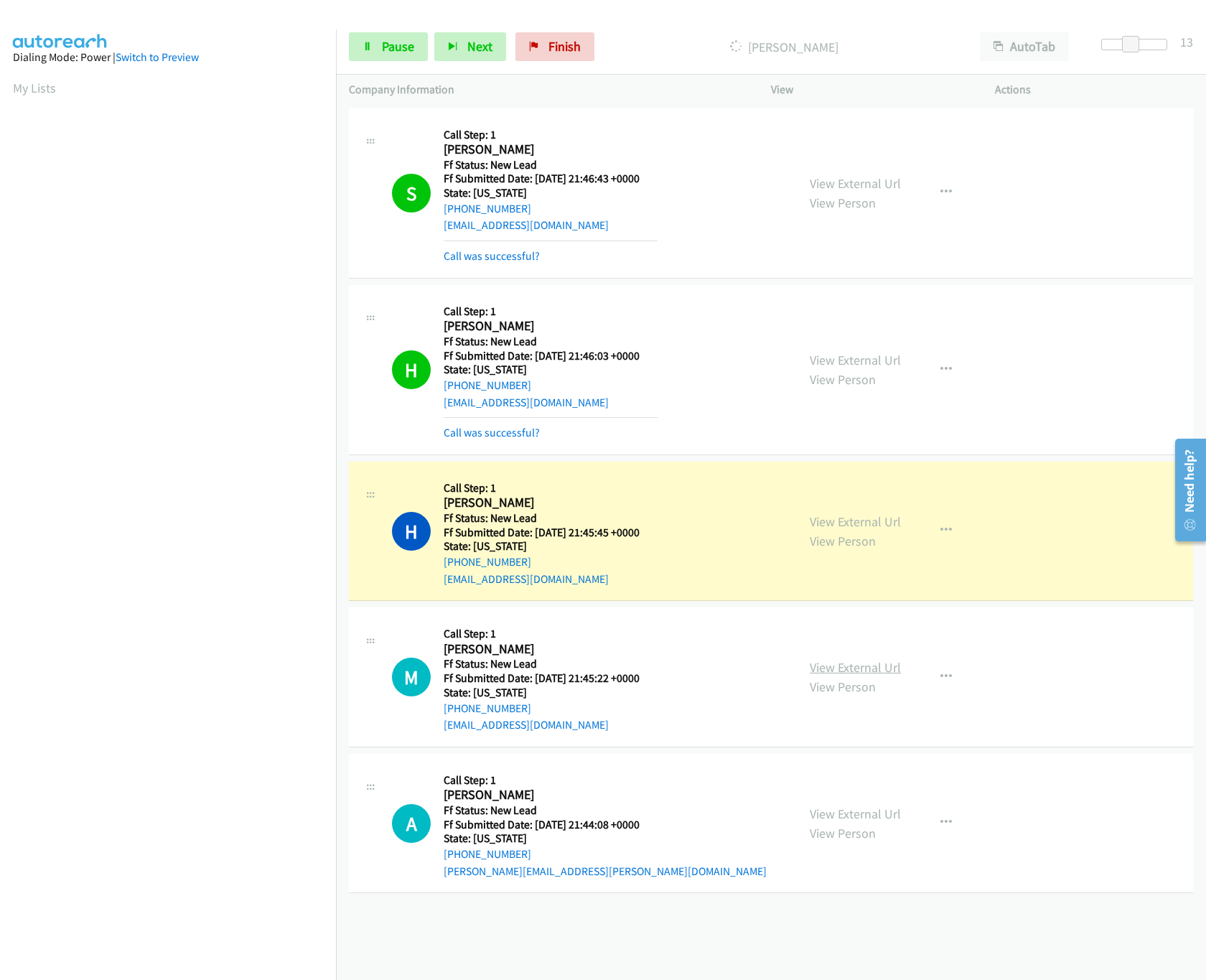
click at [872, 671] on link "View External Url" at bounding box center [856, 667] width 91 height 16
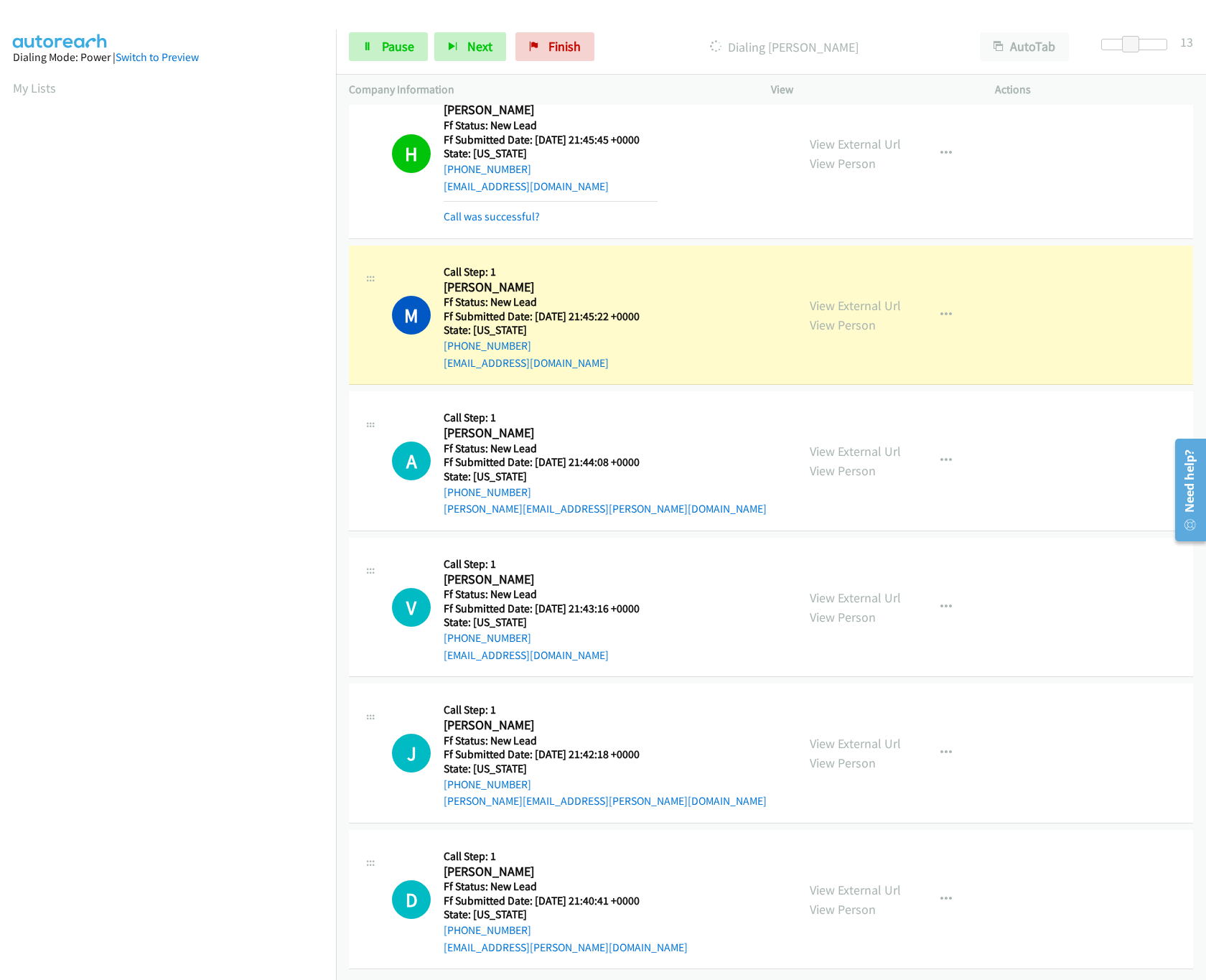
scroll to position [412, 0]
click at [862, 443] on link "View External Url" at bounding box center [856, 451] width 91 height 16
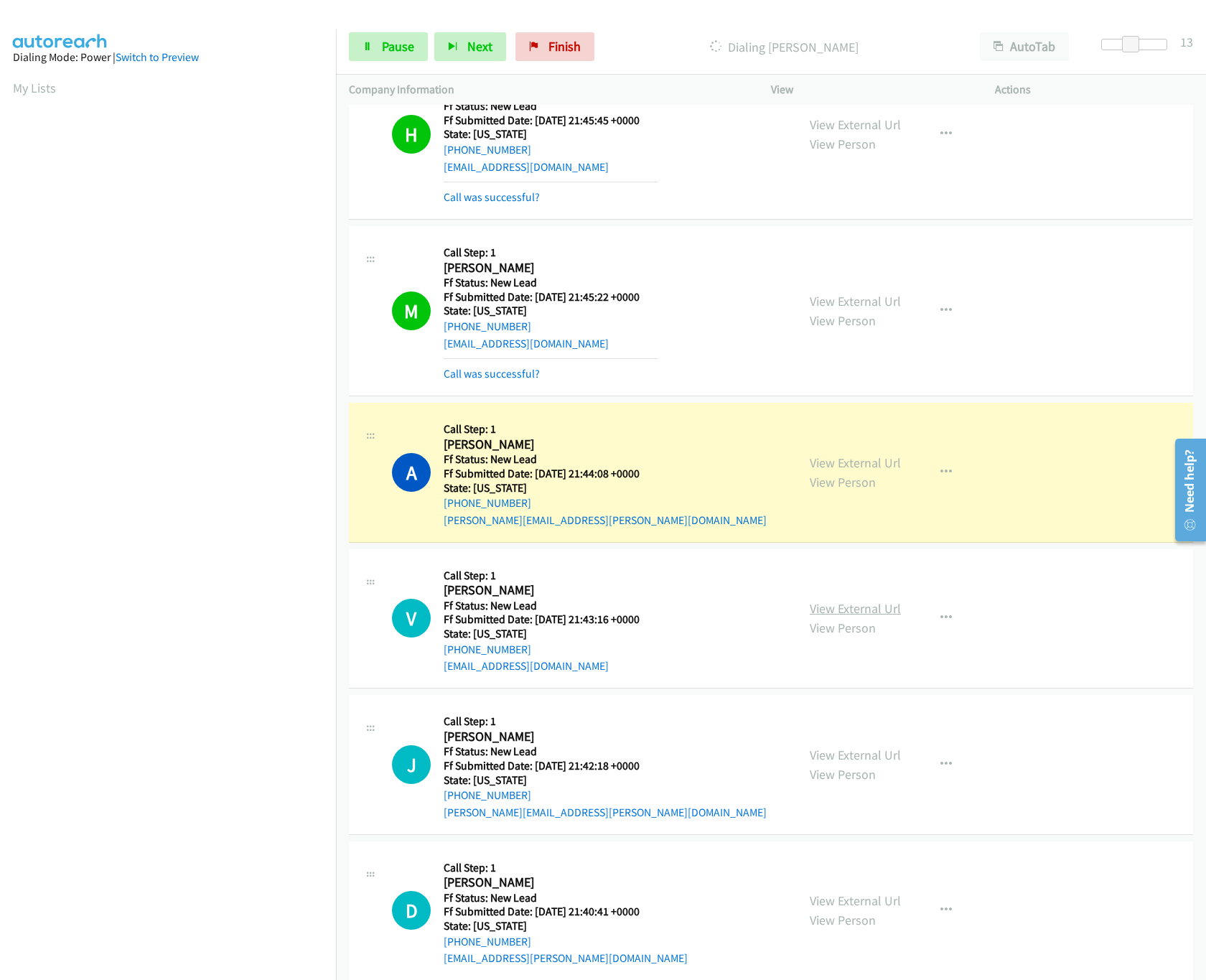
click at [851, 607] on link "View External Url" at bounding box center [856, 608] width 91 height 16
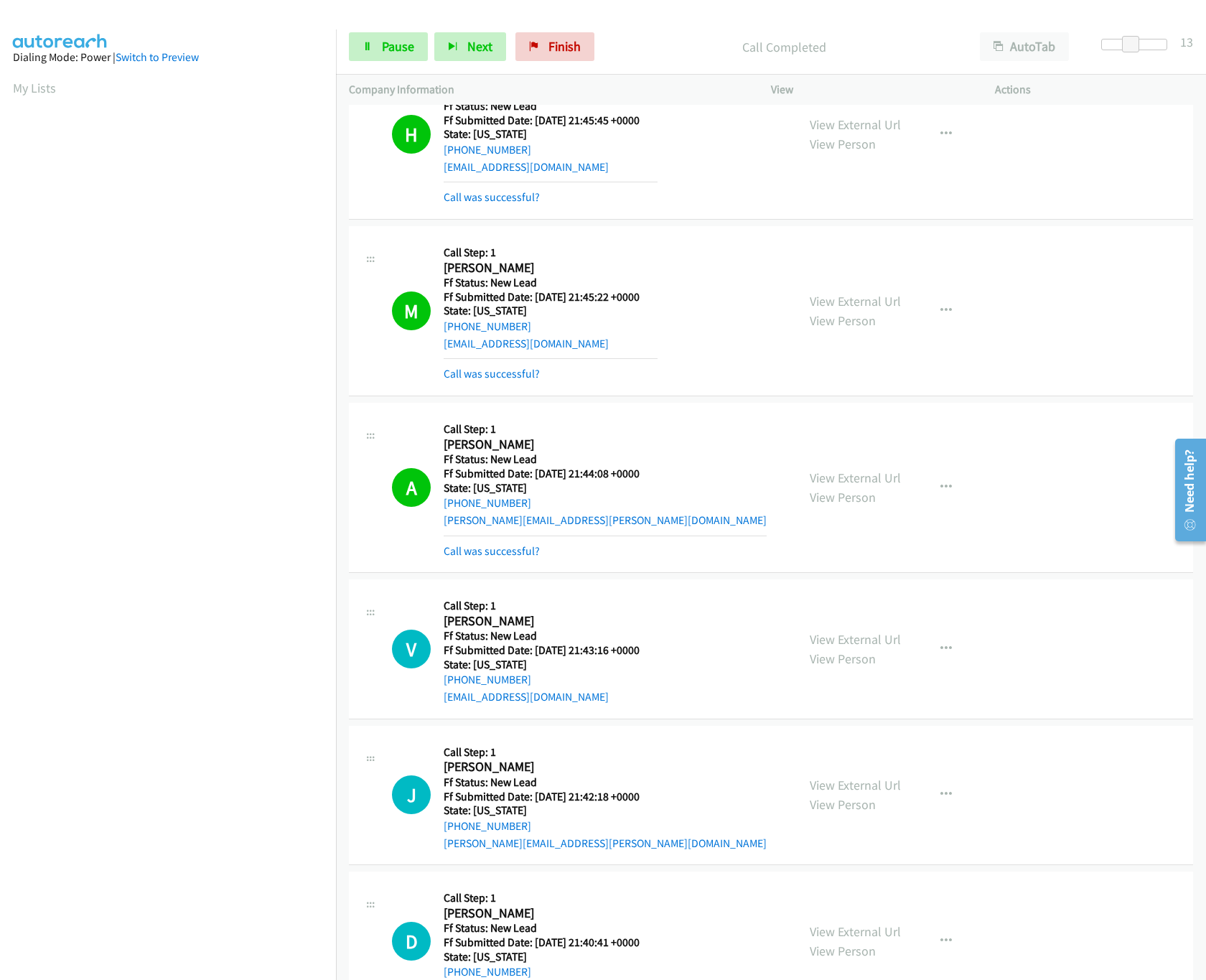
scroll to position [474, 0]
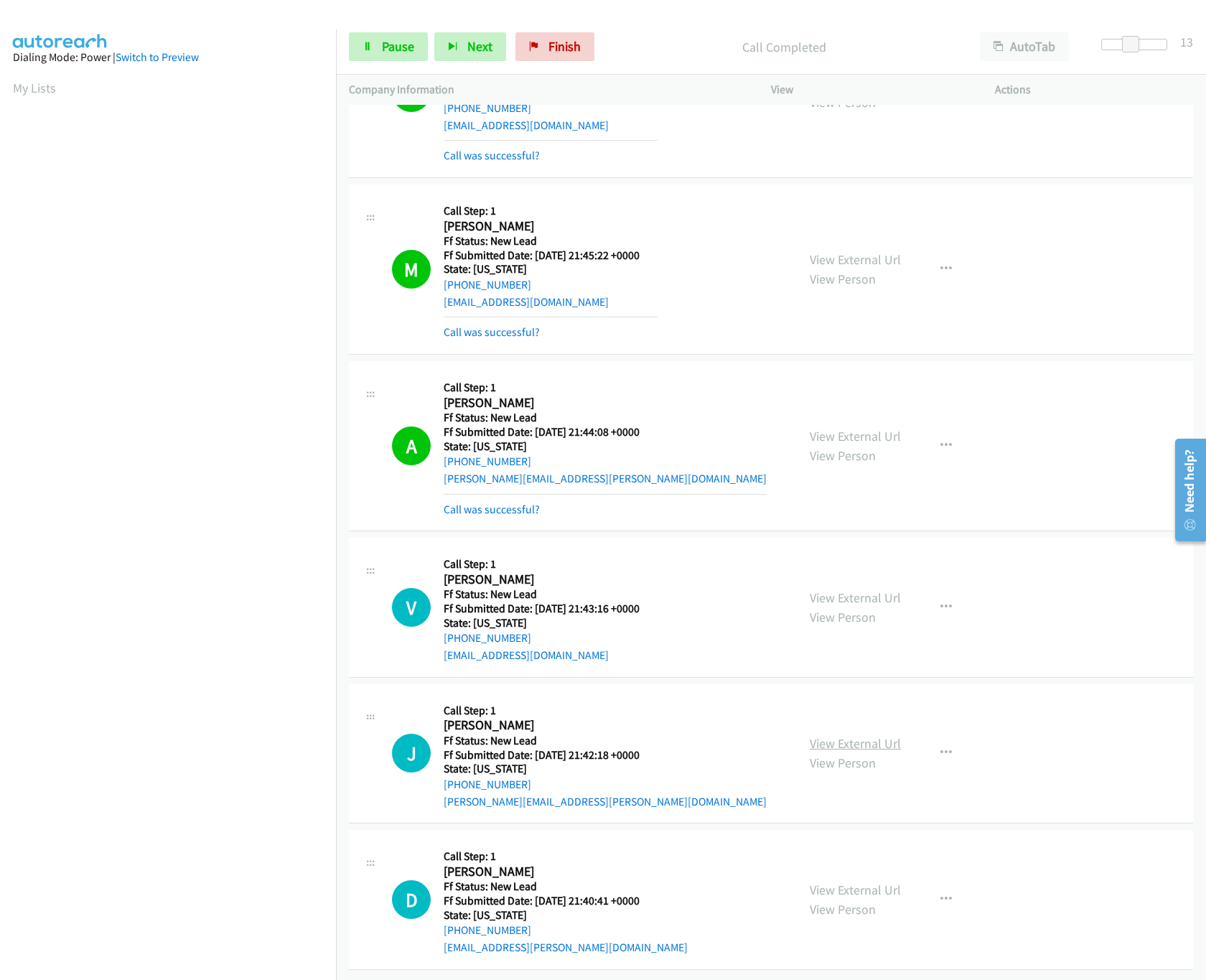
click at [856, 735] on link "View External Url" at bounding box center [856, 743] width 91 height 16
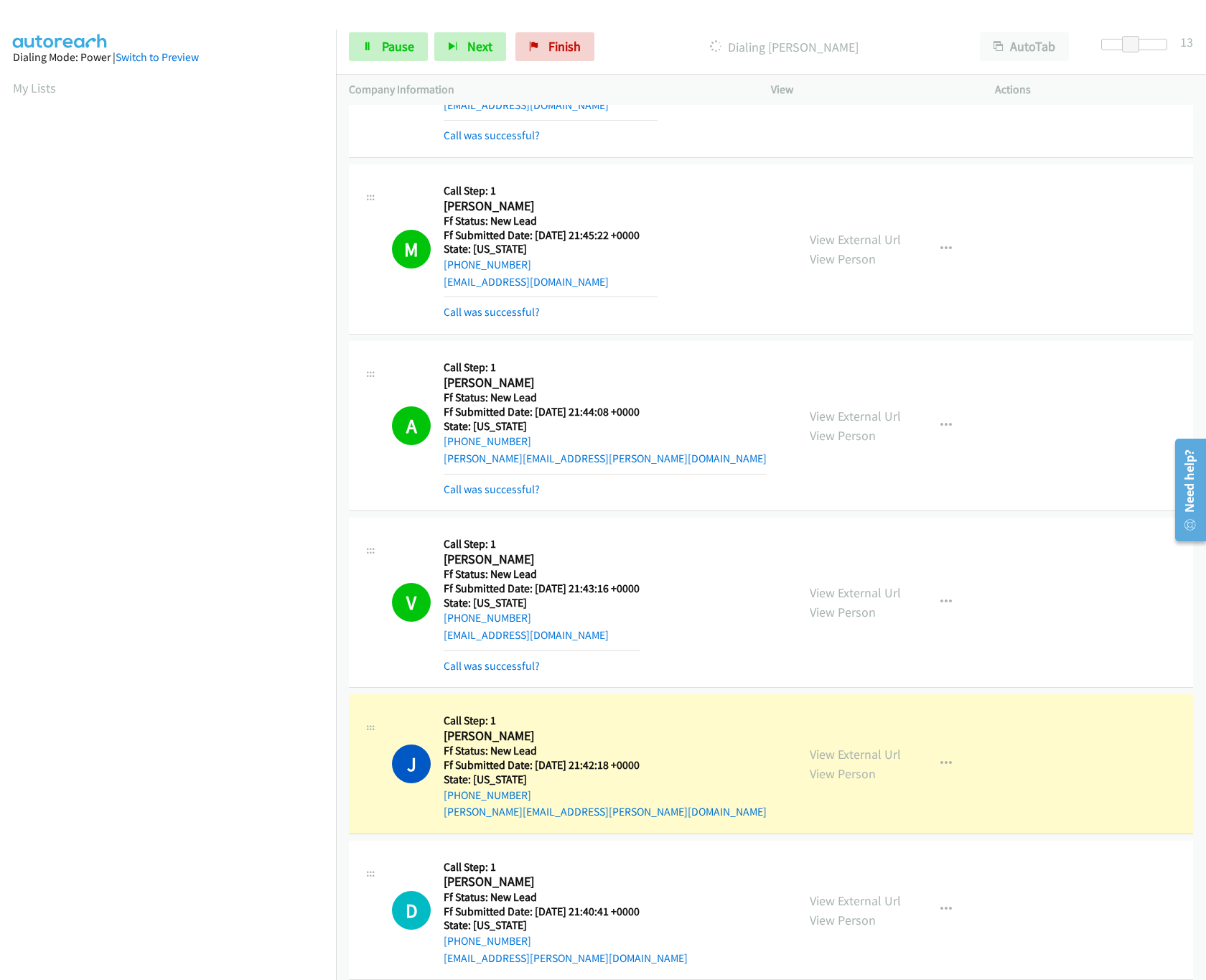
scroll to position [905, 0]
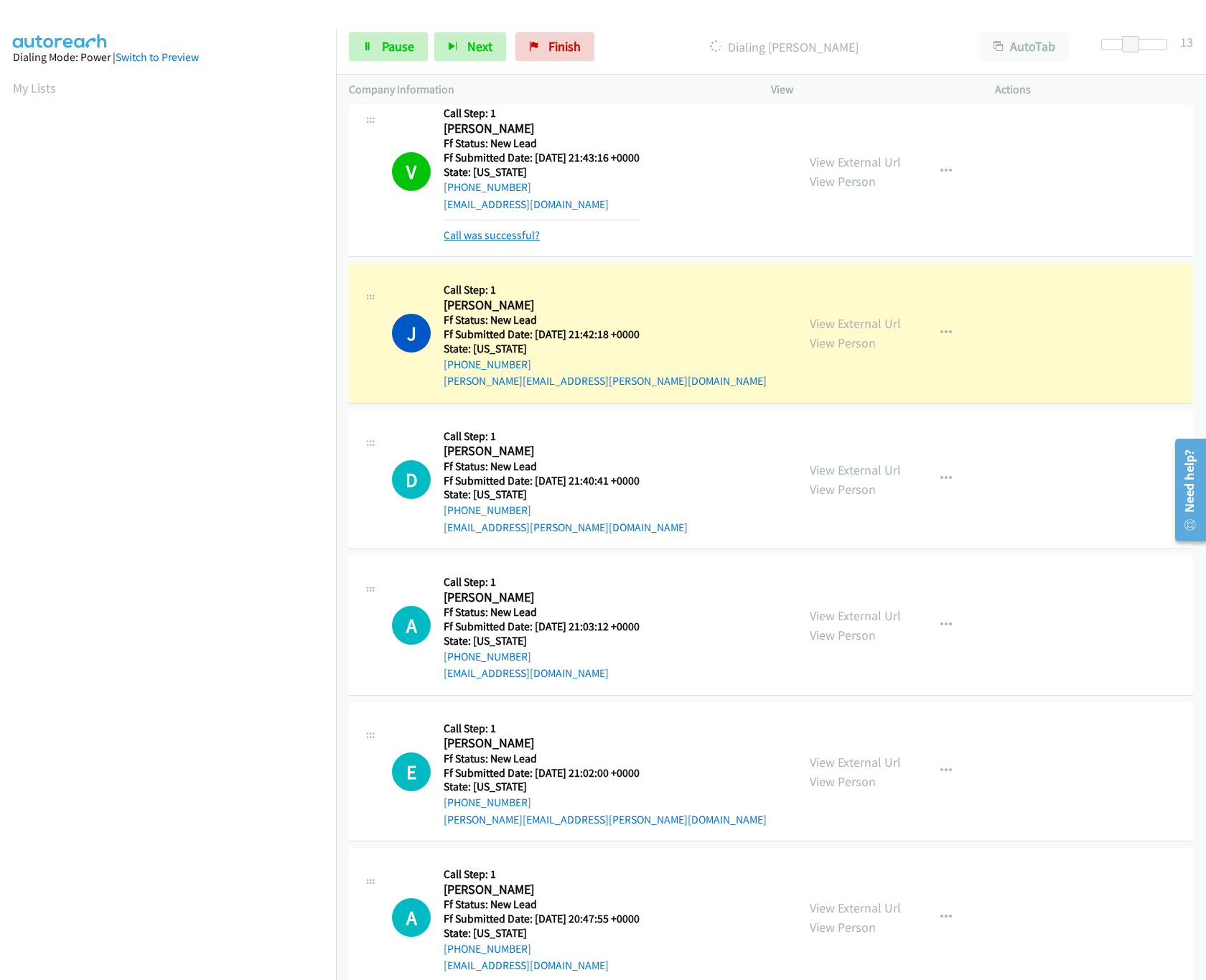
click at [490, 233] on link "Call was successful?" at bounding box center [491, 235] width 96 height 13
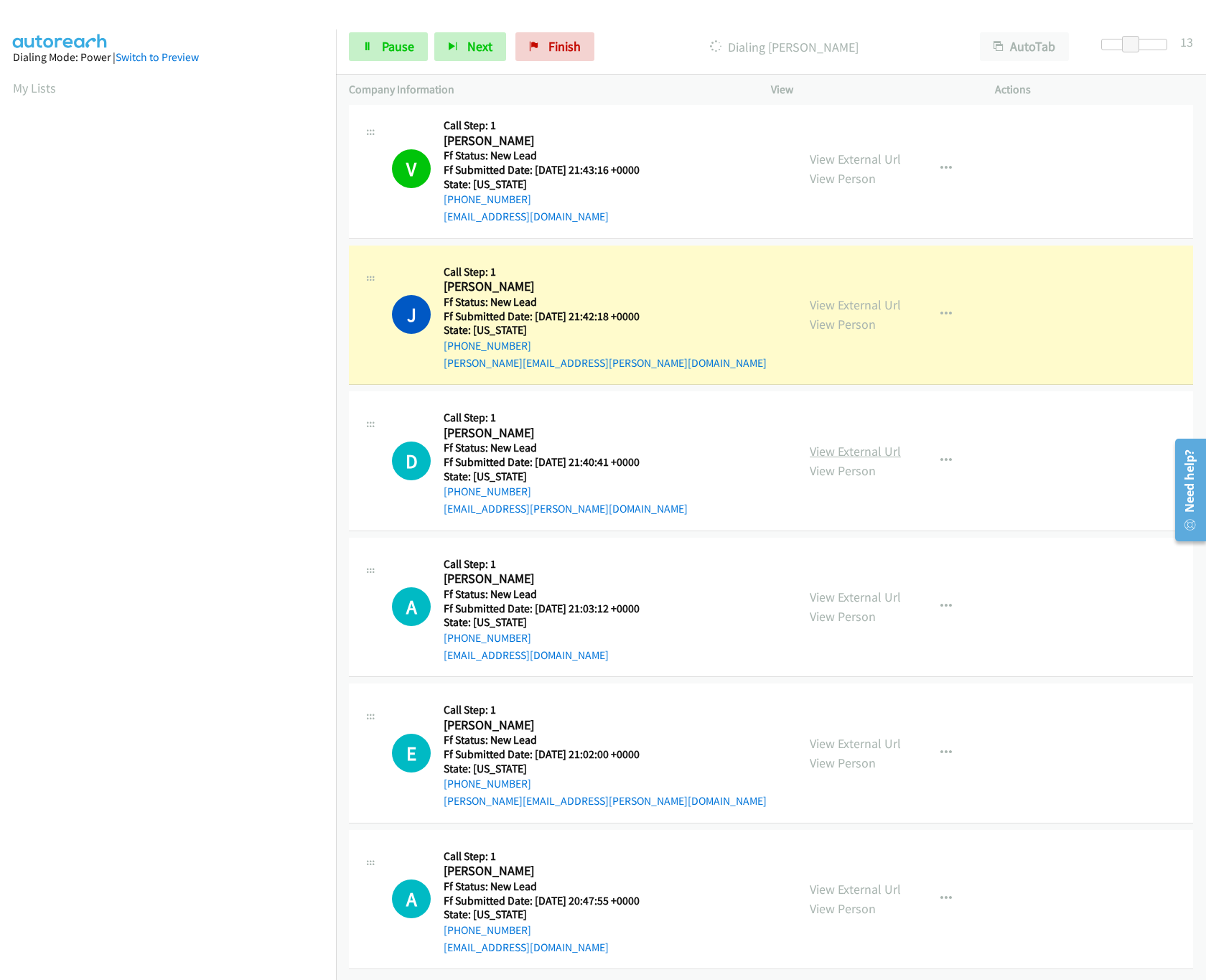
click at [866, 446] on link "View External Url" at bounding box center [856, 451] width 91 height 16
click at [379, 44] on link "Pause" at bounding box center [388, 46] width 79 height 29
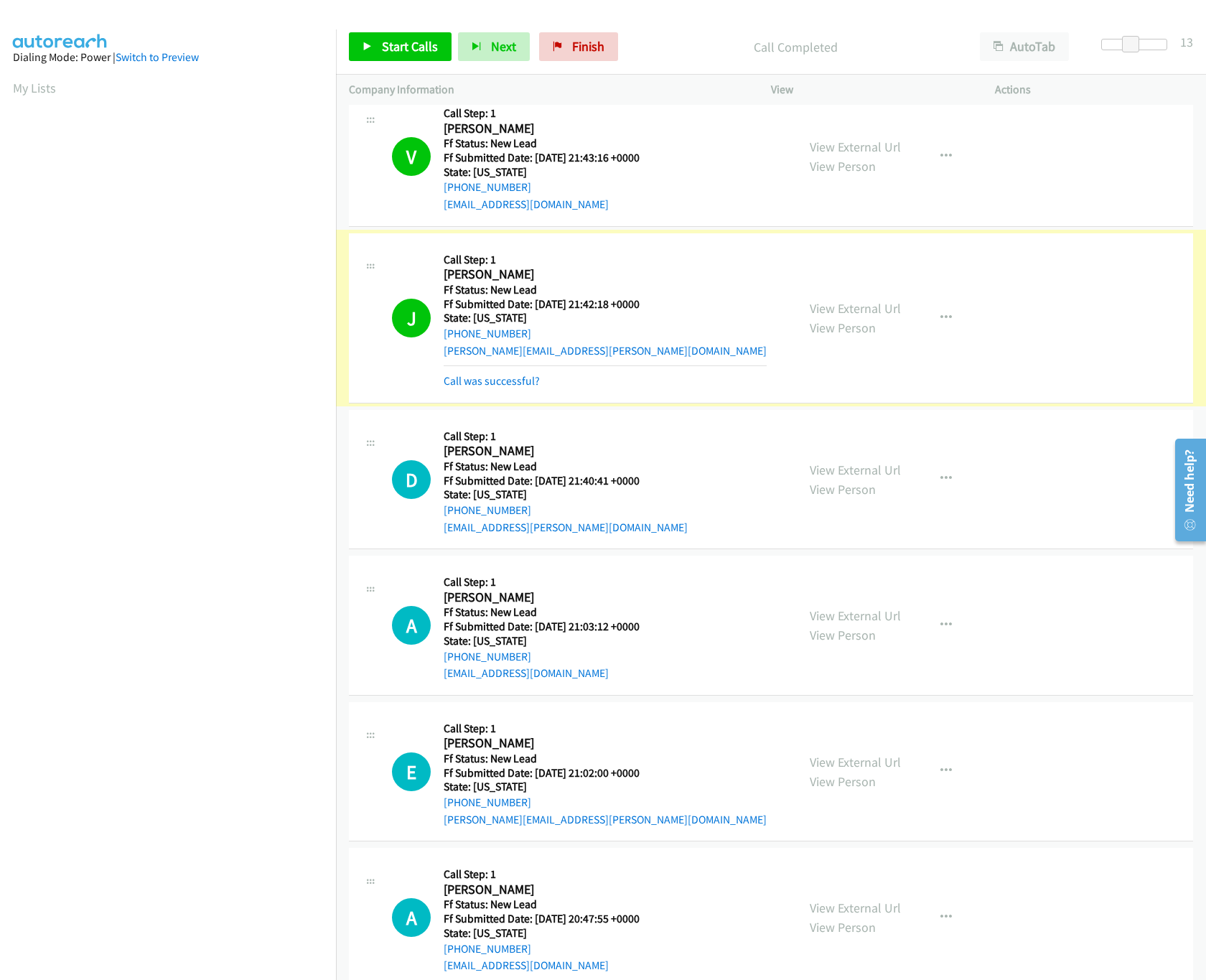
click at [496, 383] on link "Call was successful?" at bounding box center [491, 381] width 96 height 13
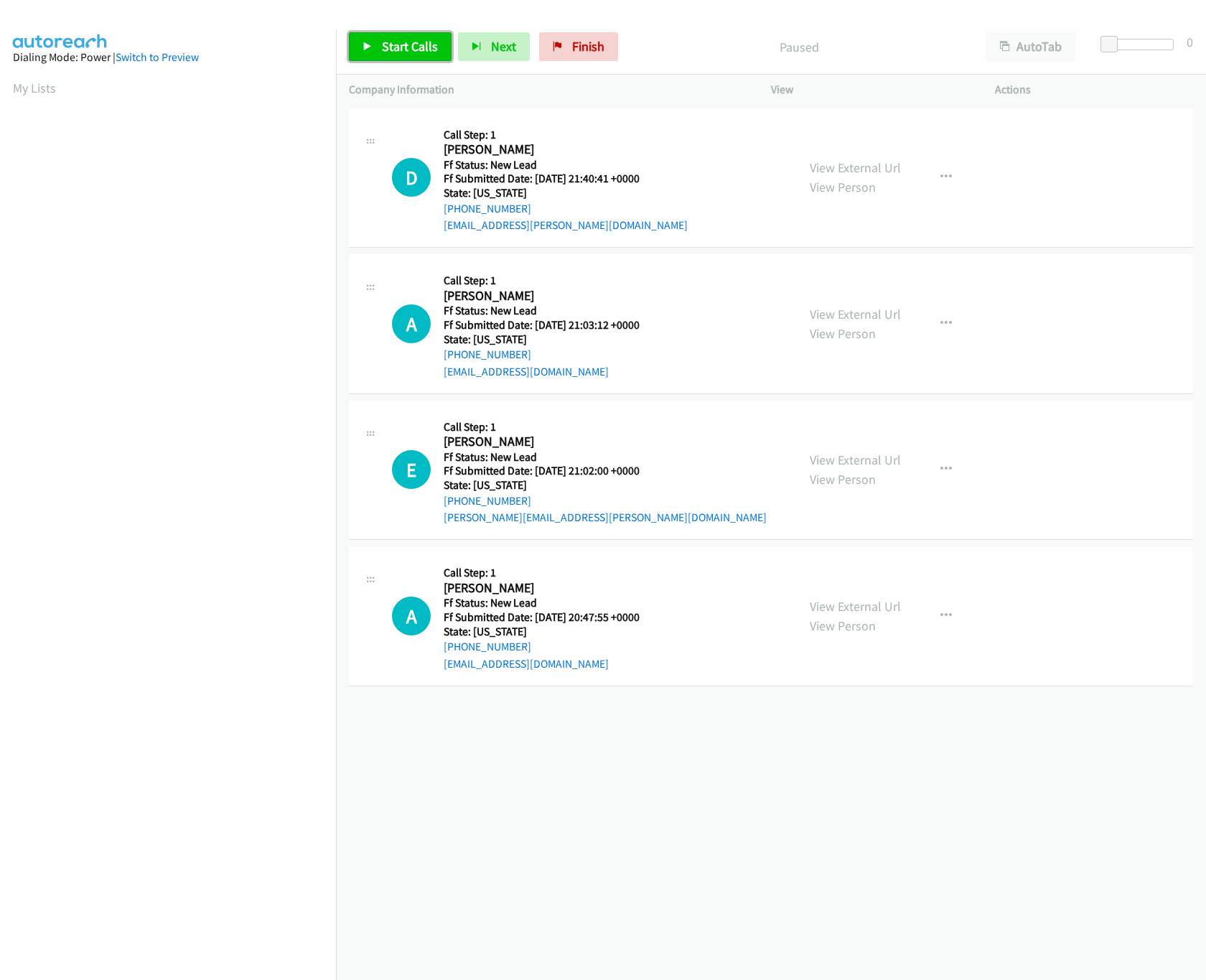
click at [383, 34] on link "Start Calls" at bounding box center [400, 46] width 103 height 29
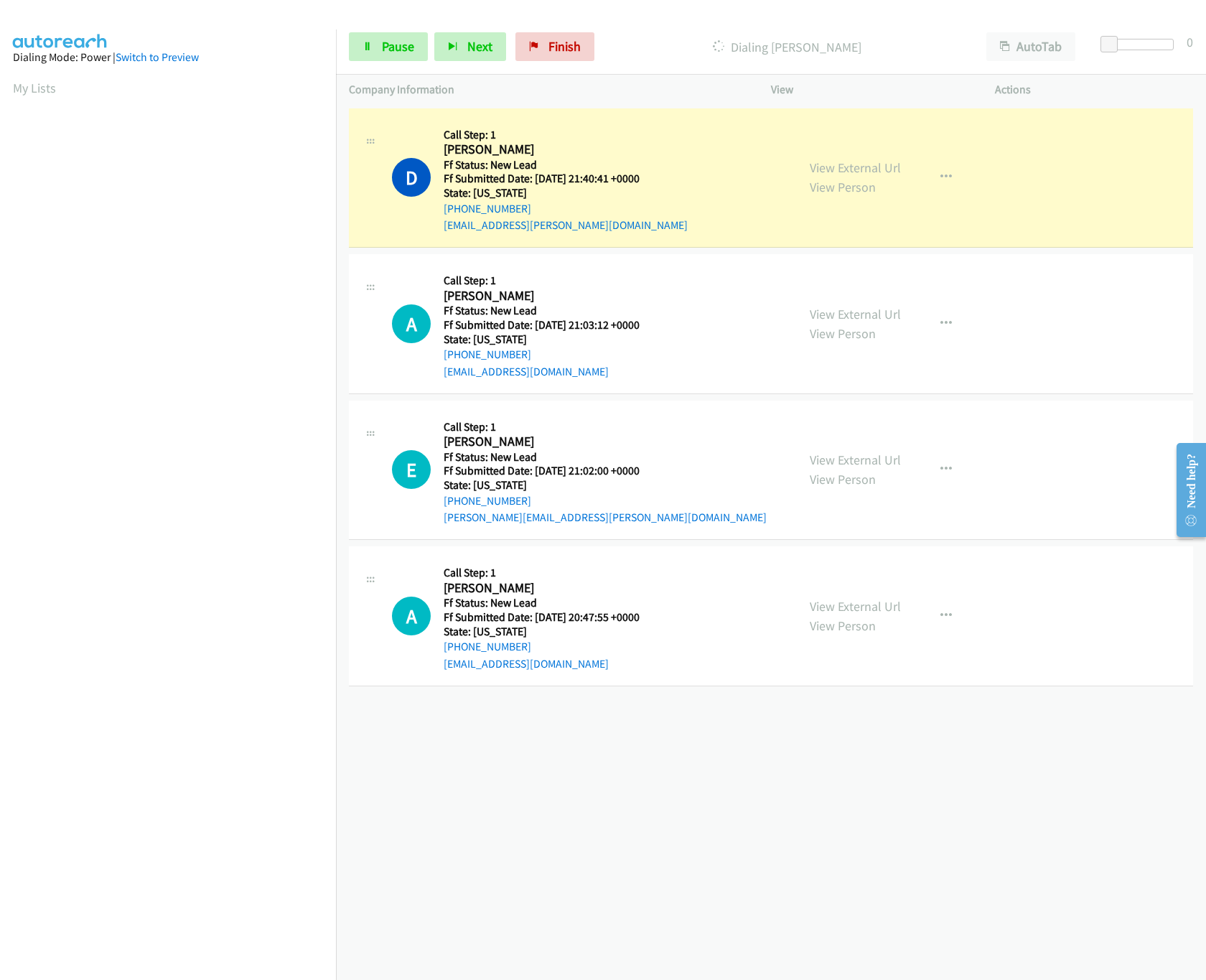
click at [681, 767] on div "[PHONE_NUMBER] Call failed - Please reload the list and try again The Callbar F…" at bounding box center [771, 543] width 871 height 875
click at [851, 319] on link "View External Url" at bounding box center [856, 314] width 91 height 16
drag, startPoint x: 1114, startPoint y: 41, endPoint x: 1145, endPoint y: 46, distance: 31.4
click at [1145, 46] on div at bounding box center [1134, 44] width 66 height 11
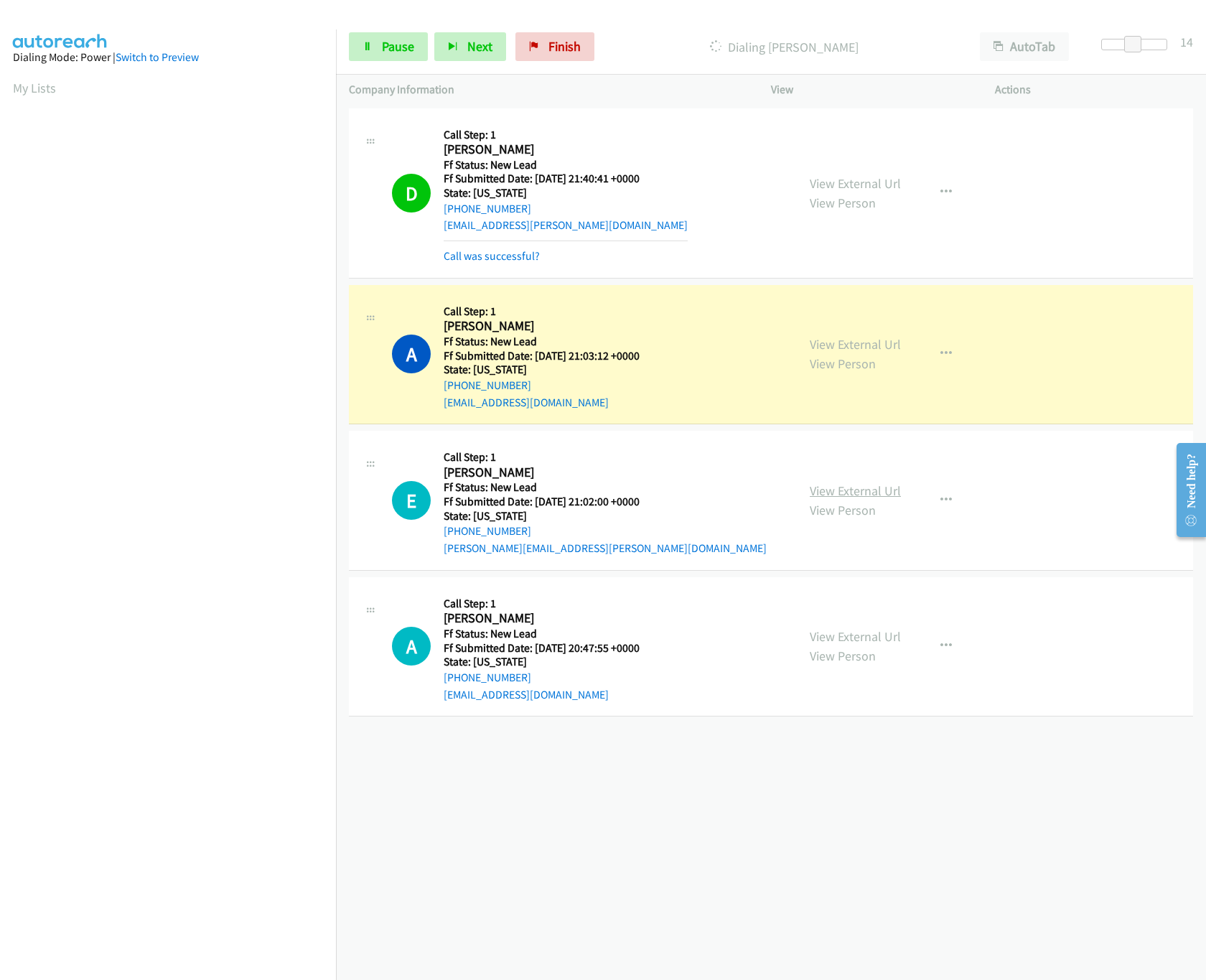
click at [840, 490] on link "View External Url" at bounding box center [856, 490] width 91 height 16
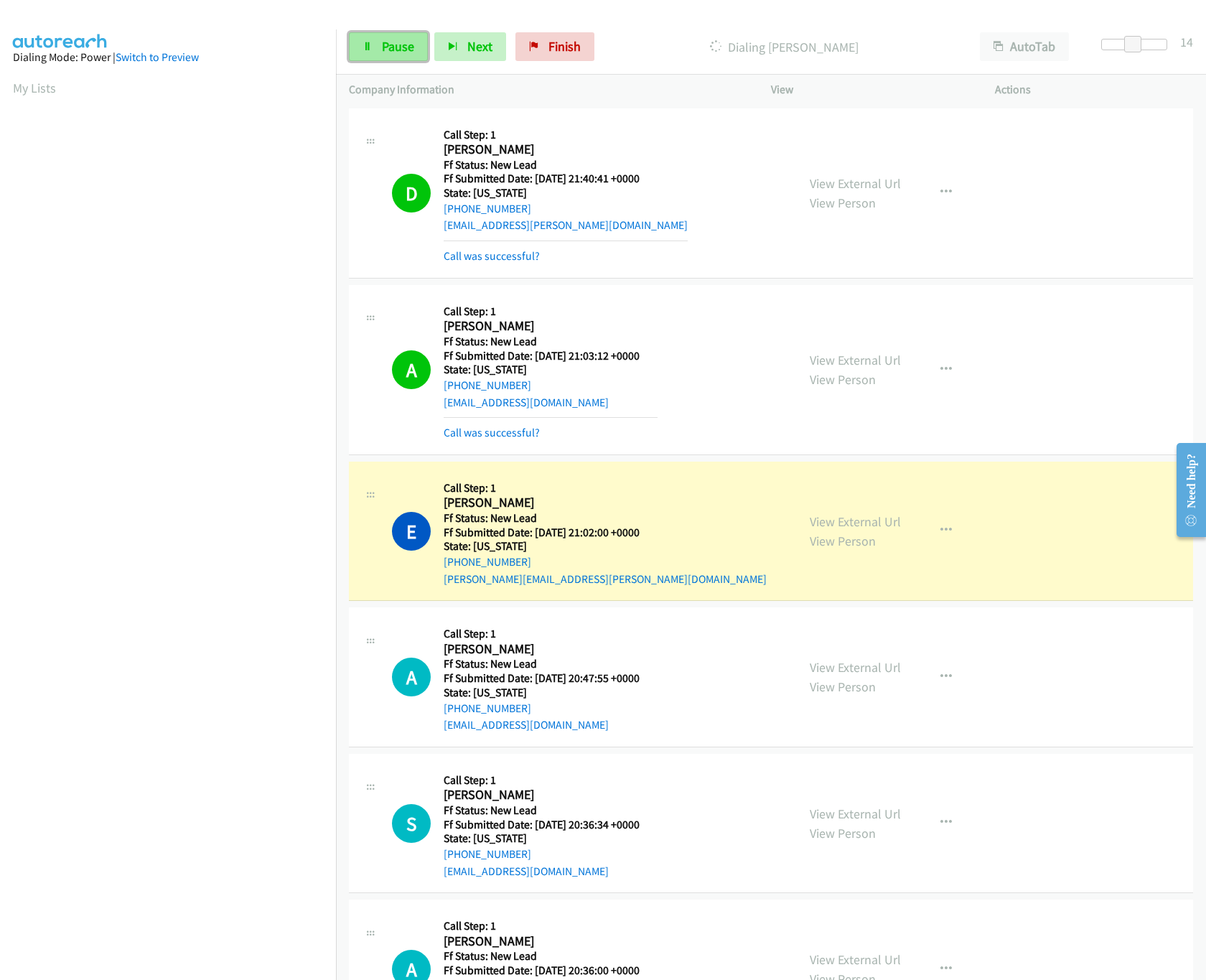
click at [378, 33] on link "Pause" at bounding box center [388, 46] width 79 height 29
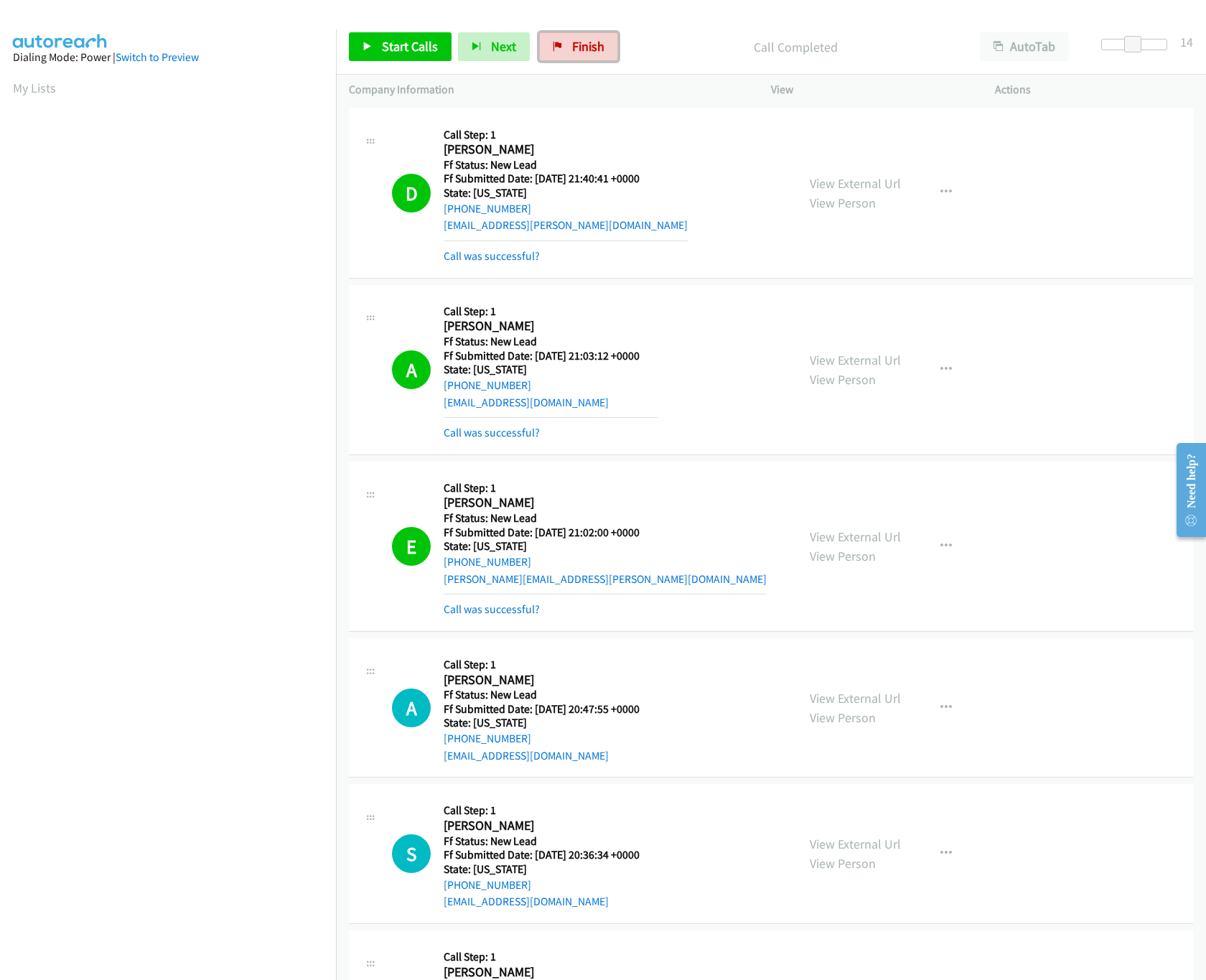
drag, startPoint x: 591, startPoint y: 58, endPoint x: 681, endPoint y: 76, distance: 91.8
click at [591, 58] on link "Finish" at bounding box center [578, 46] width 79 height 29
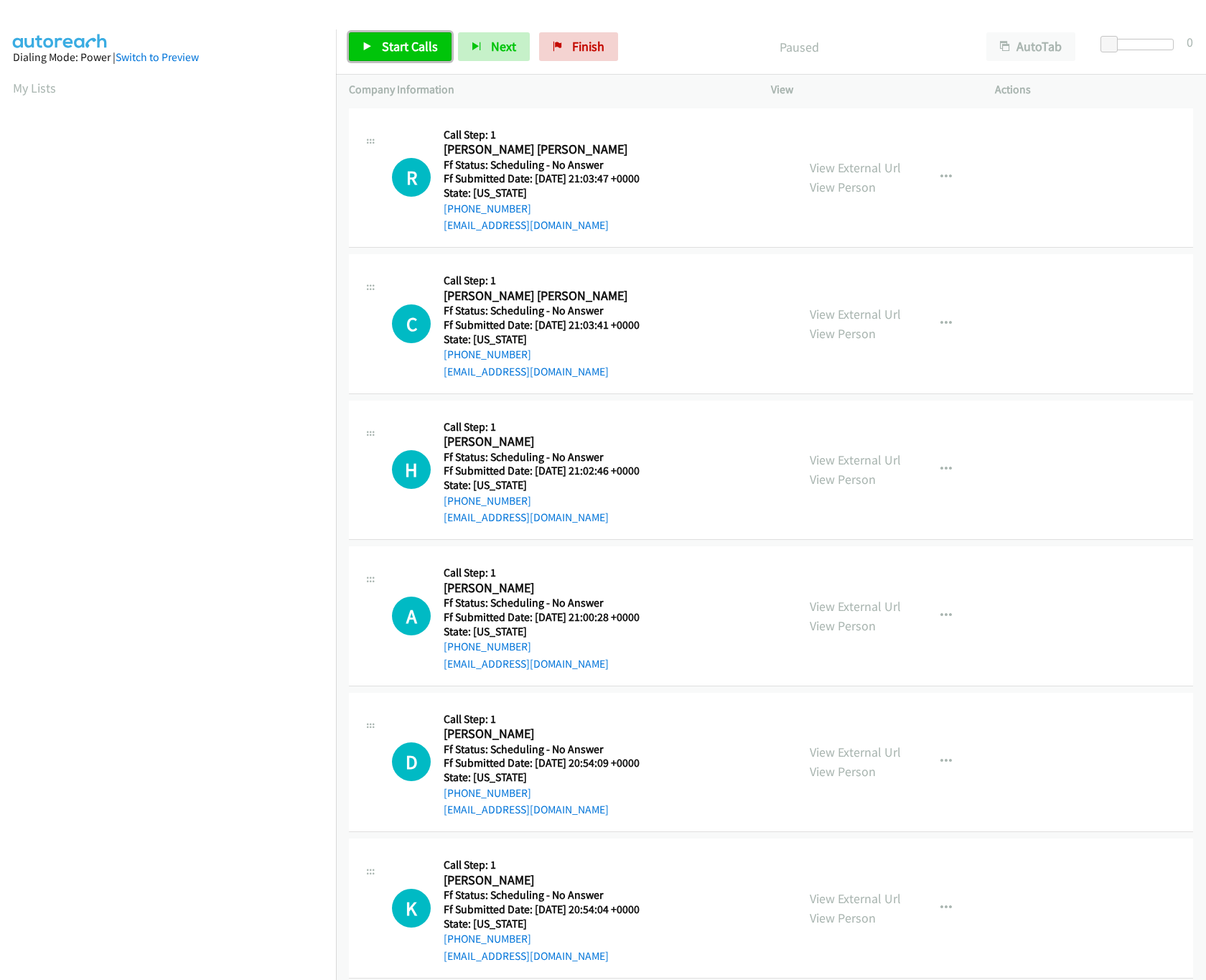
click at [392, 46] on span "Start Calls" at bounding box center [409, 46] width 56 height 16
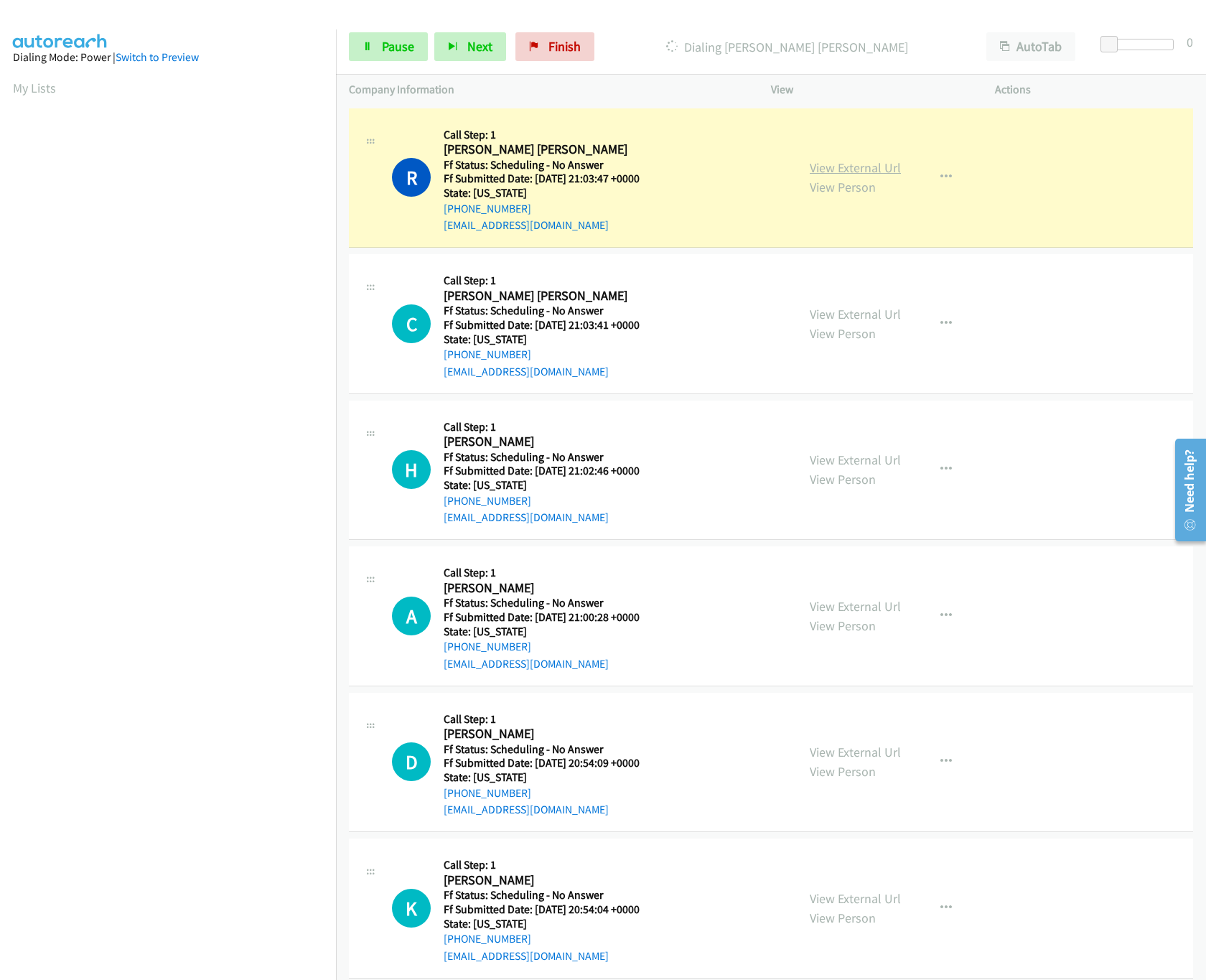
click at [847, 166] on link "View External Url" at bounding box center [856, 168] width 91 height 16
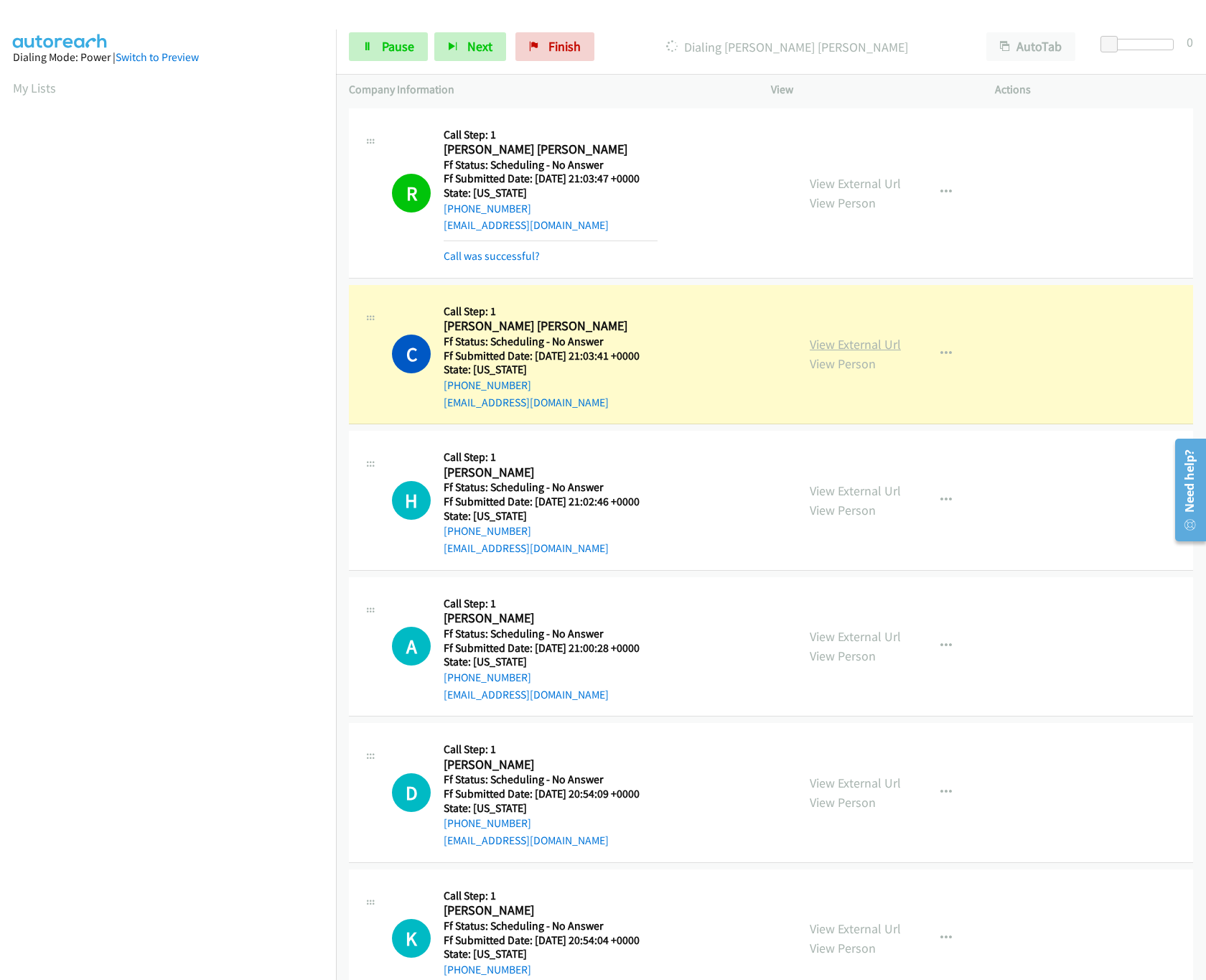
click at [817, 341] on link "View External Url" at bounding box center [856, 344] width 91 height 16
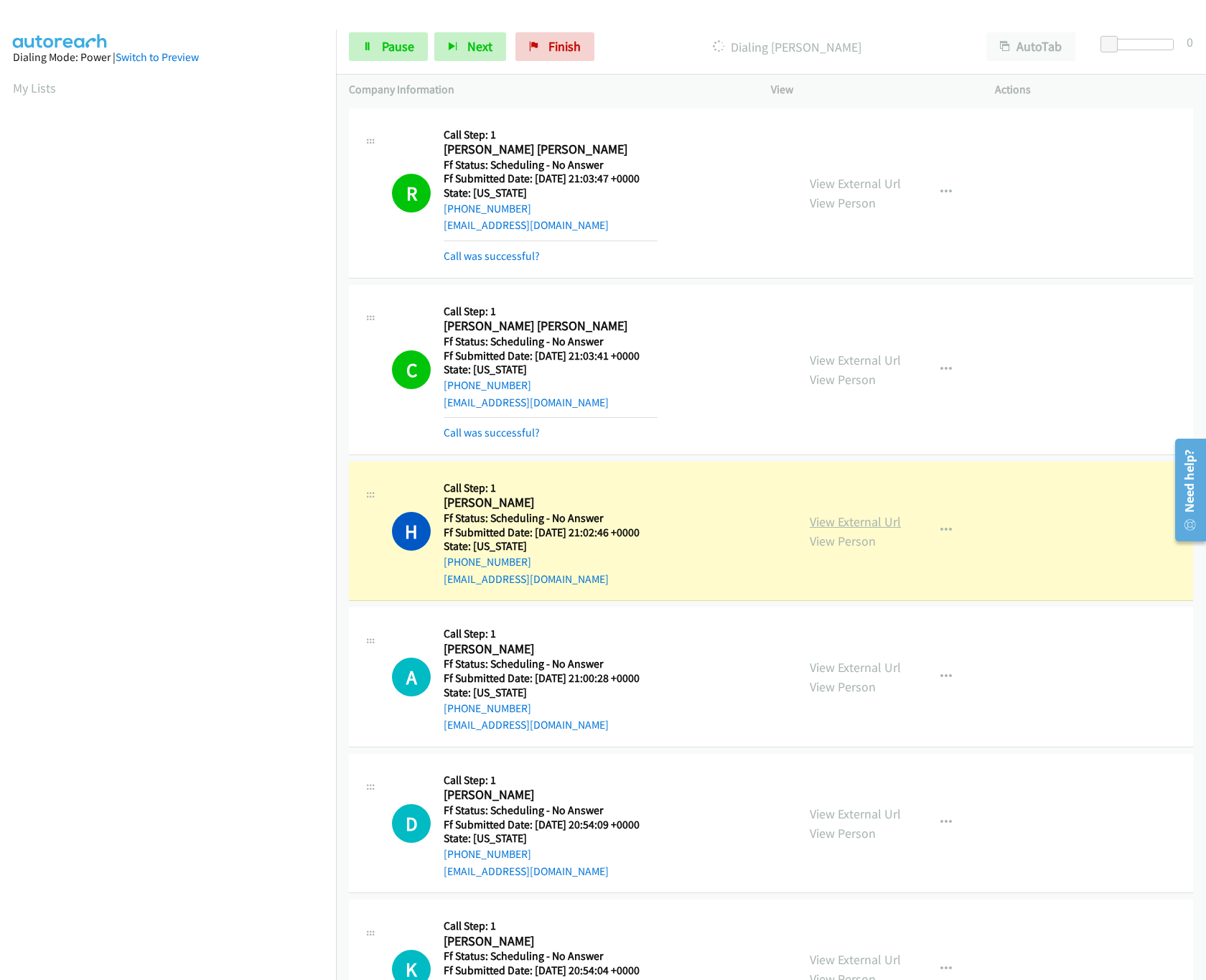
click at [836, 515] on link "View External Url" at bounding box center [856, 522] width 91 height 16
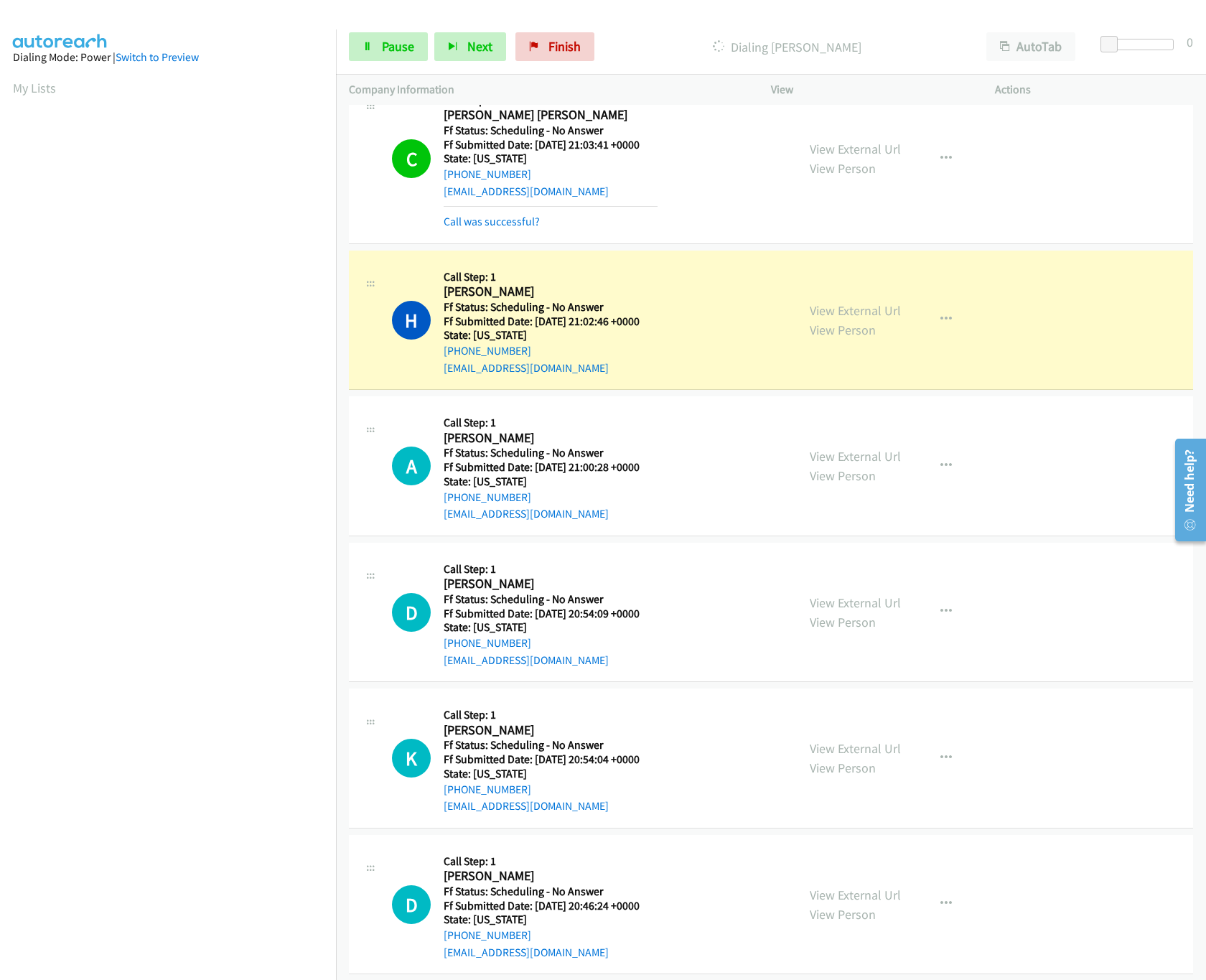
scroll to position [287, 0]
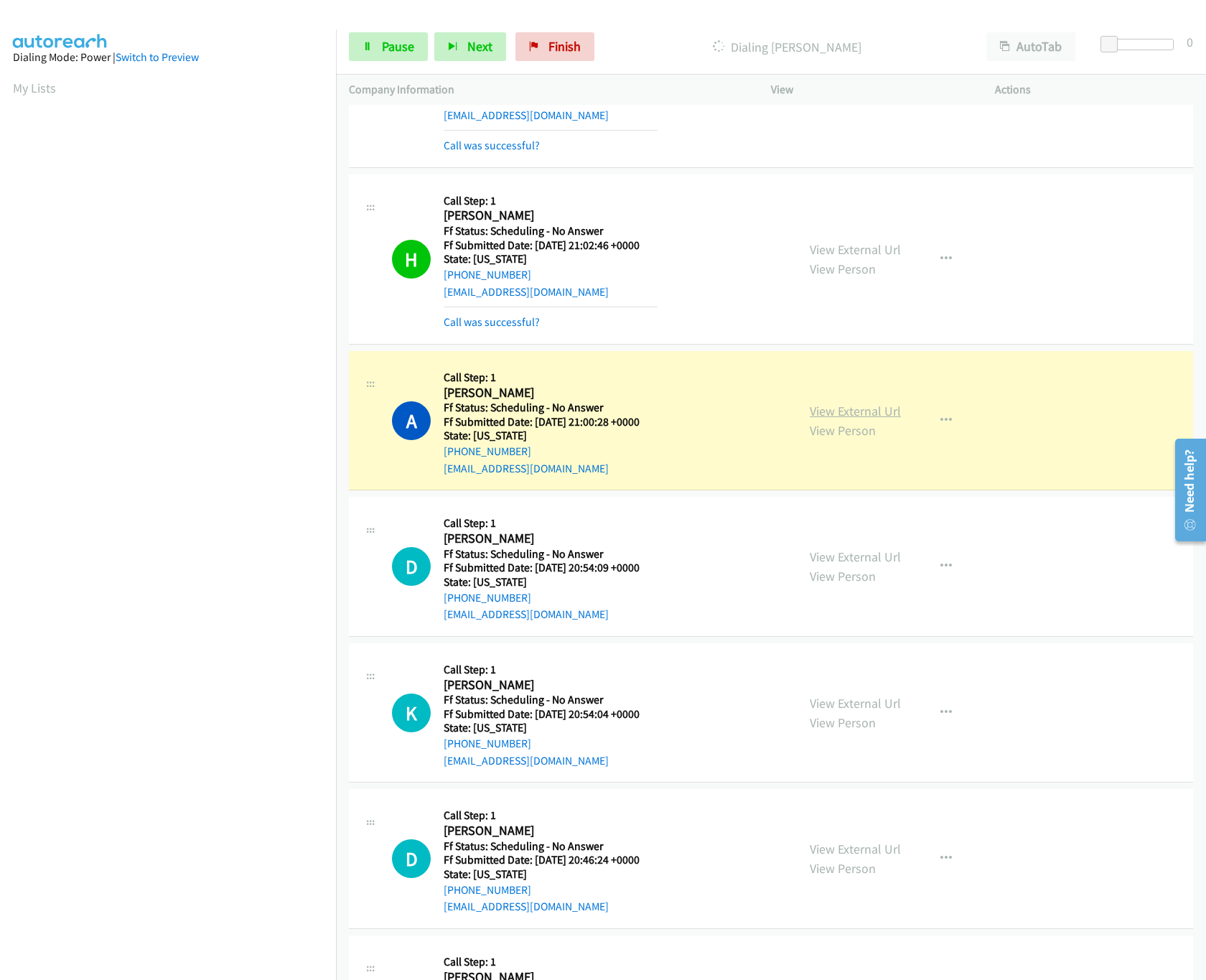
click at [824, 412] on link "View External Url" at bounding box center [856, 411] width 91 height 16
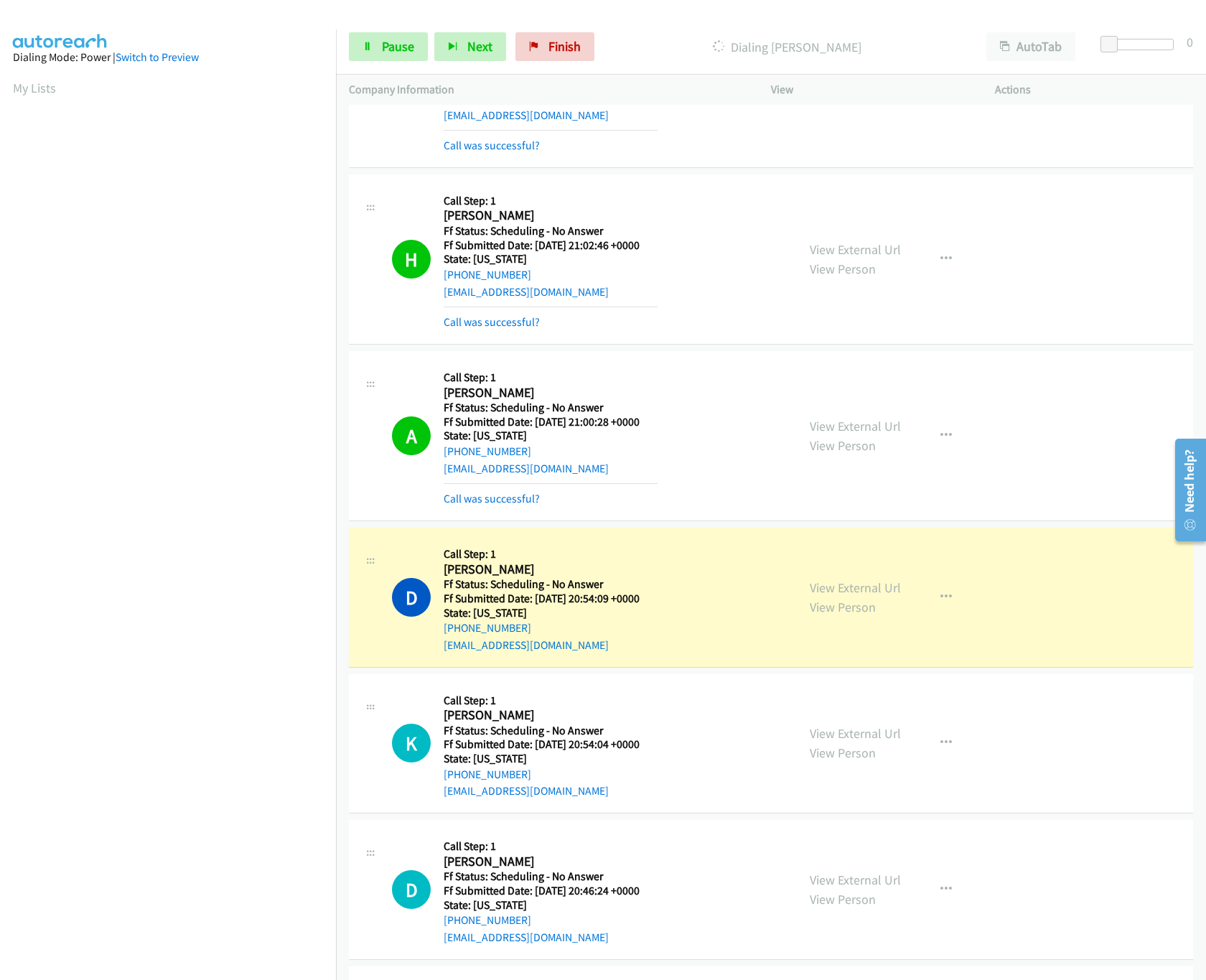
click at [834, 571] on div "View External Url View Person View External Url Email Schedule/Manage Callback …" at bounding box center [915, 597] width 237 height 113
click at [838, 578] on div "View External Url View Person View External Url Email Schedule/Manage Callback …" at bounding box center [915, 597] width 237 height 113
click at [838, 584] on link "View External Url" at bounding box center [856, 587] width 91 height 16
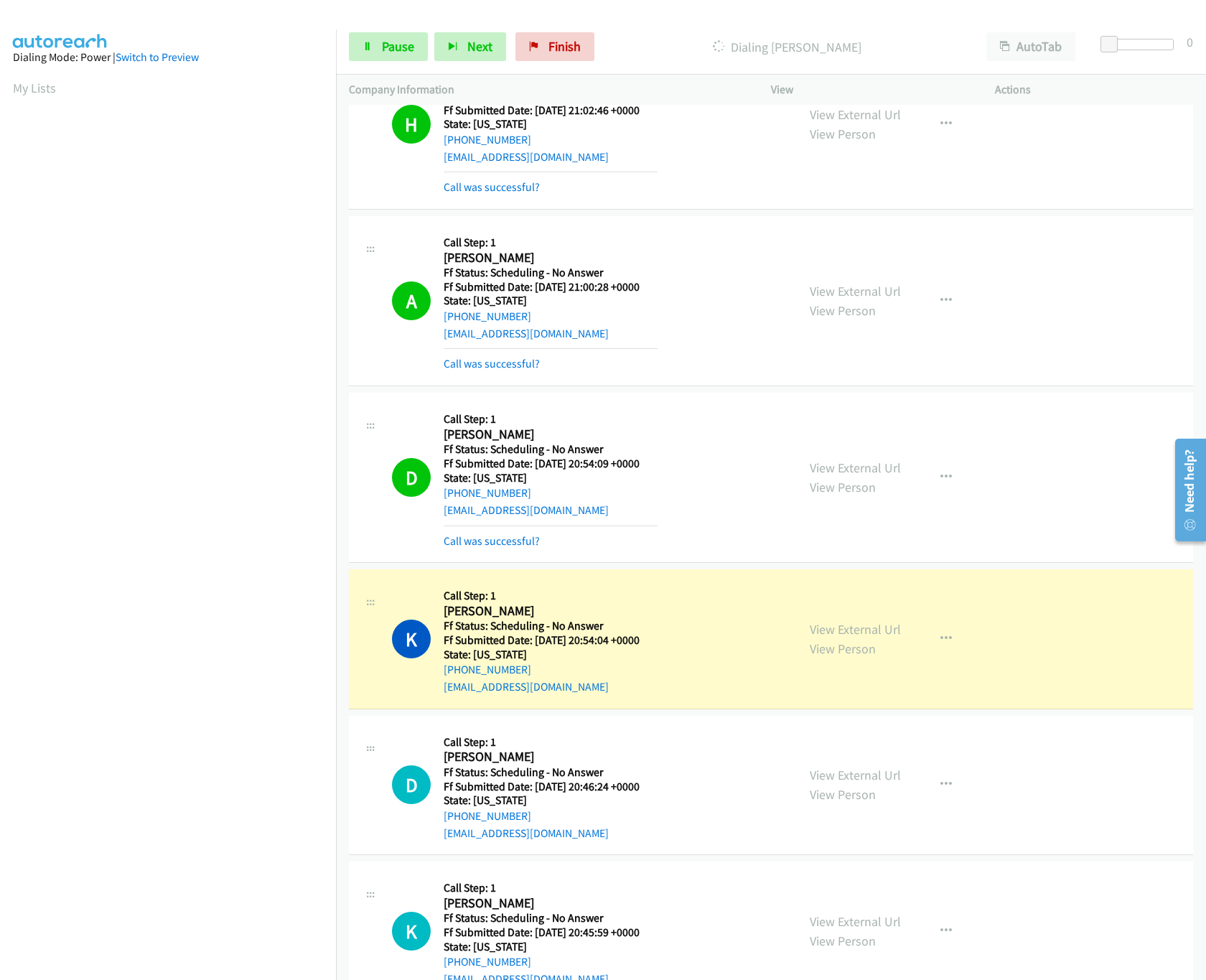
scroll to position [574, 0]
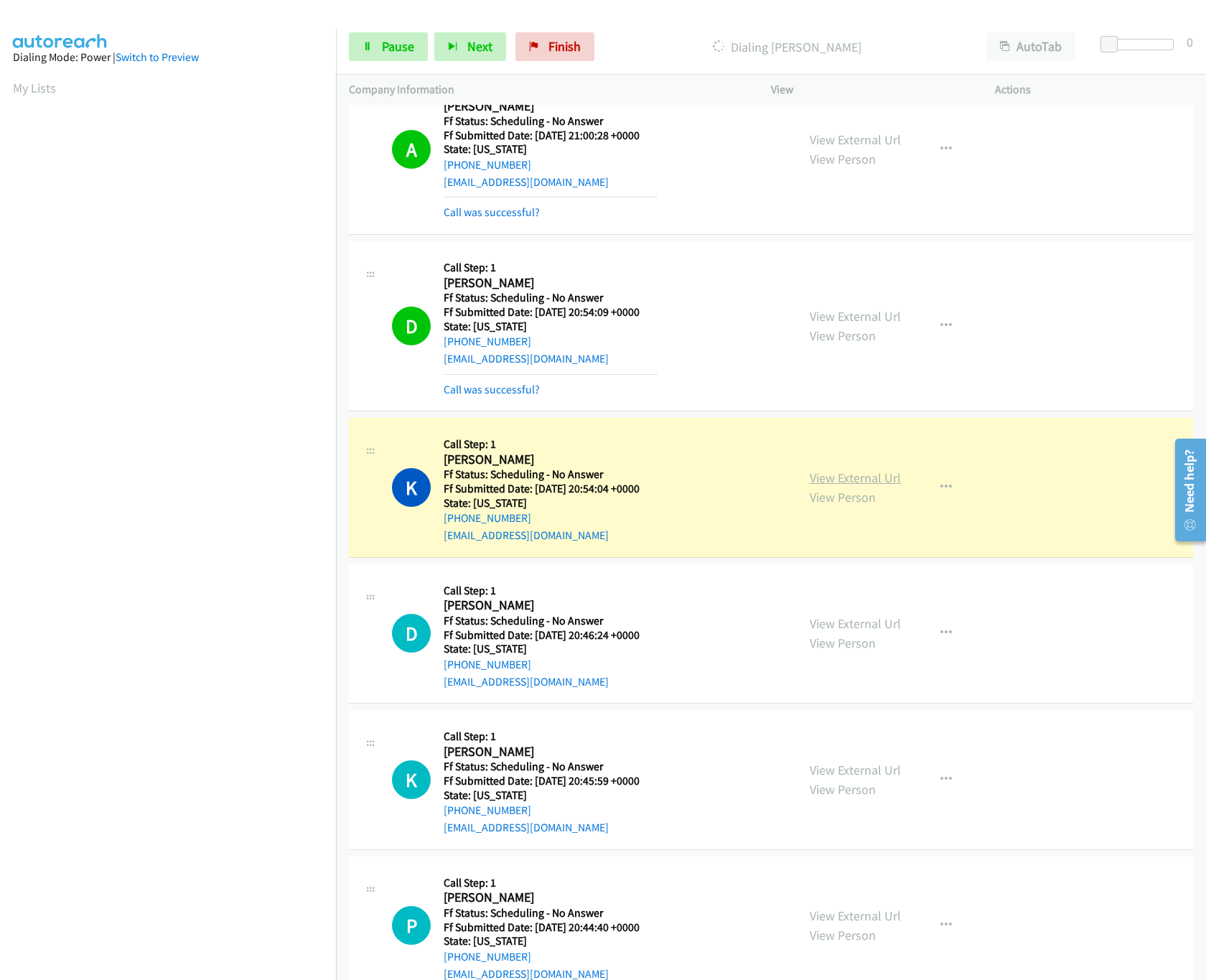
click at [871, 478] on link "View External Url" at bounding box center [856, 478] width 91 height 16
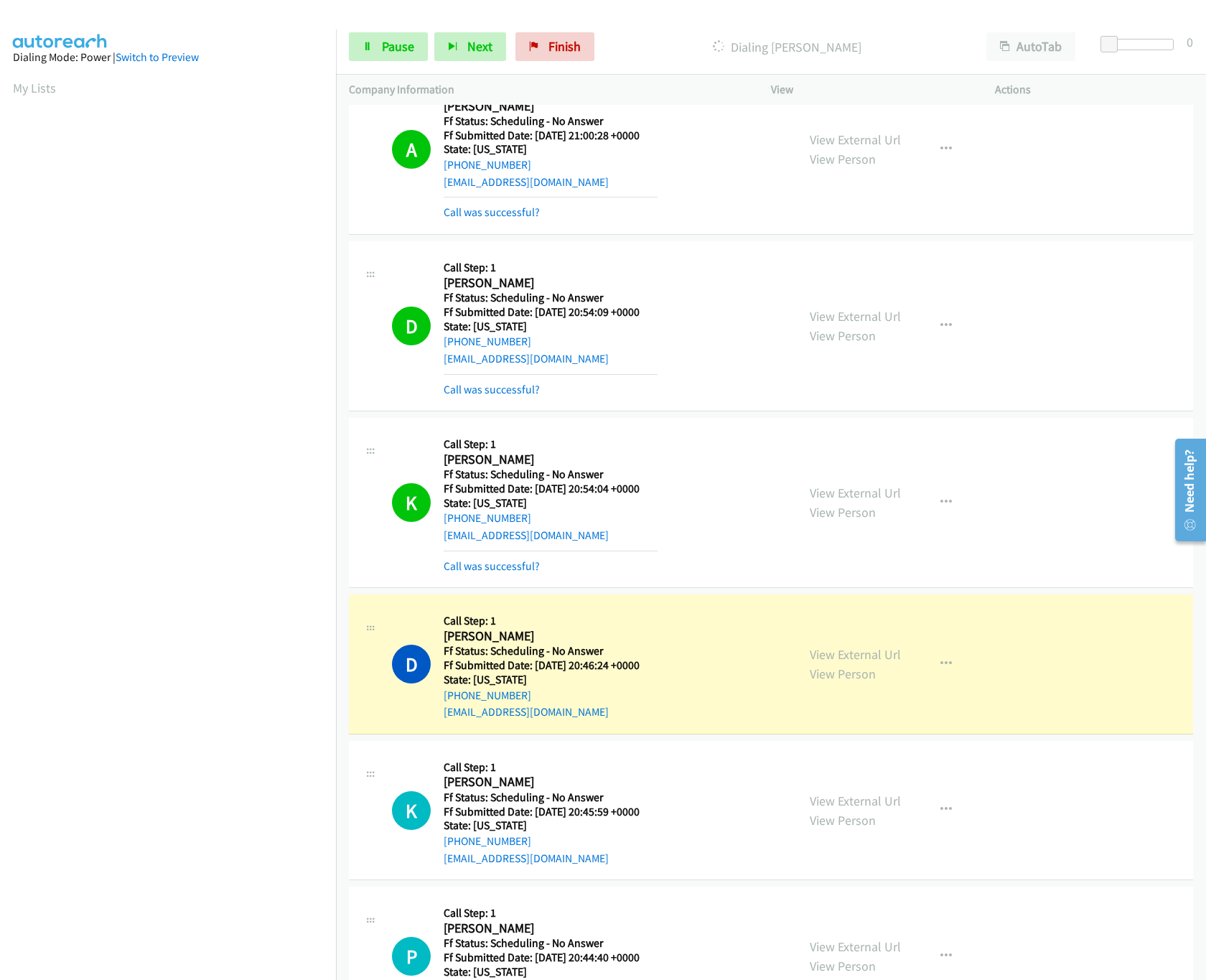
scroll to position [718, 0]
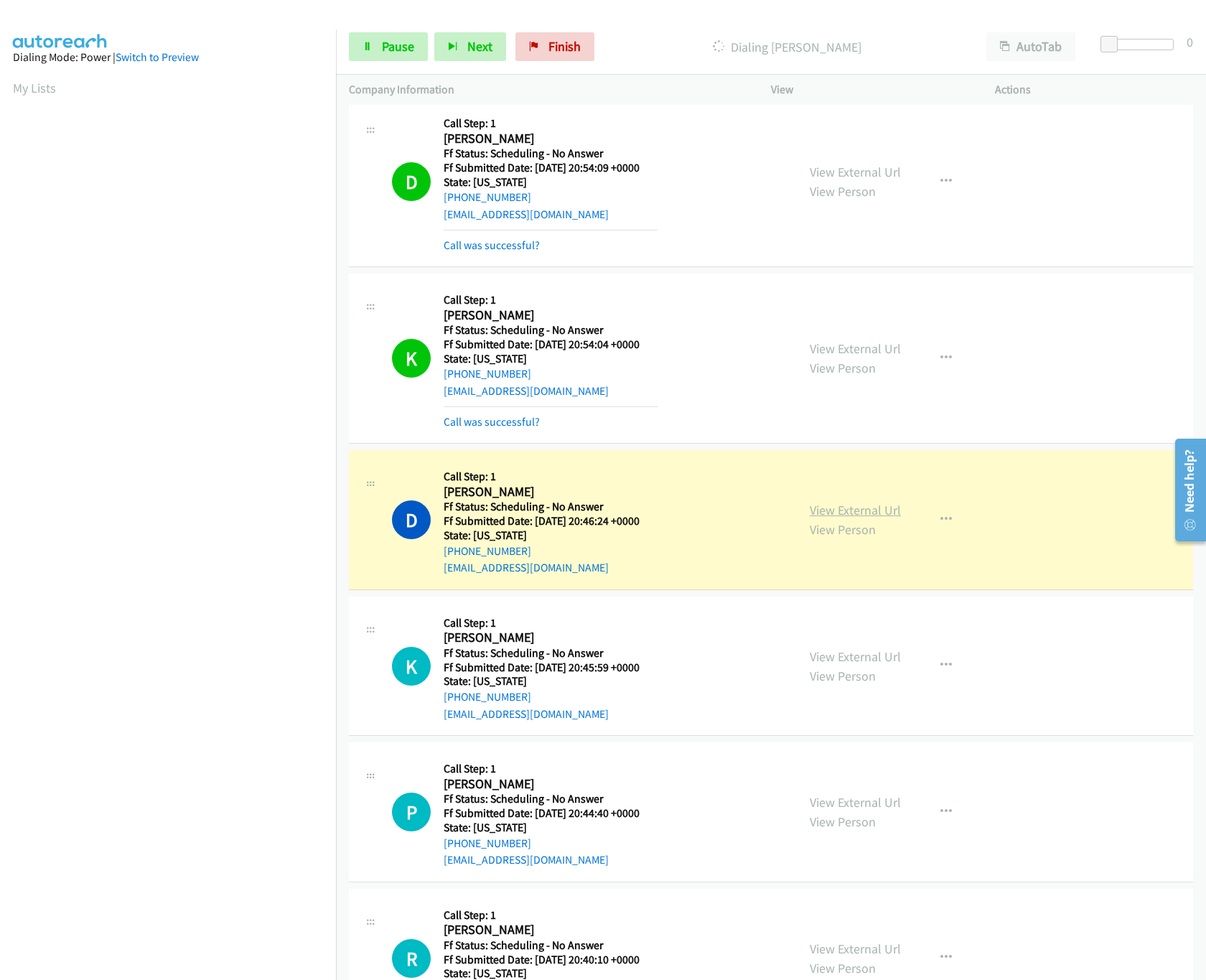
click at [853, 510] on link "View External Url" at bounding box center [856, 510] width 91 height 16
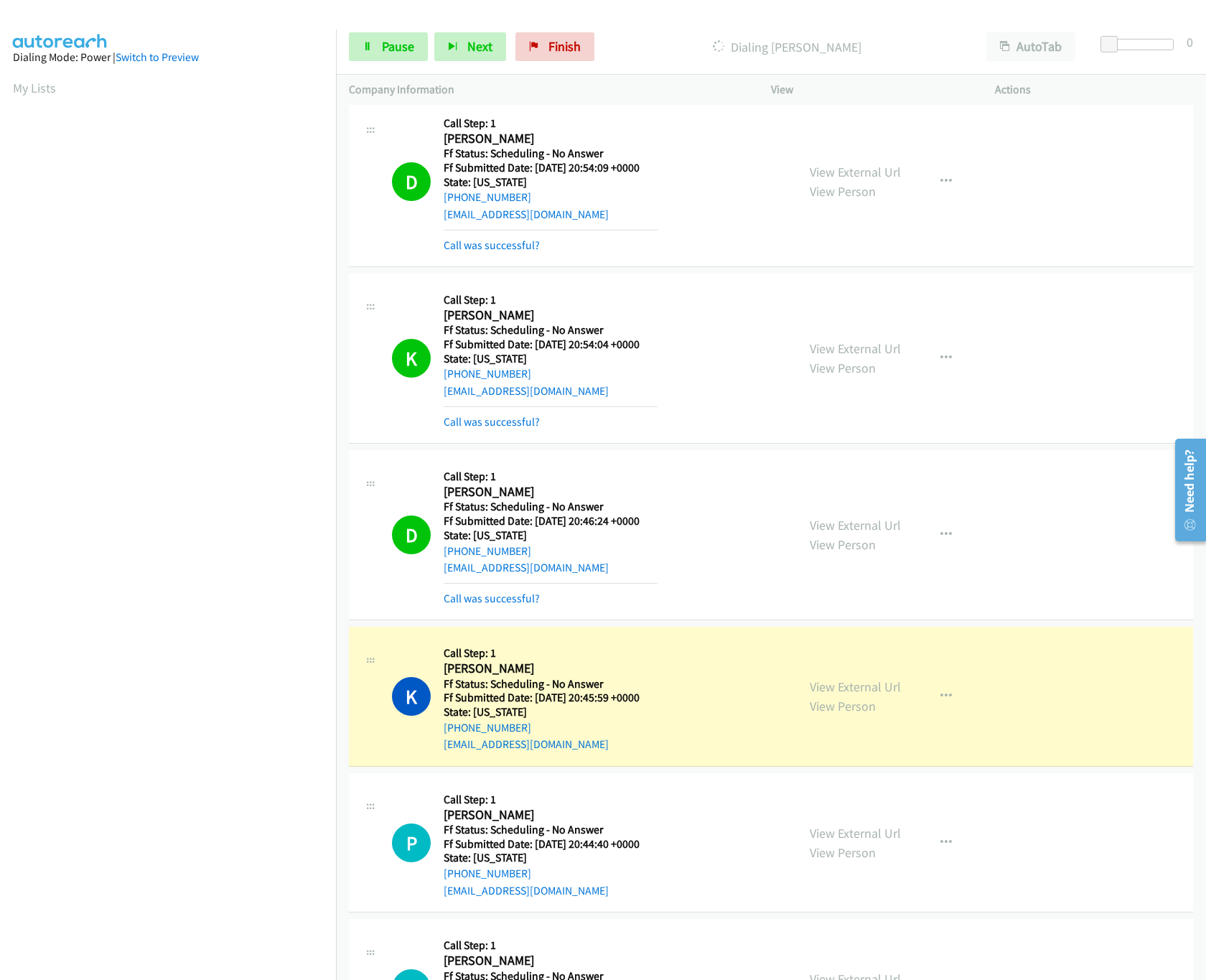
scroll to position [862, 0]
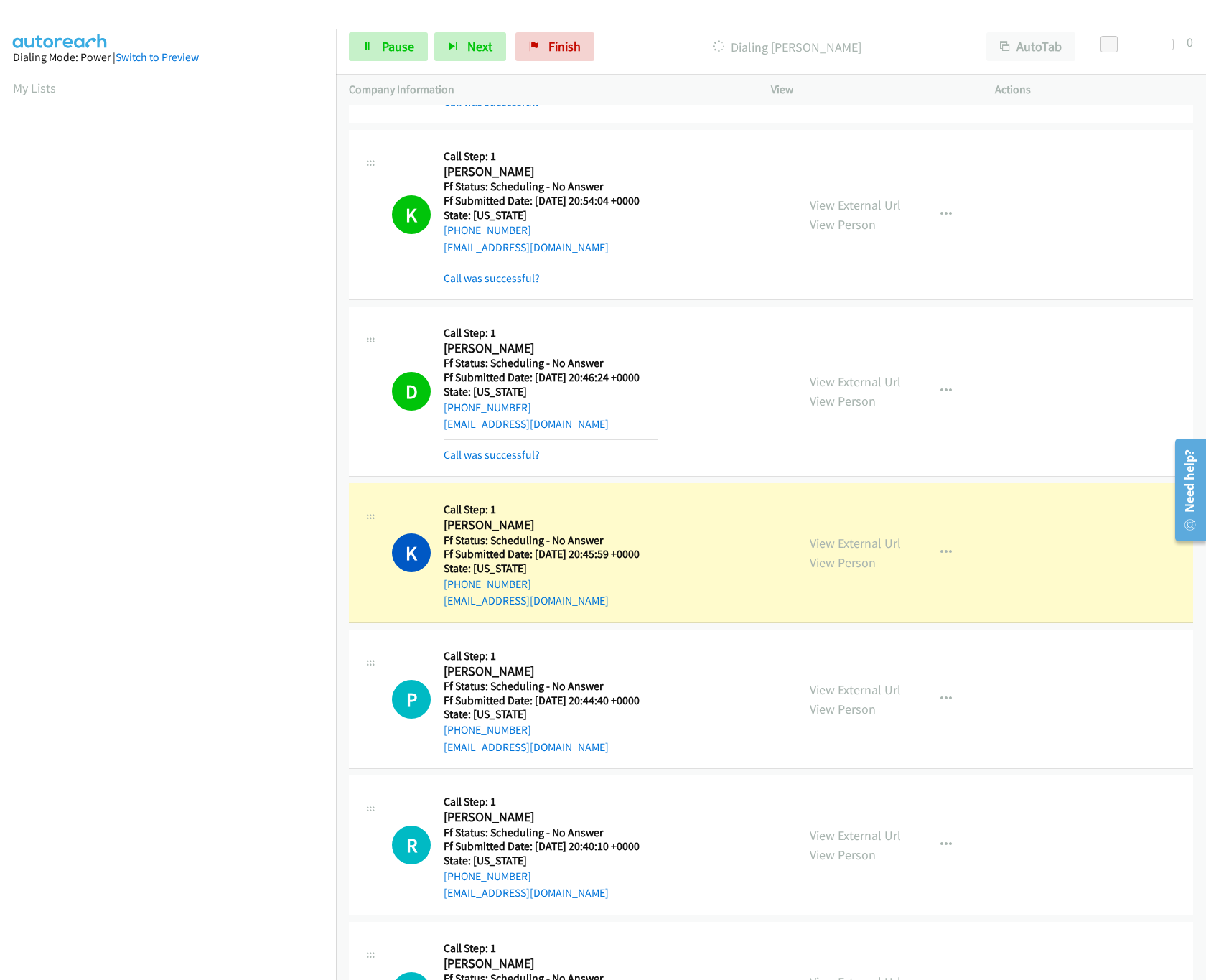
click at [839, 543] on link "View External Url" at bounding box center [856, 543] width 91 height 16
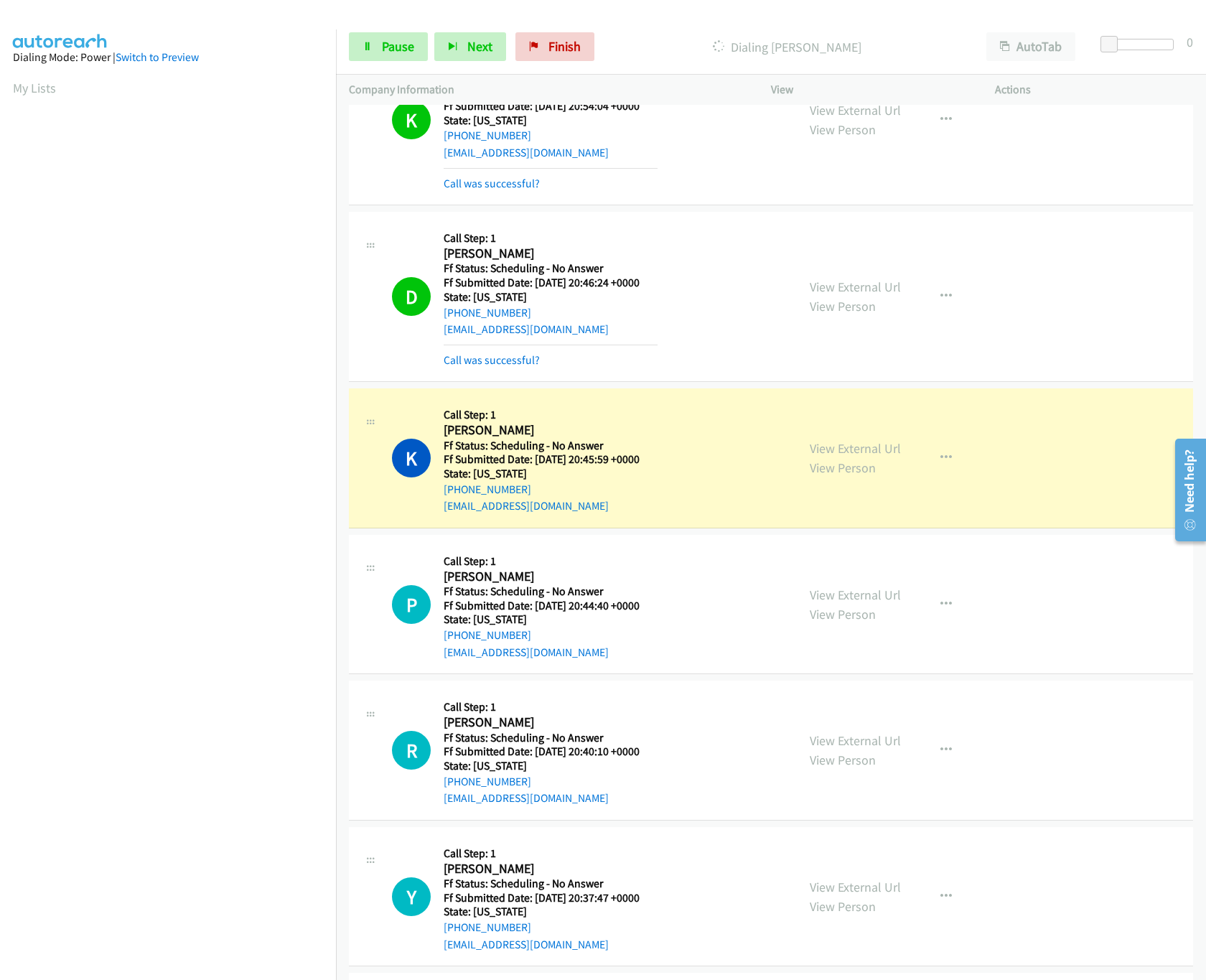
scroll to position [1005, 0]
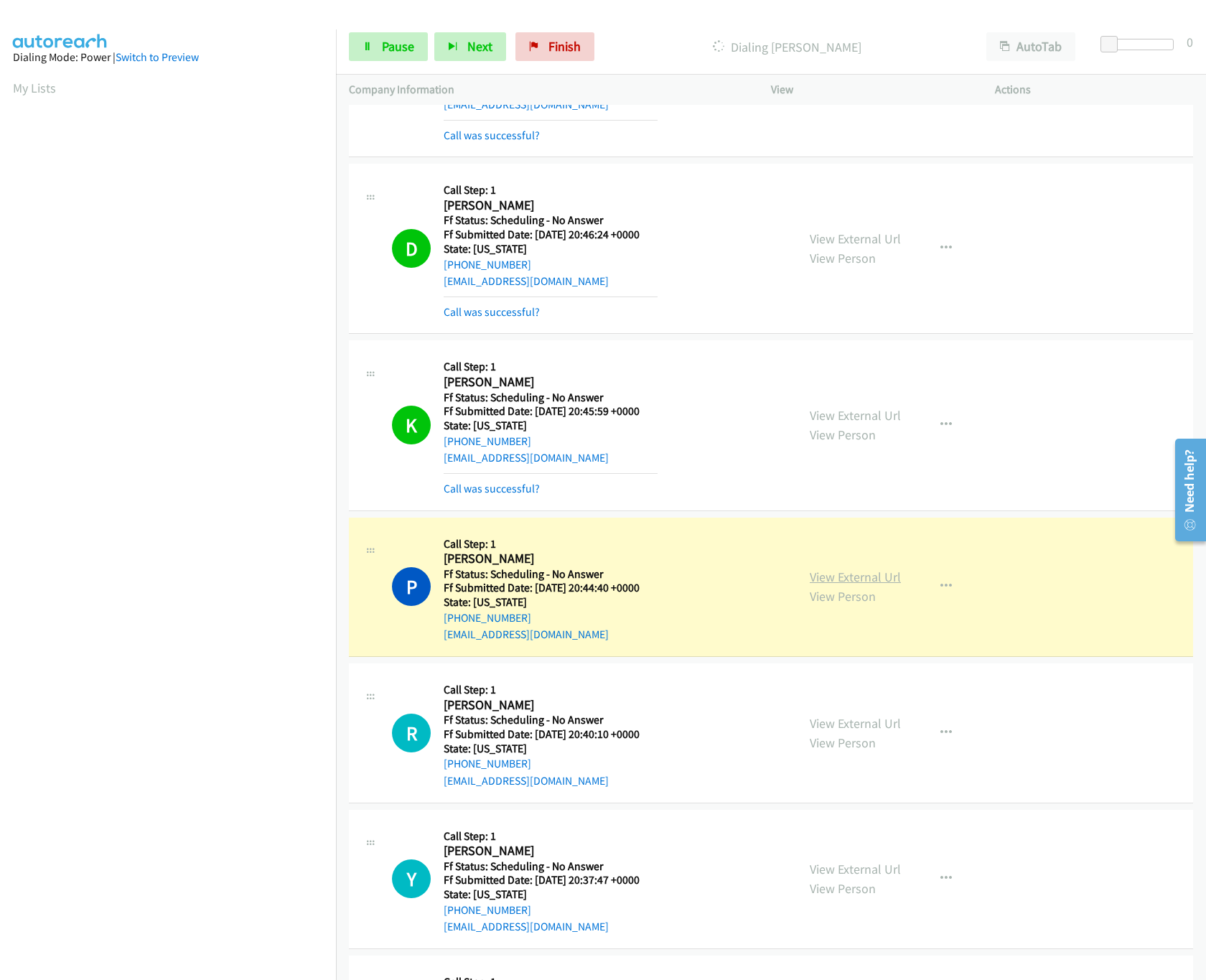
click at [880, 574] on link "View External Url" at bounding box center [856, 577] width 91 height 16
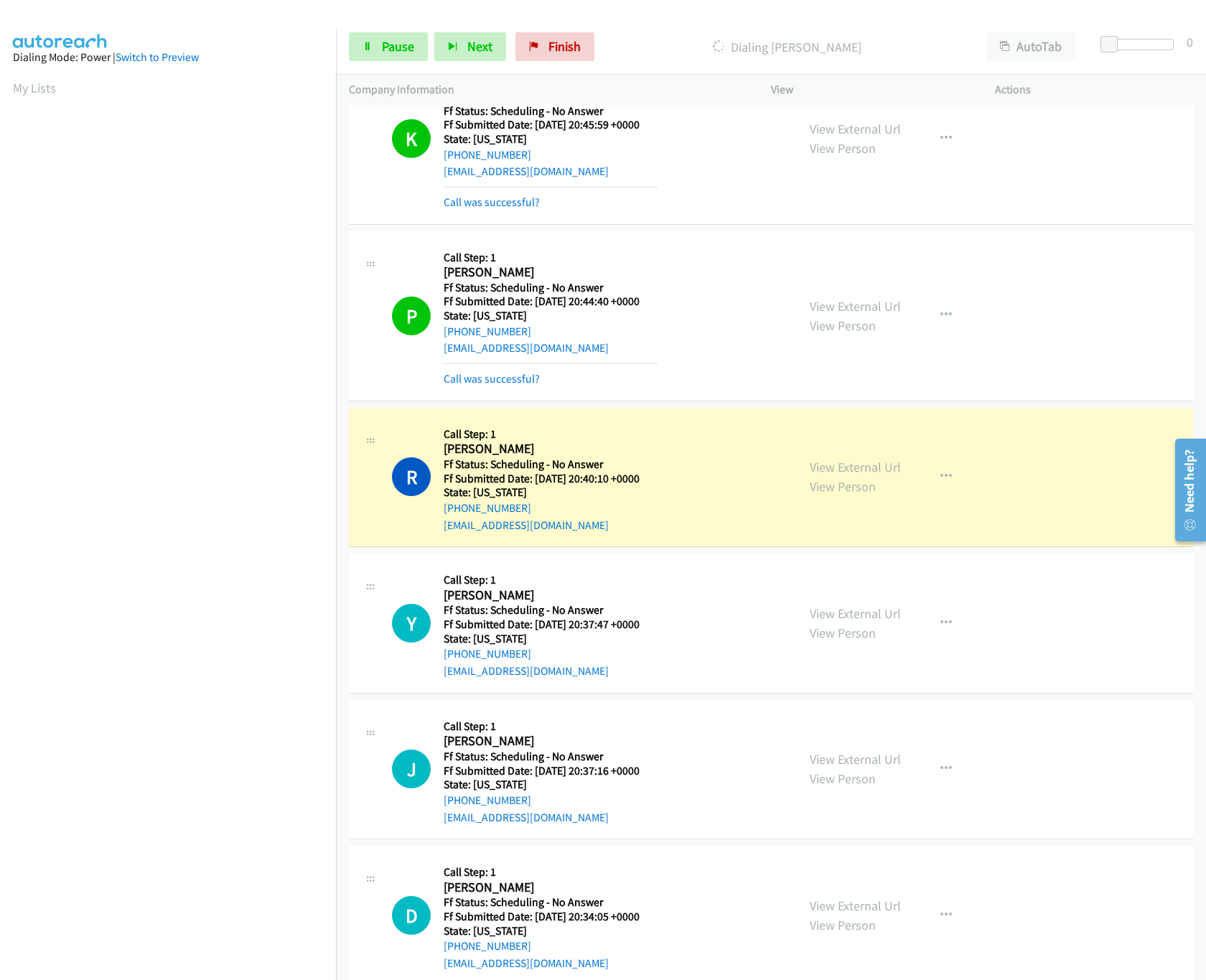
scroll to position [1292, 0]
click at [830, 465] on link "View External Url" at bounding box center [856, 466] width 91 height 16
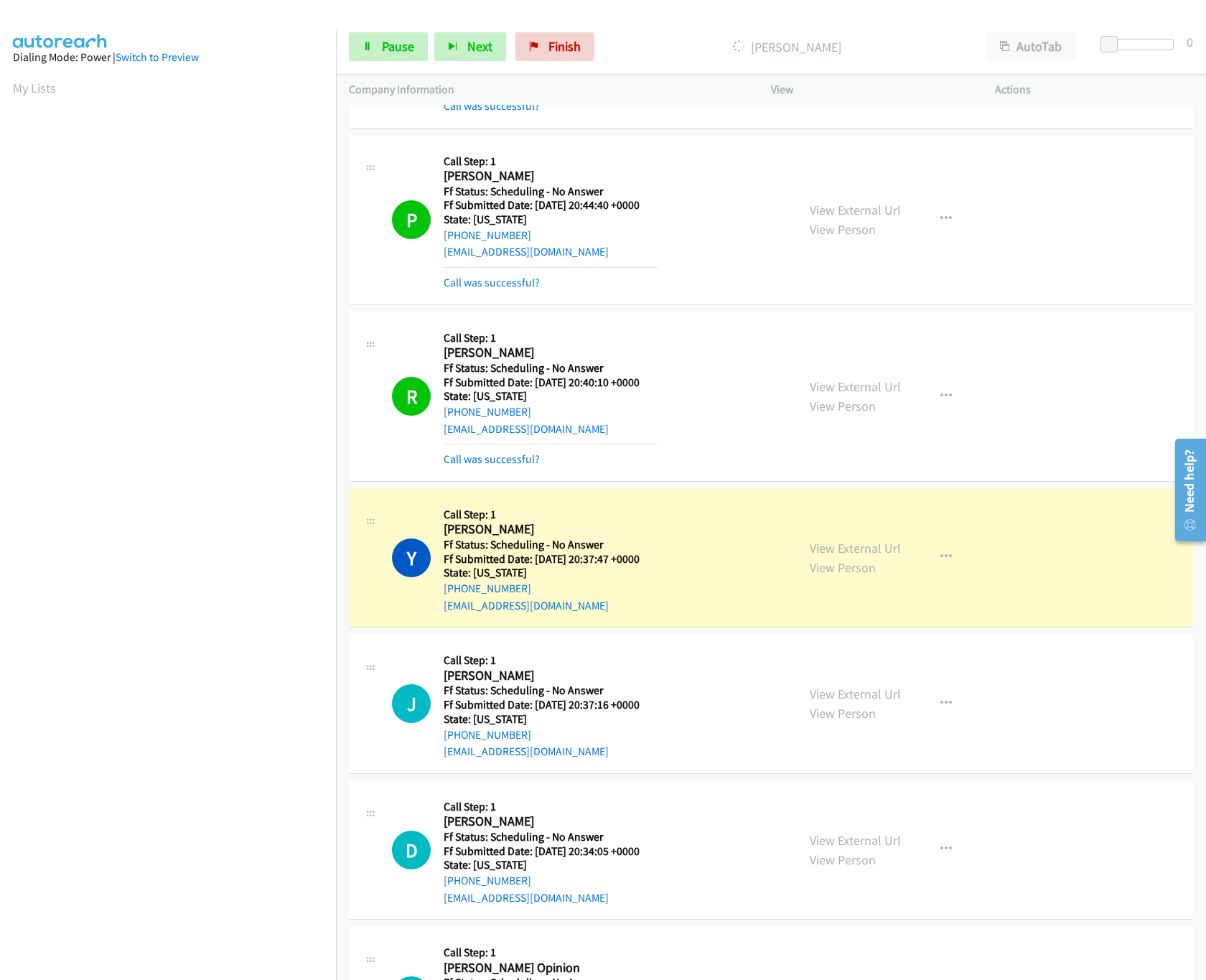
scroll to position [1435, 0]
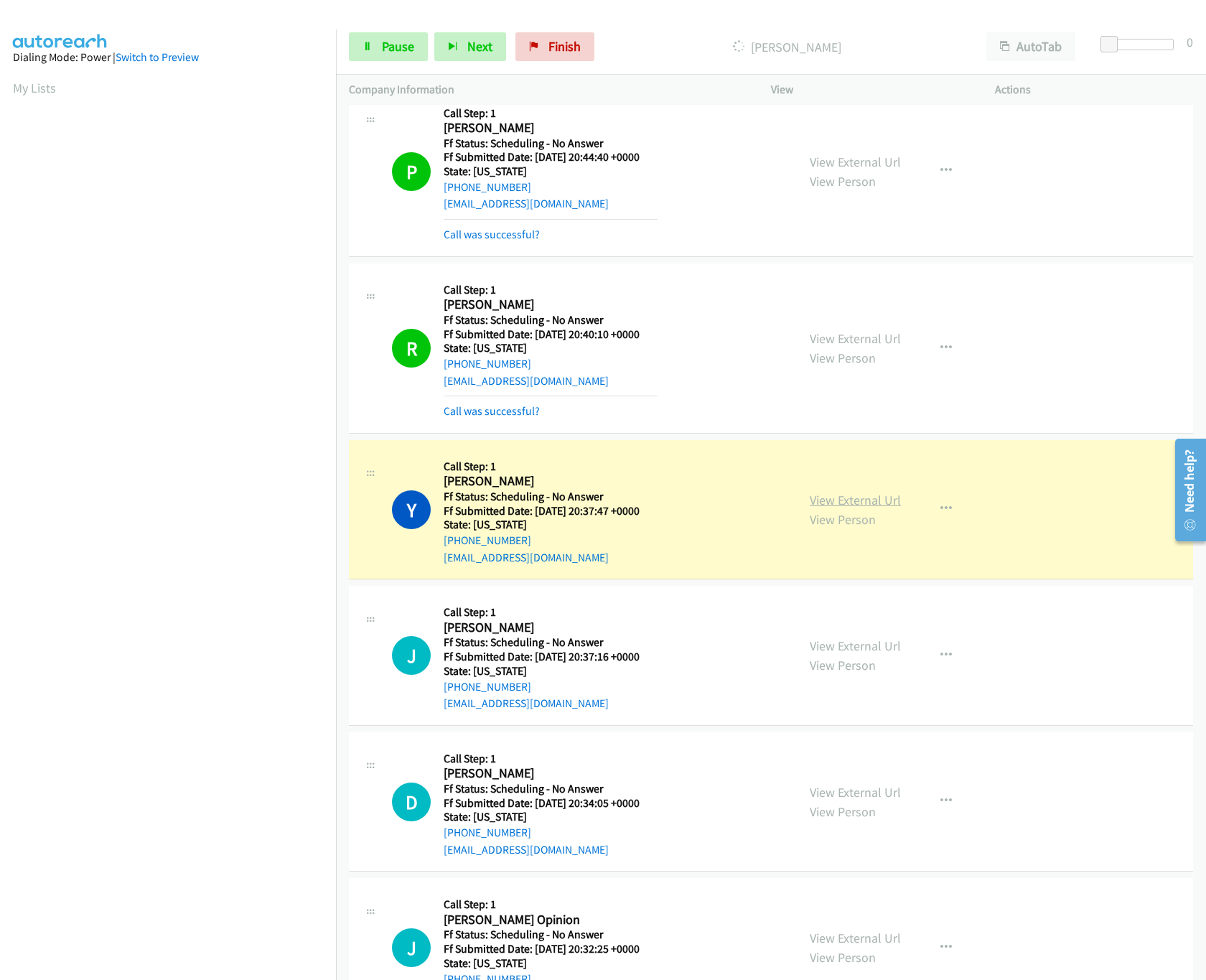
click at [845, 500] on link "View External Url" at bounding box center [856, 500] width 91 height 16
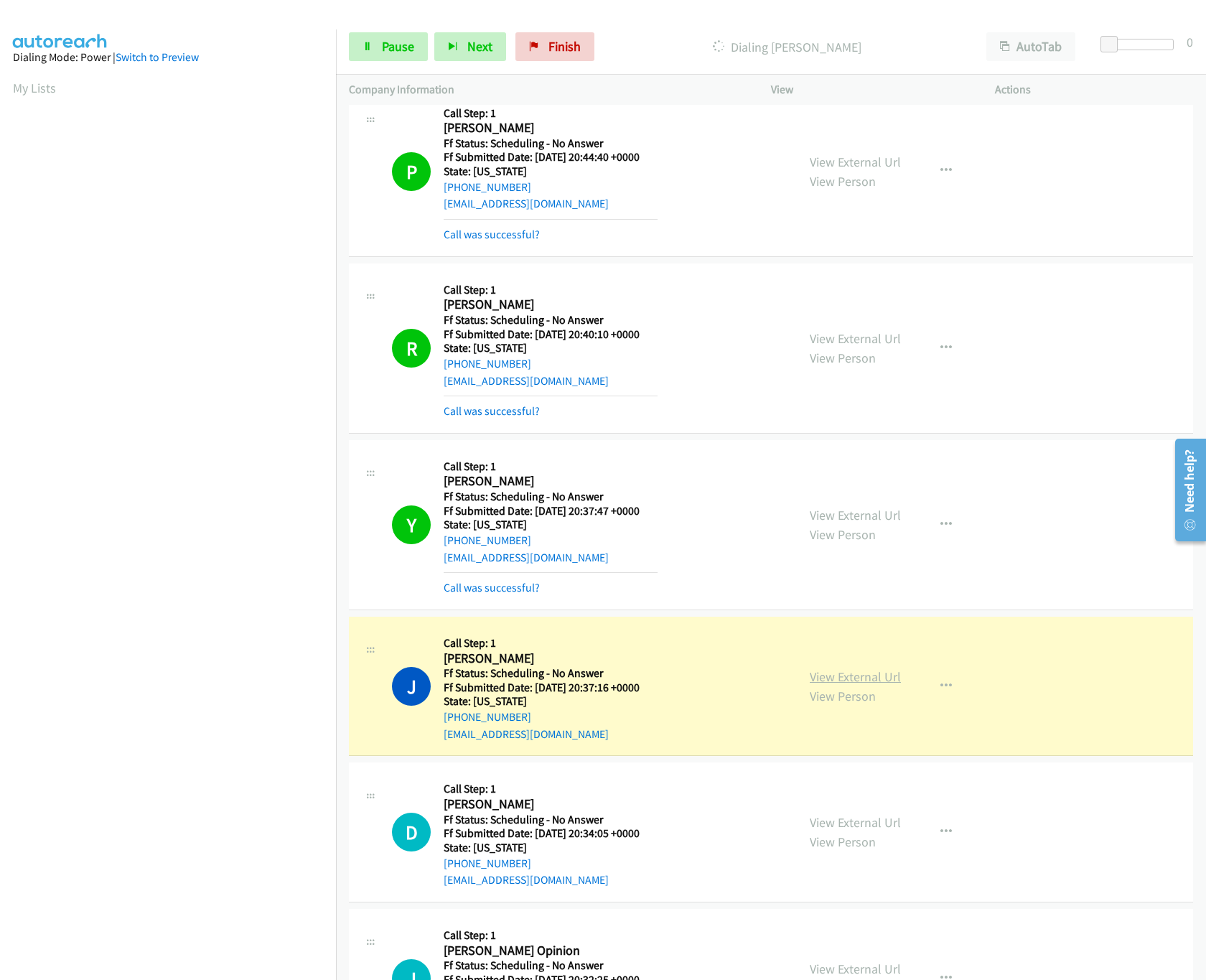
click at [810, 685] on link "View External Url" at bounding box center [856, 677] width 91 height 16
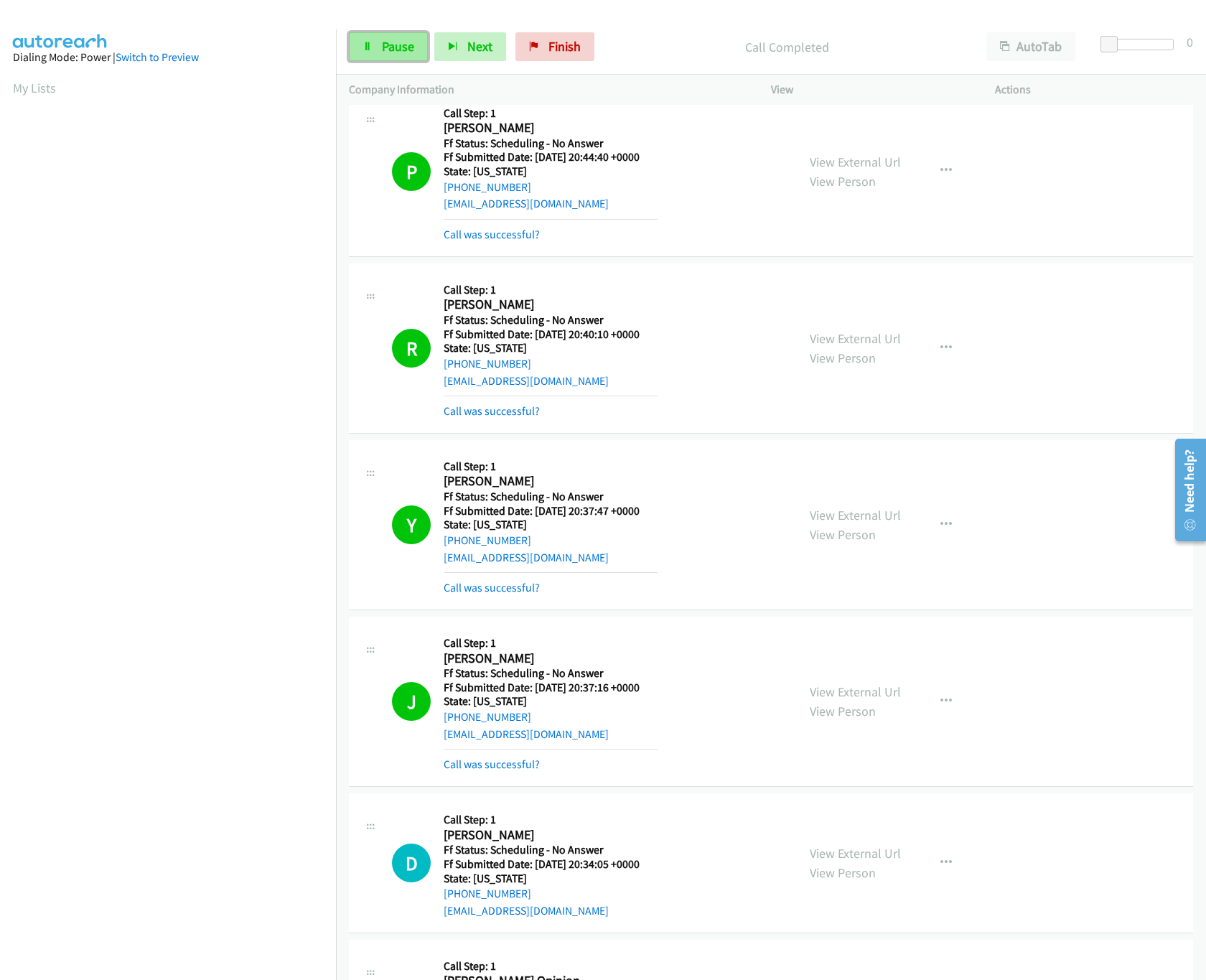
click at [388, 46] on span "Pause" at bounding box center [397, 46] width 32 height 16
click at [587, 48] on span "Finish" at bounding box center [588, 46] width 32 height 16
